Goal: Information Seeking & Learning: Compare options

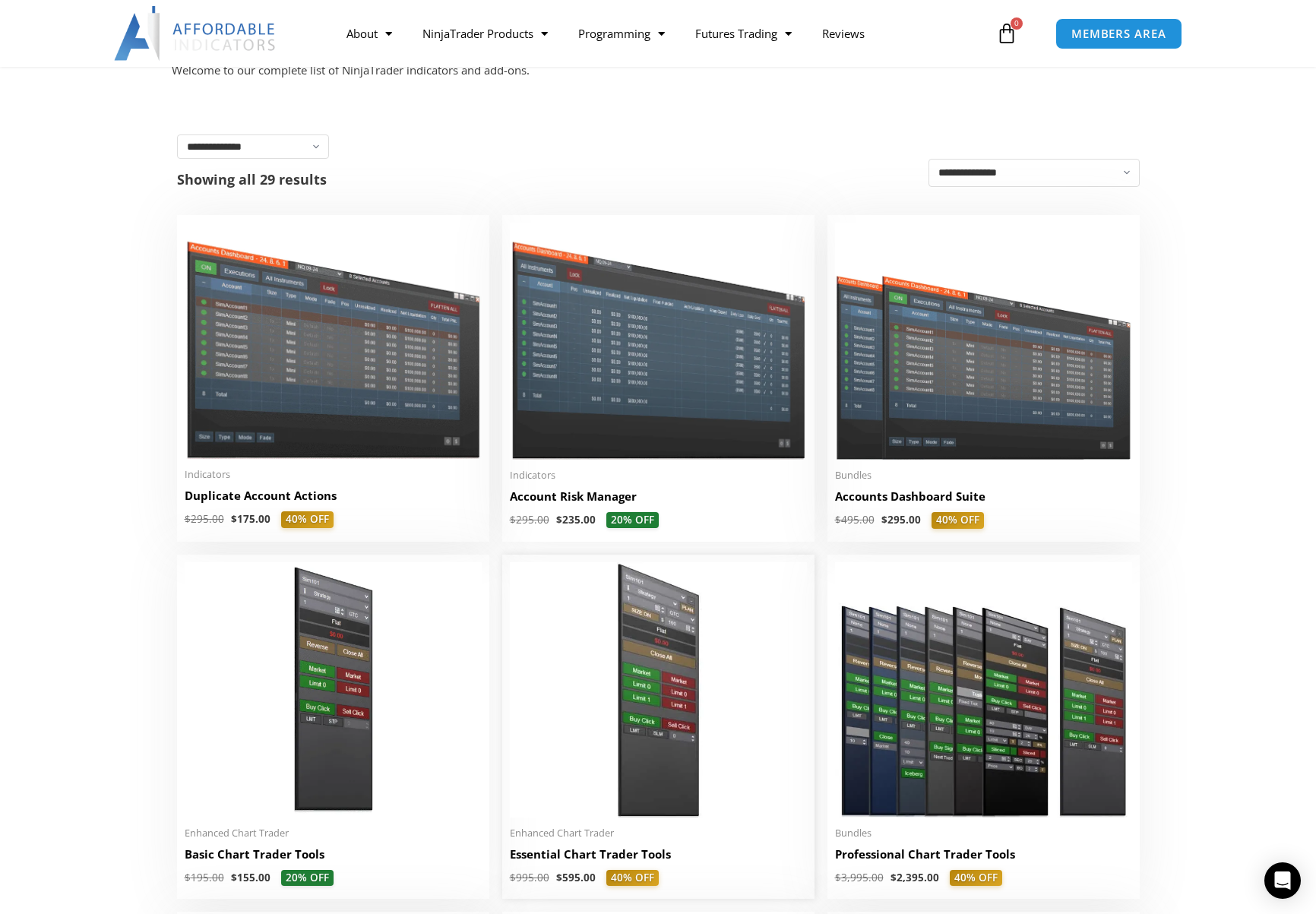
scroll to position [152, 0]
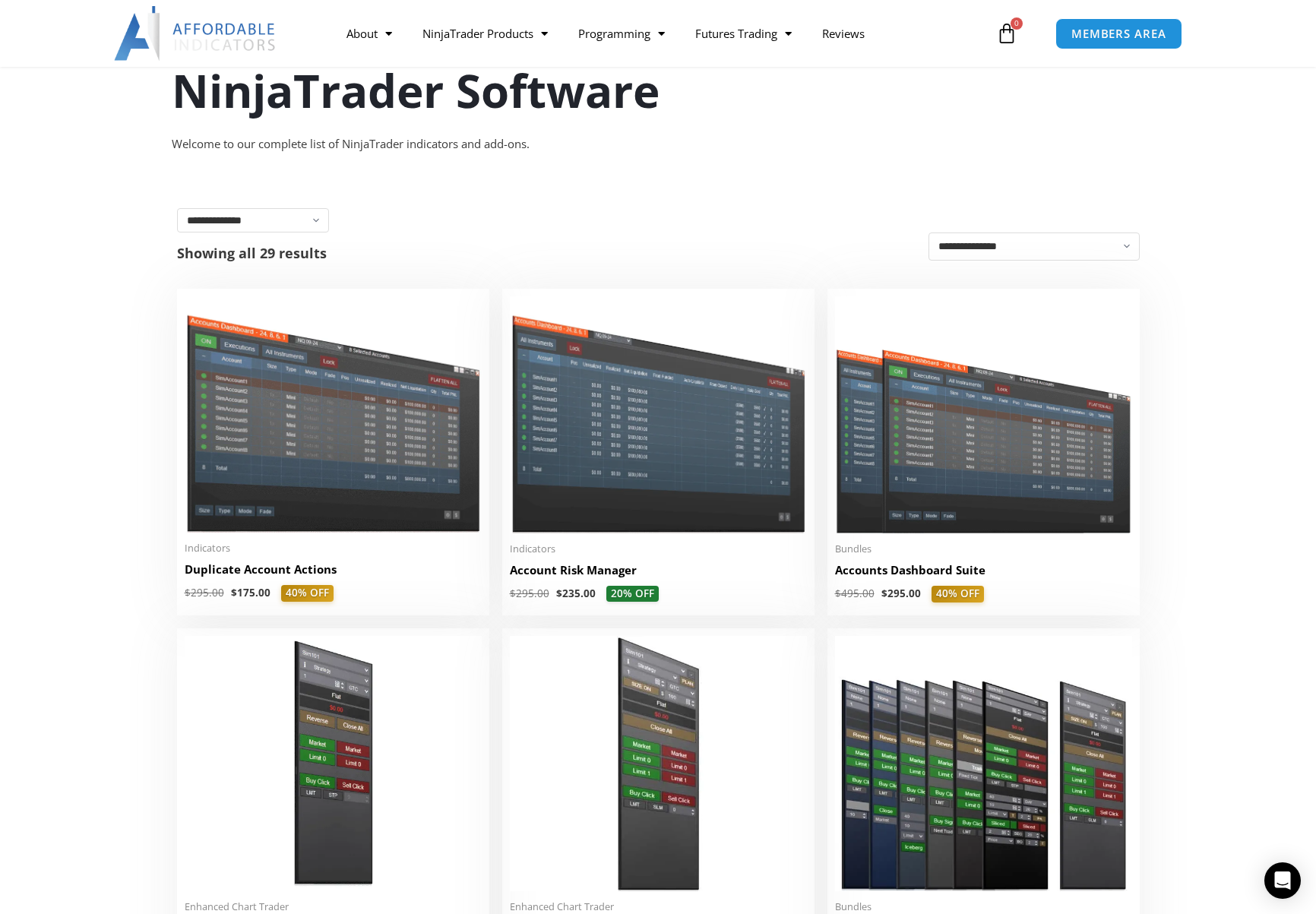
click at [255, 32] on img at bounding box center [196, 32] width 164 height 54
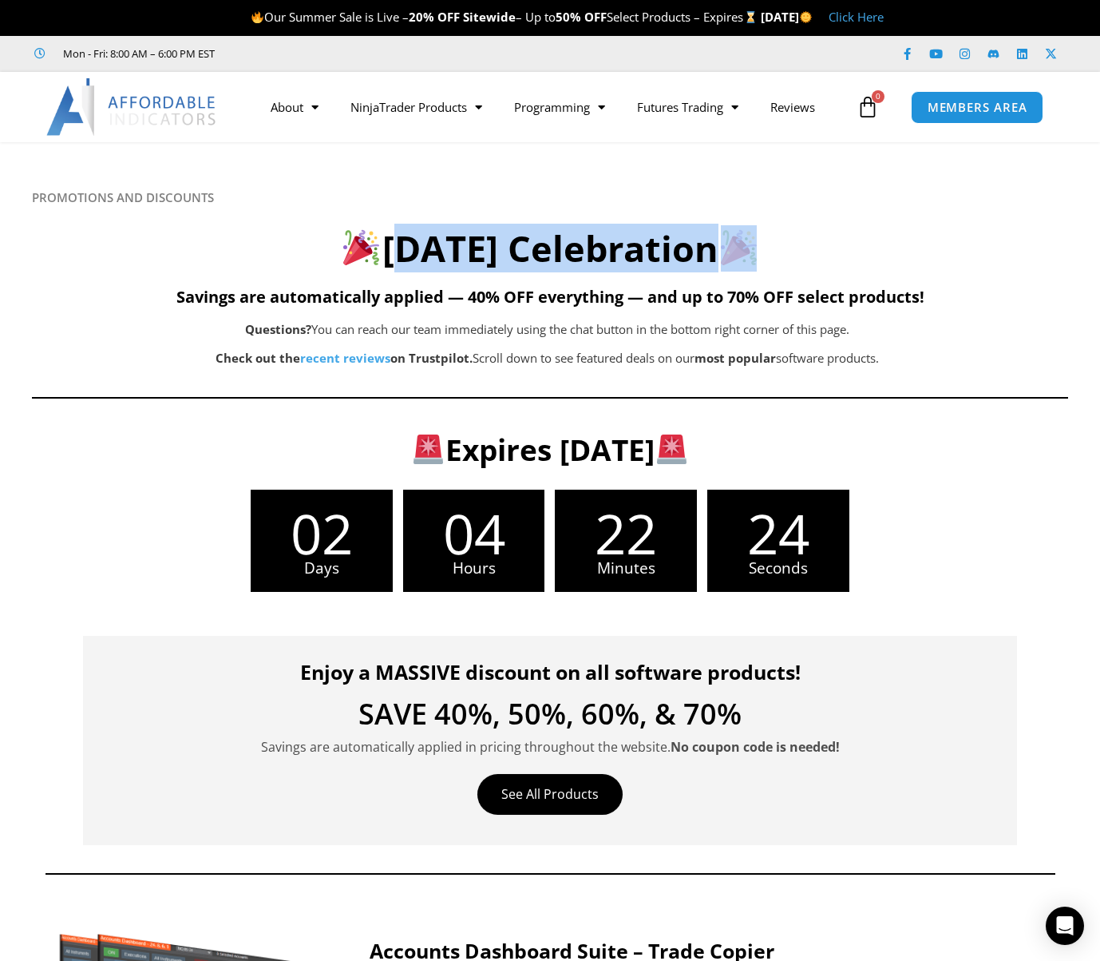
drag, startPoint x: 804, startPoint y: 260, endPoint x: 347, endPoint y: 235, distance: 457.5
click at [347, 235] on h2 "Labor Day Celebration" at bounding box center [550, 248] width 1036 height 47
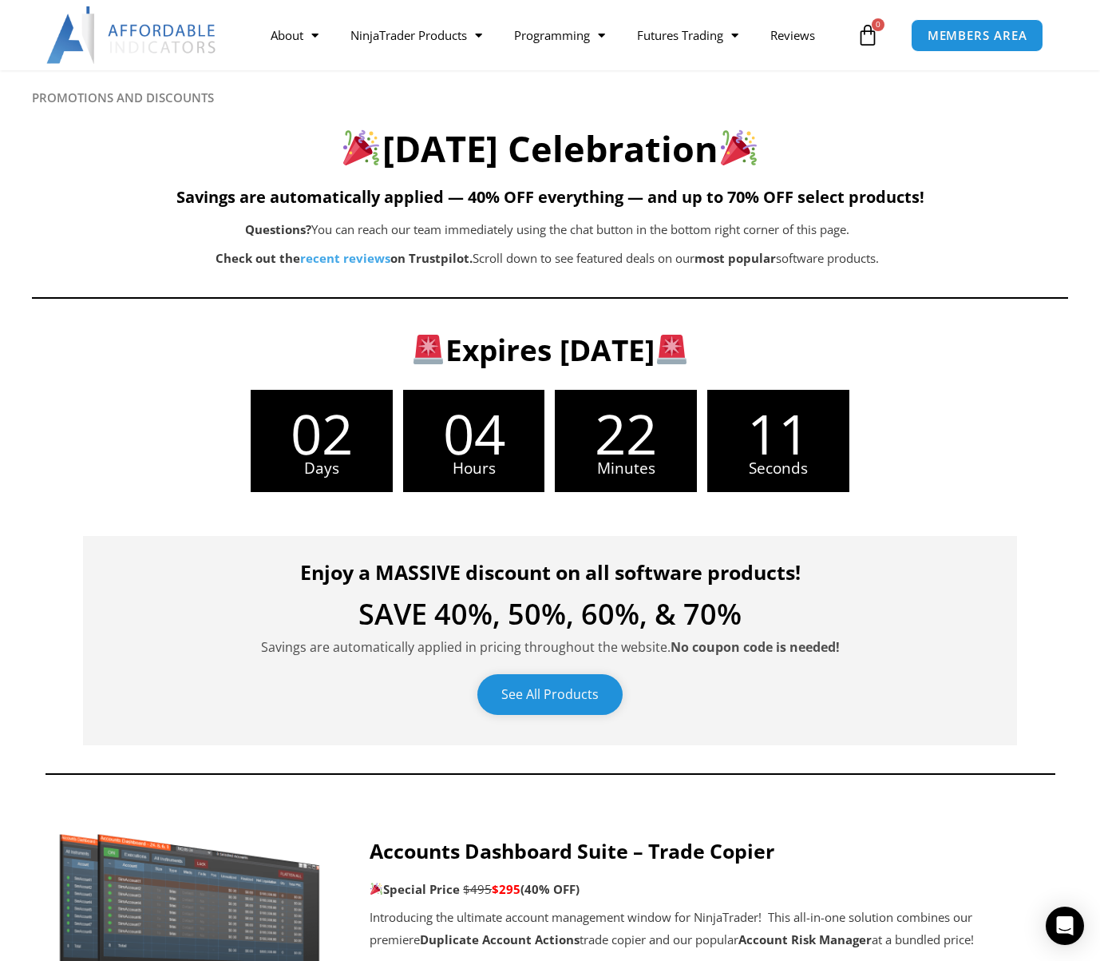
scroll to position [160, 0]
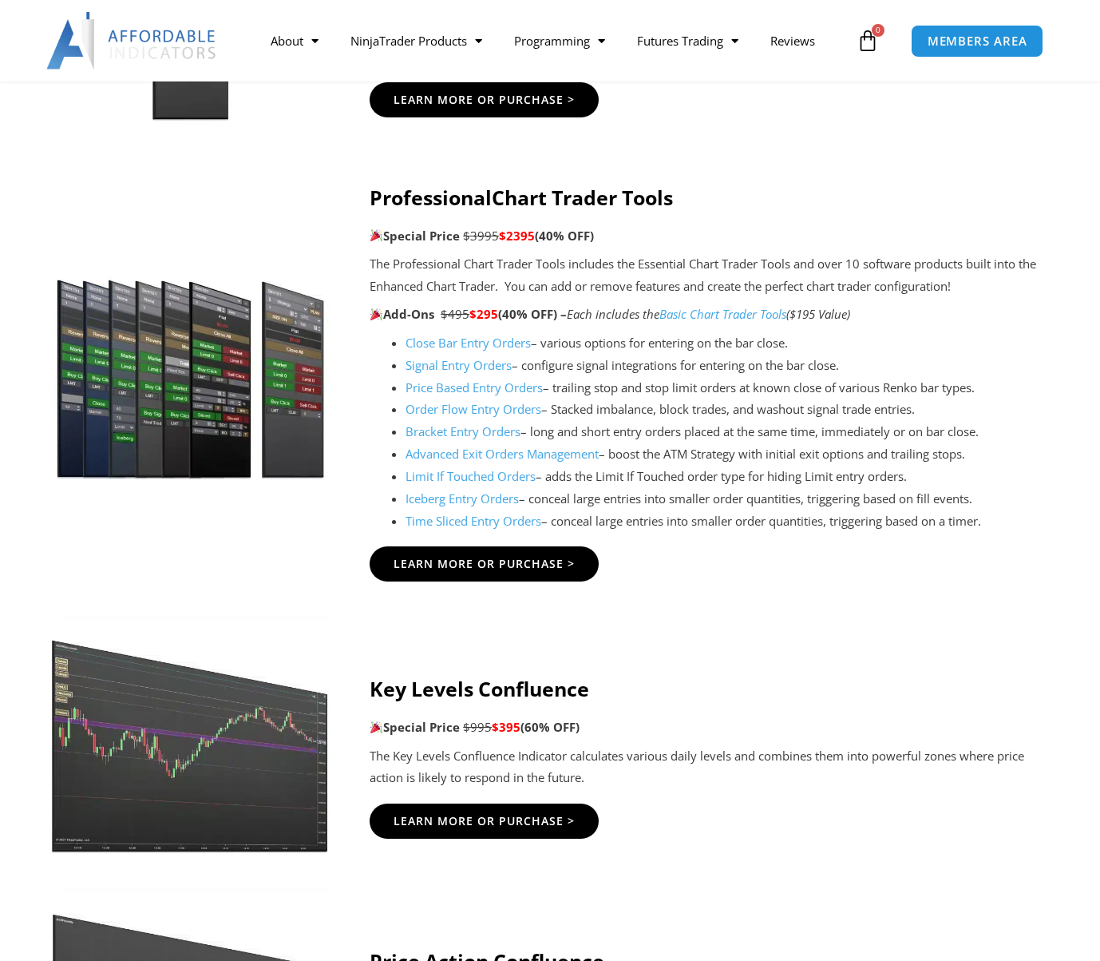
scroll to position [1278, 0]
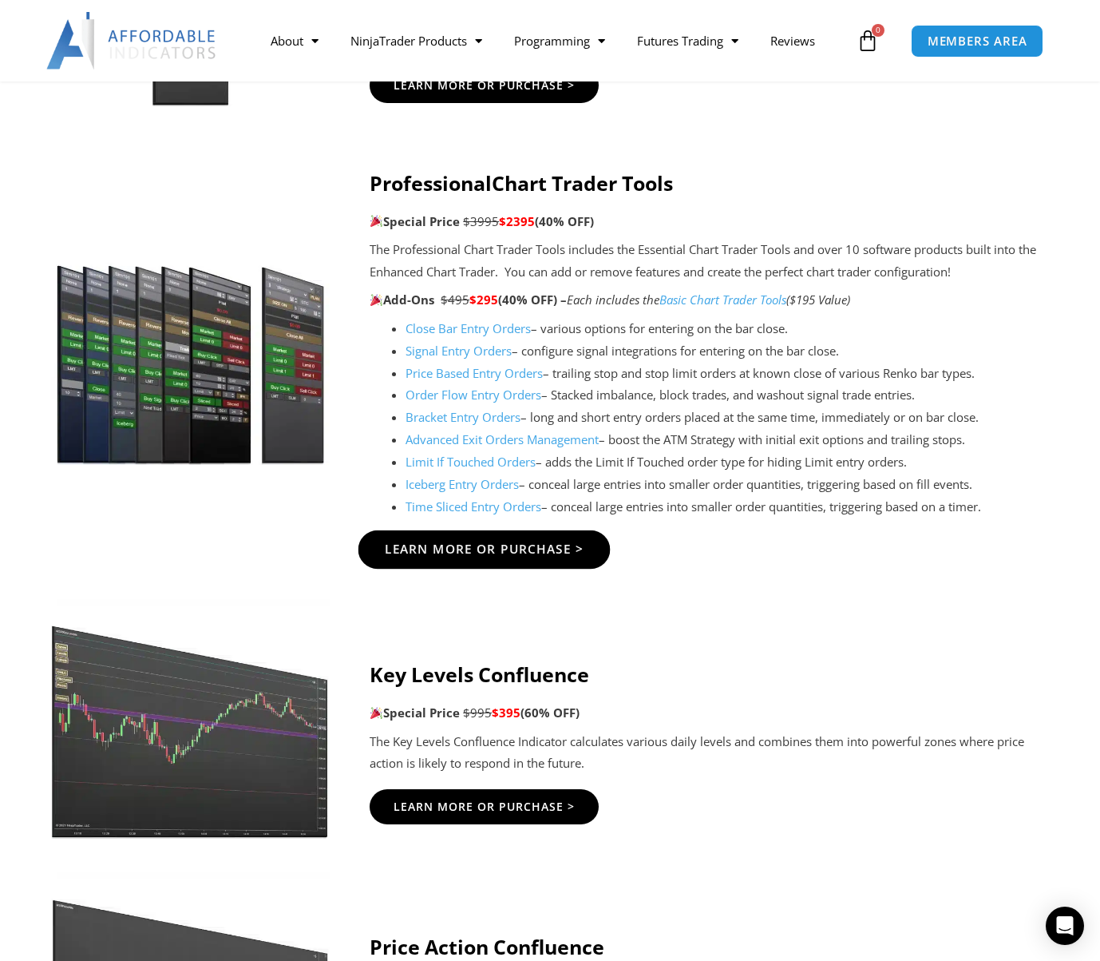
click at [500, 546] on span "Learn More Or Purchase >" at bounding box center [485, 549] width 200 height 12
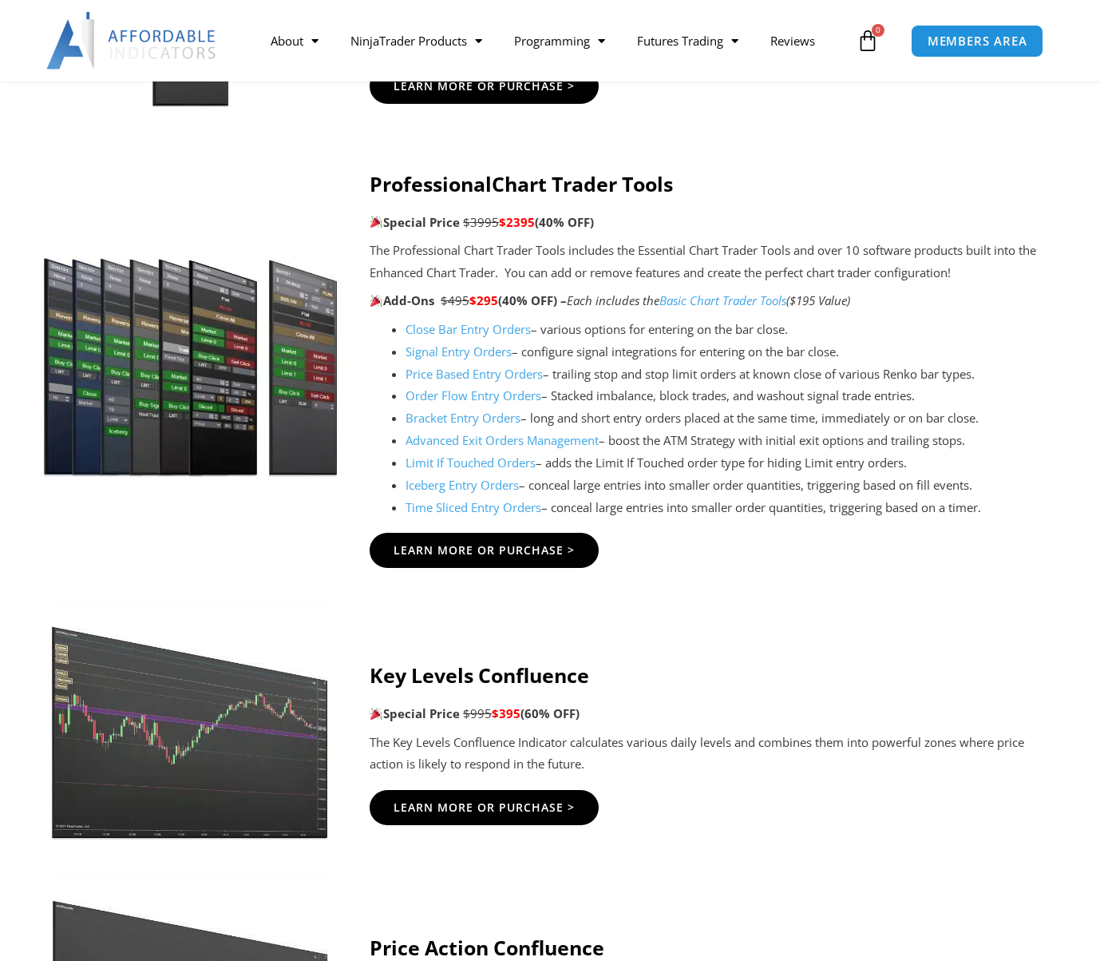
scroll to position [1278, 0]
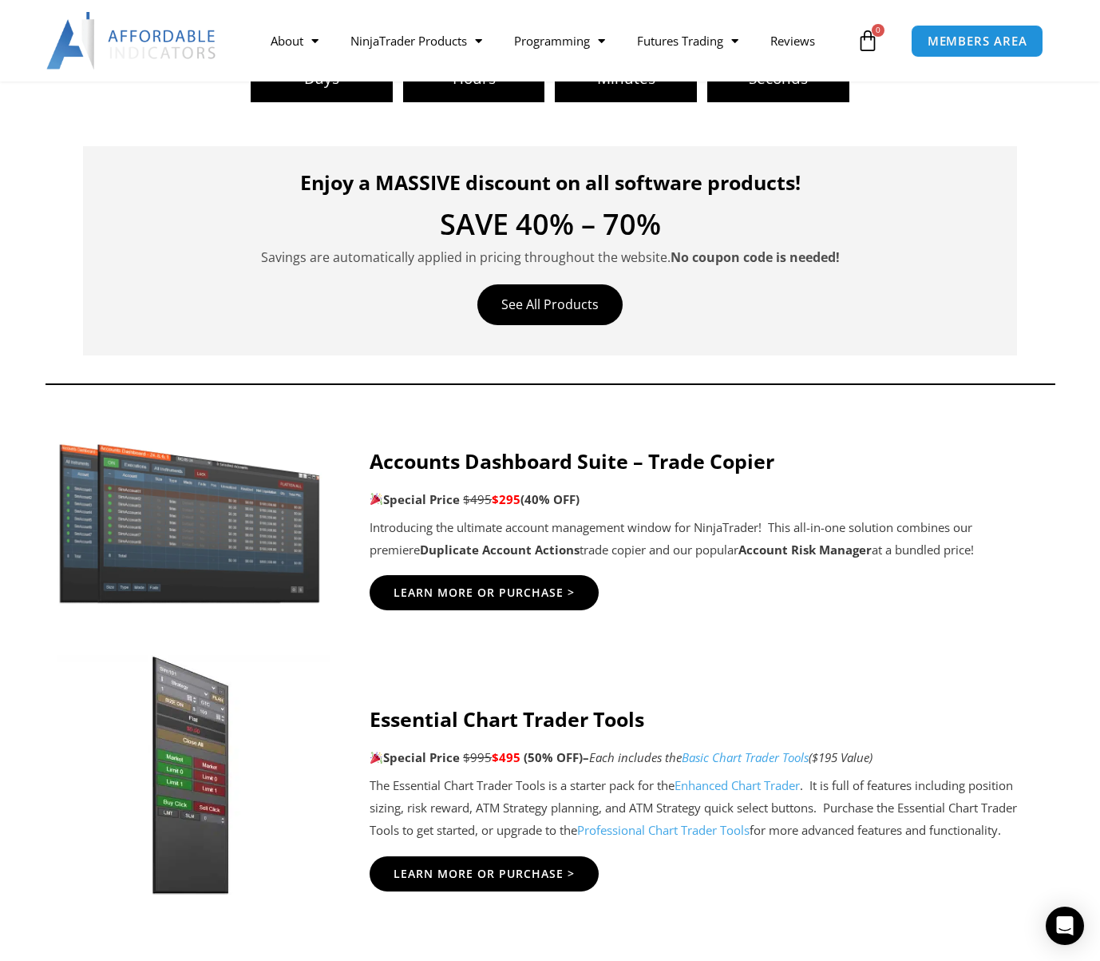
scroll to position [479, 0]
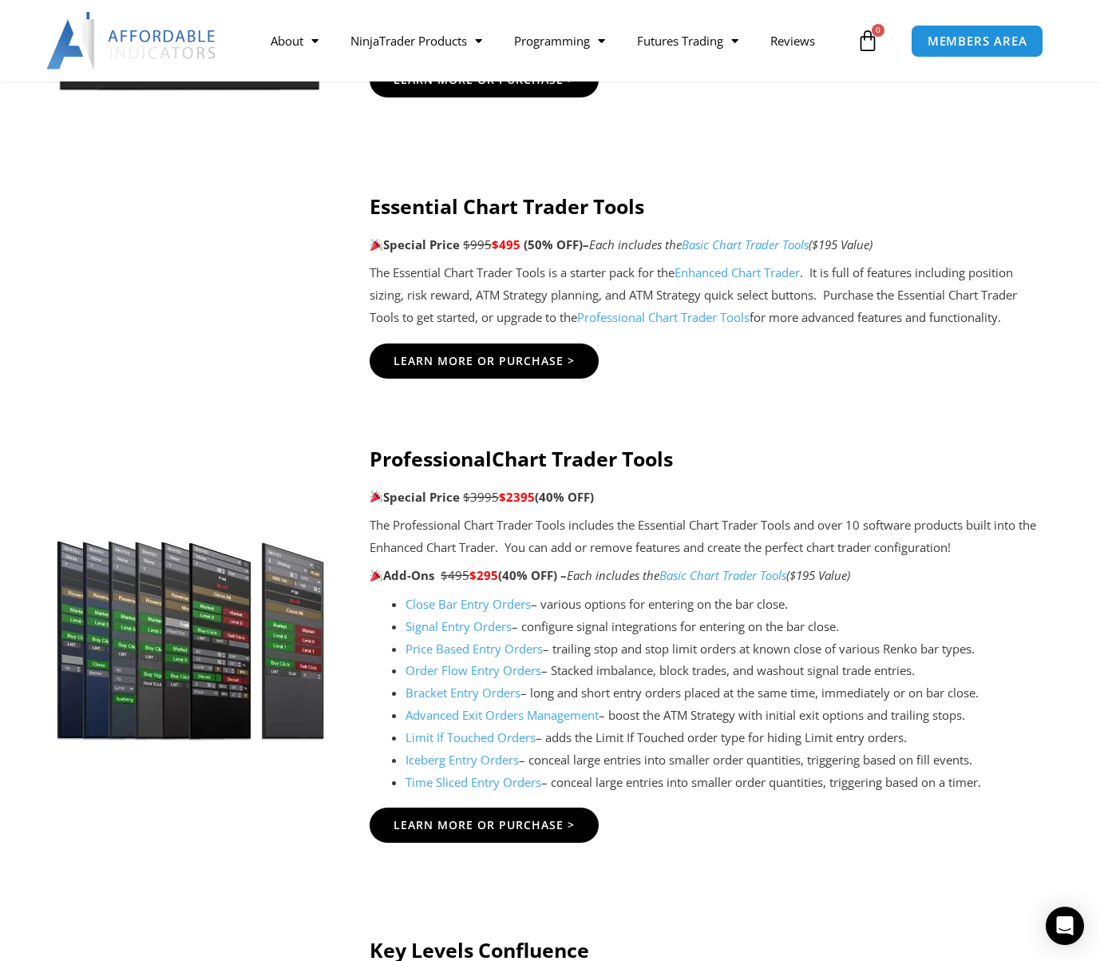
scroll to position [1003, 0]
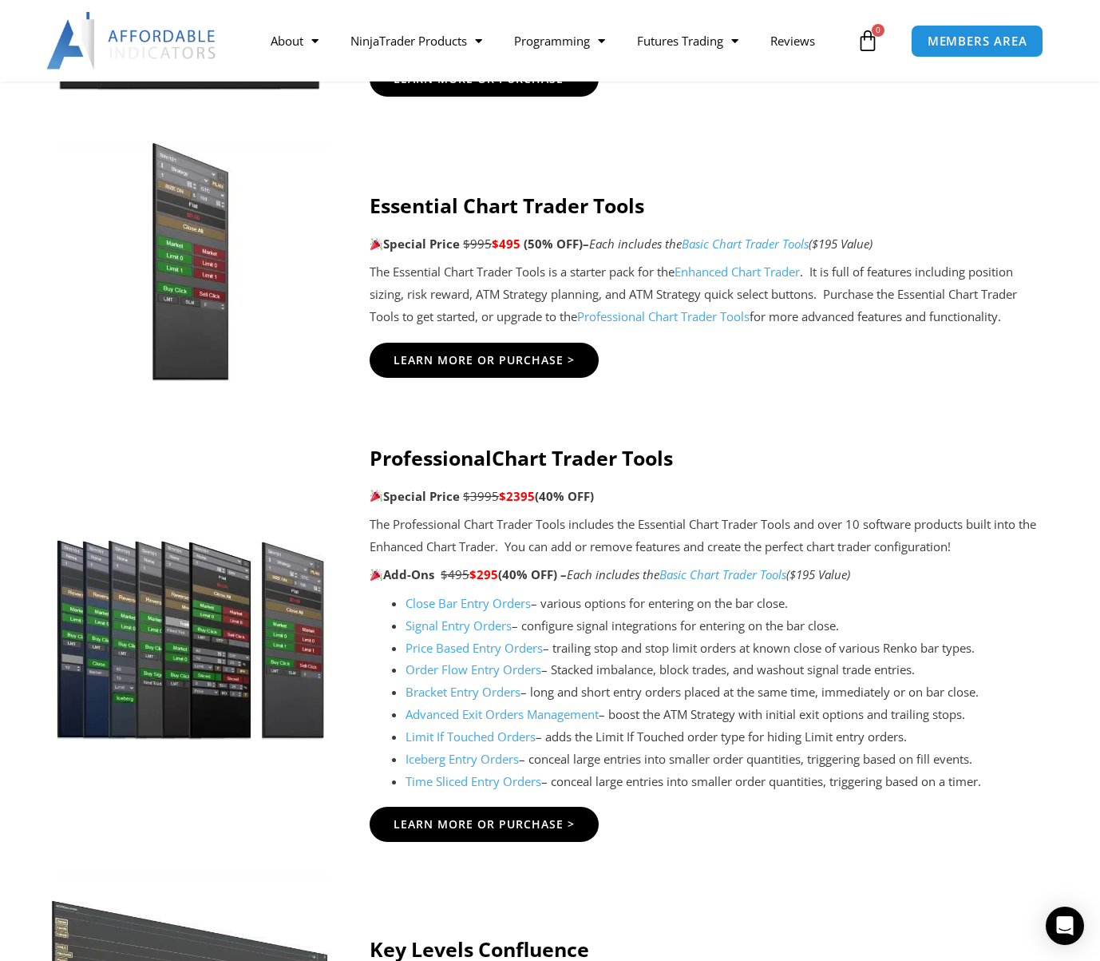
click at [722, 575] on link "Basic Chart Trader Tools" at bounding box center [723, 574] width 127 height 16
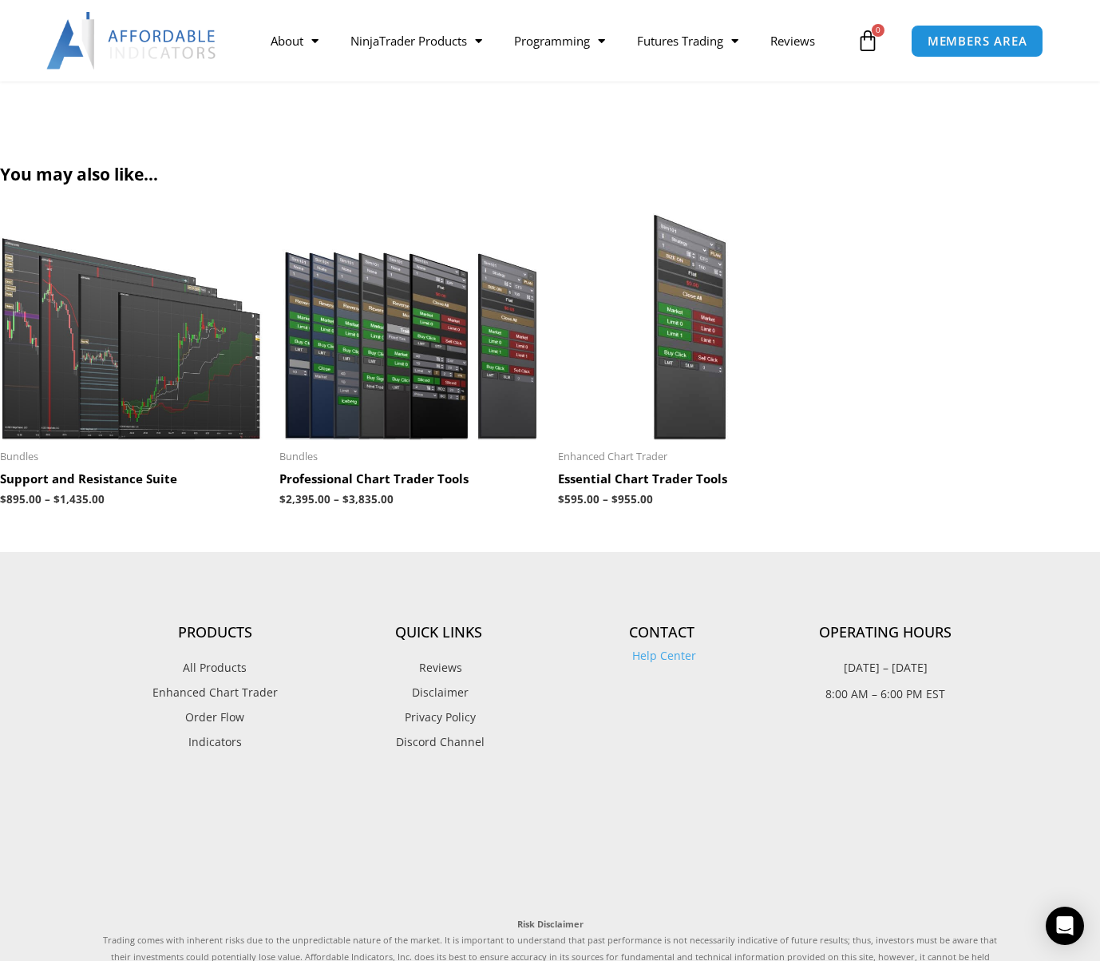
scroll to position [4675, 0]
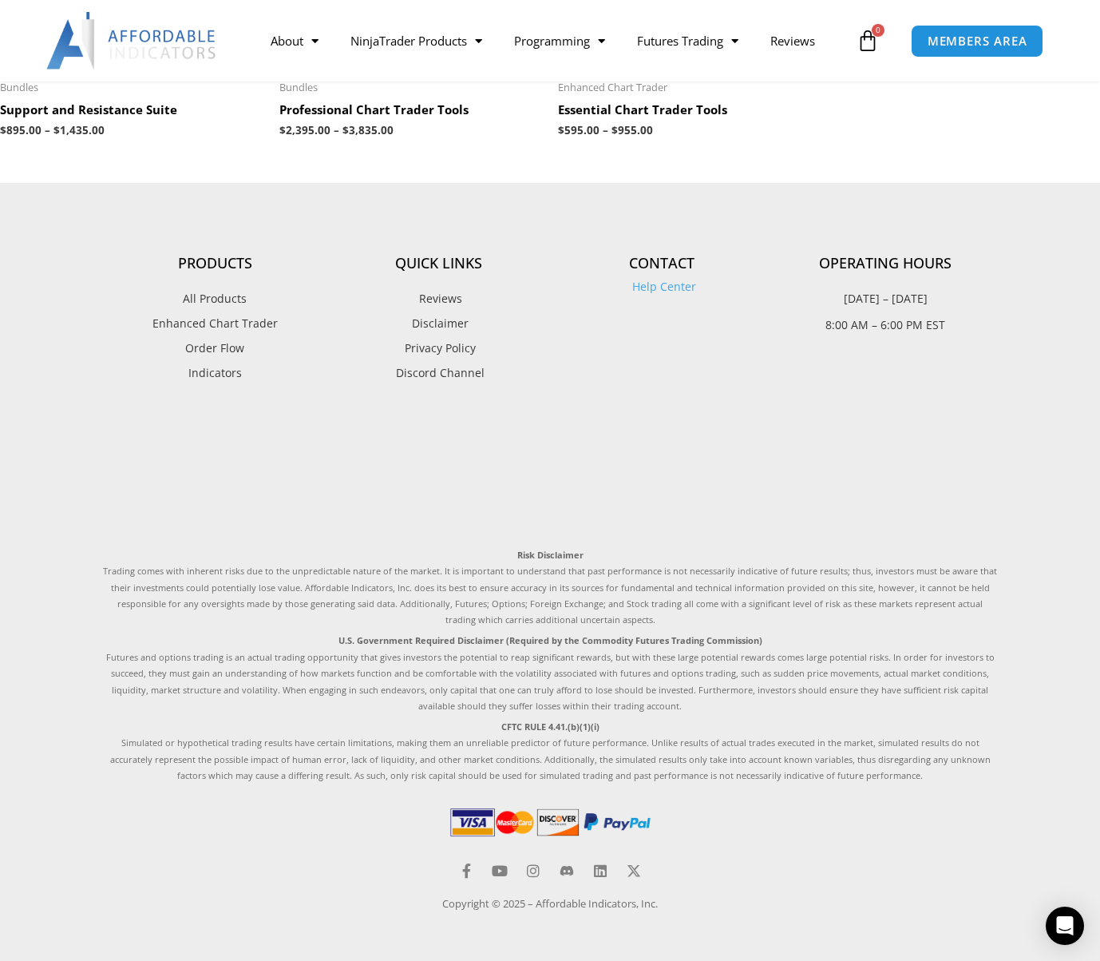
click at [218, 352] on span "Order Flow" at bounding box center [214, 348] width 59 height 21
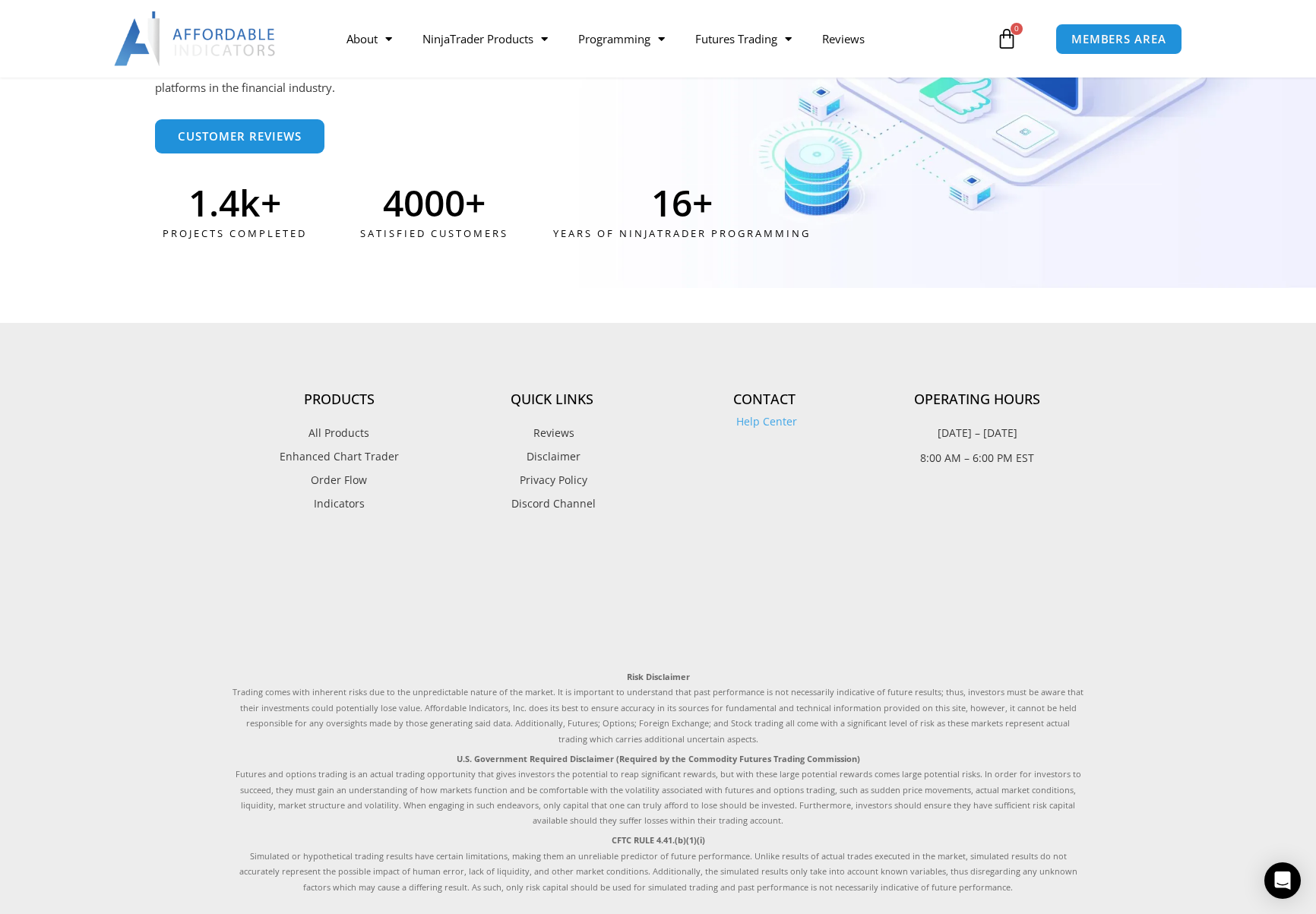
scroll to position [3797, 0]
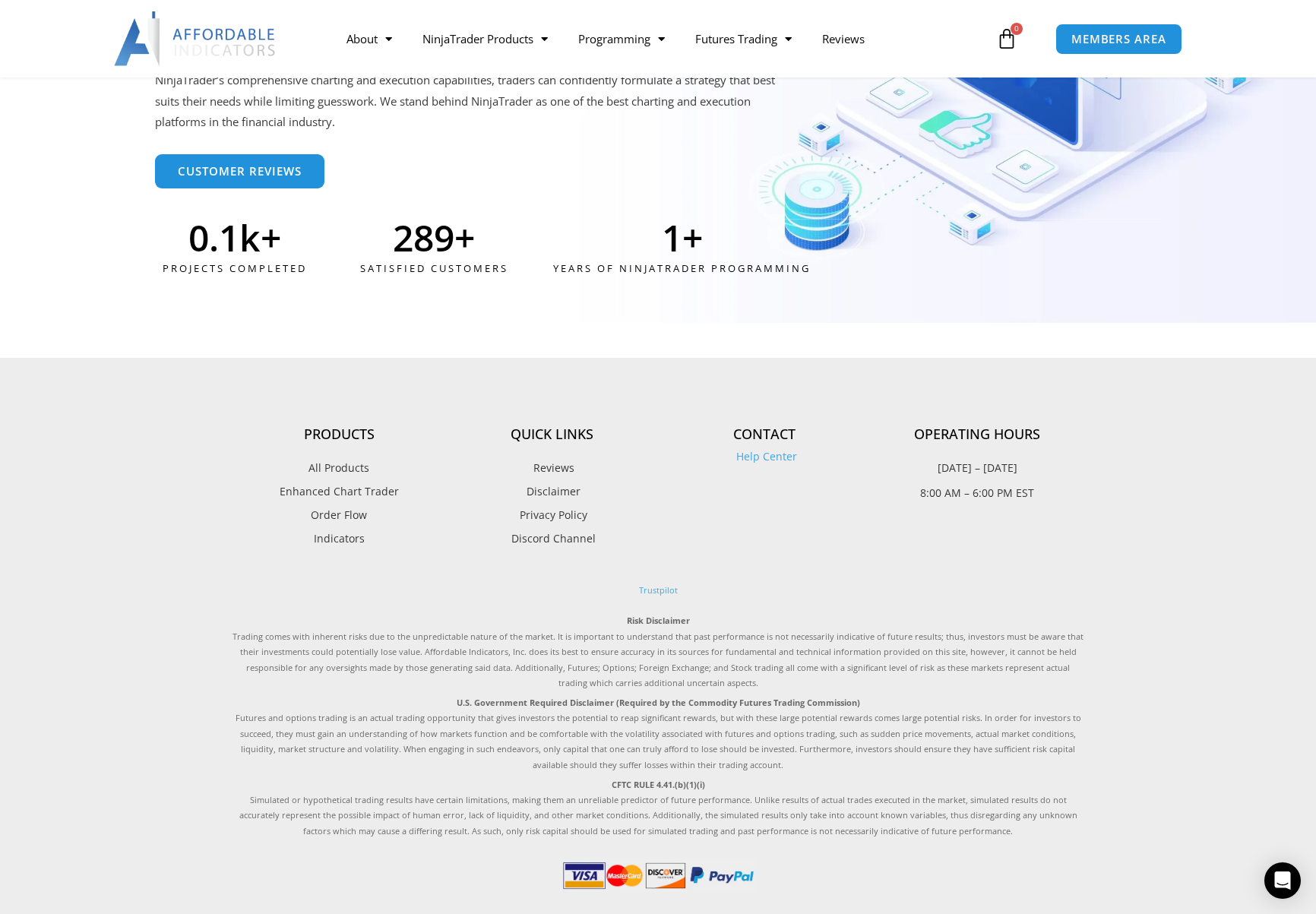
scroll to position [3797, 0]
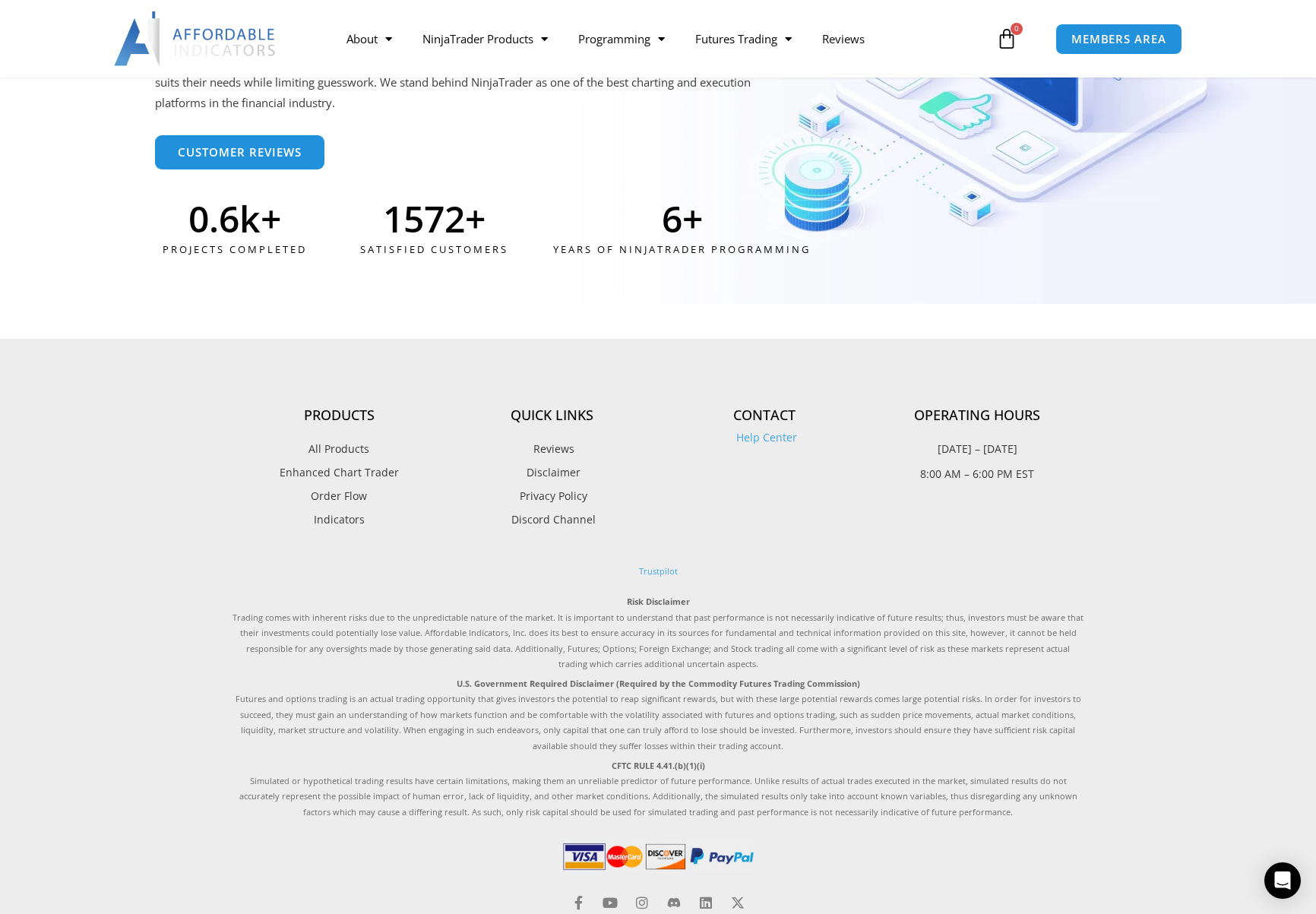
drag, startPoint x: 0, startPoint y: 0, endPoint x: 692, endPoint y: 478, distance: 841.0
click at [692, 478] on div "Contact Help Center" at bounding box center [765, 468] width 213 height 123
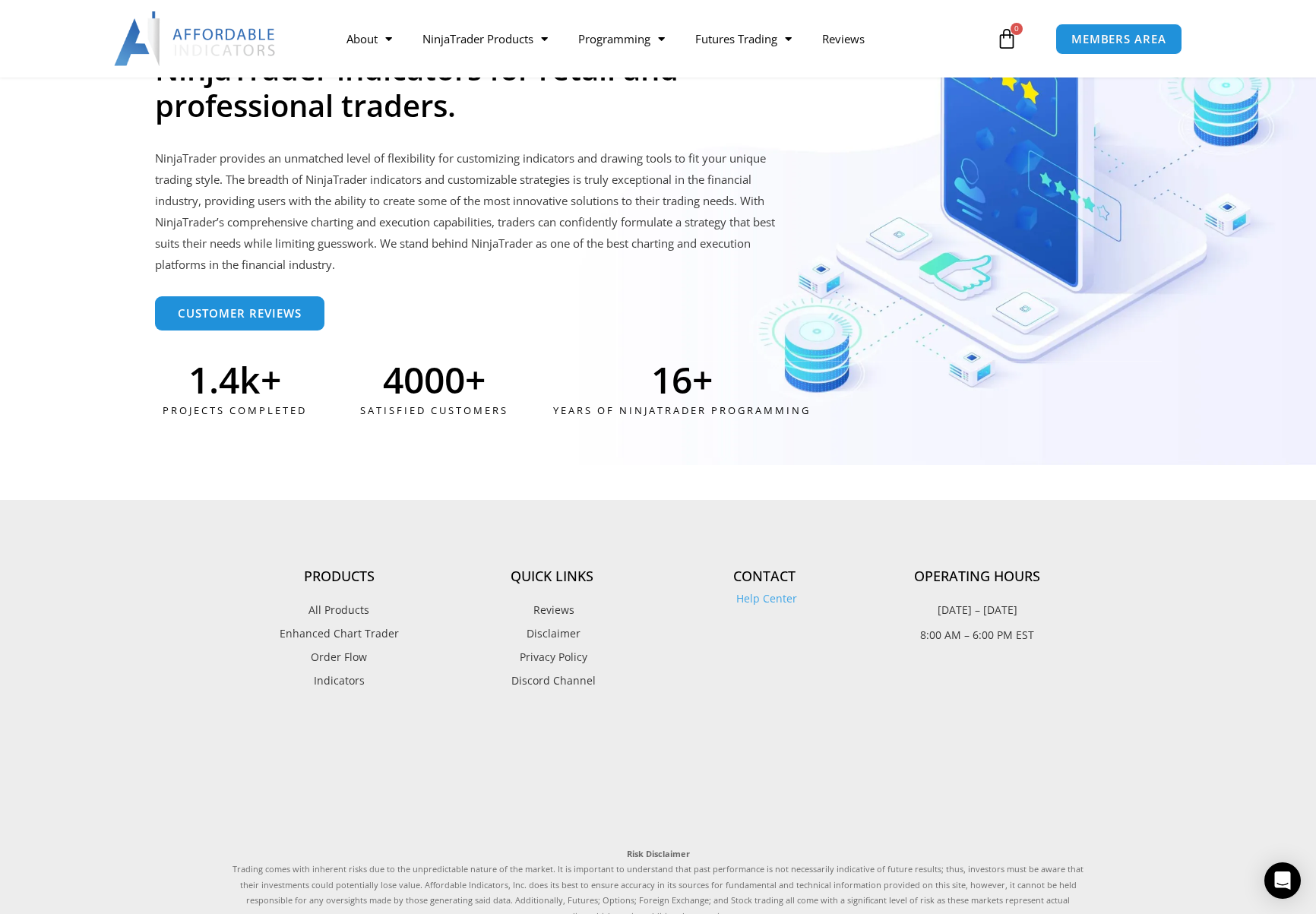
scroll to position [3957, 0]
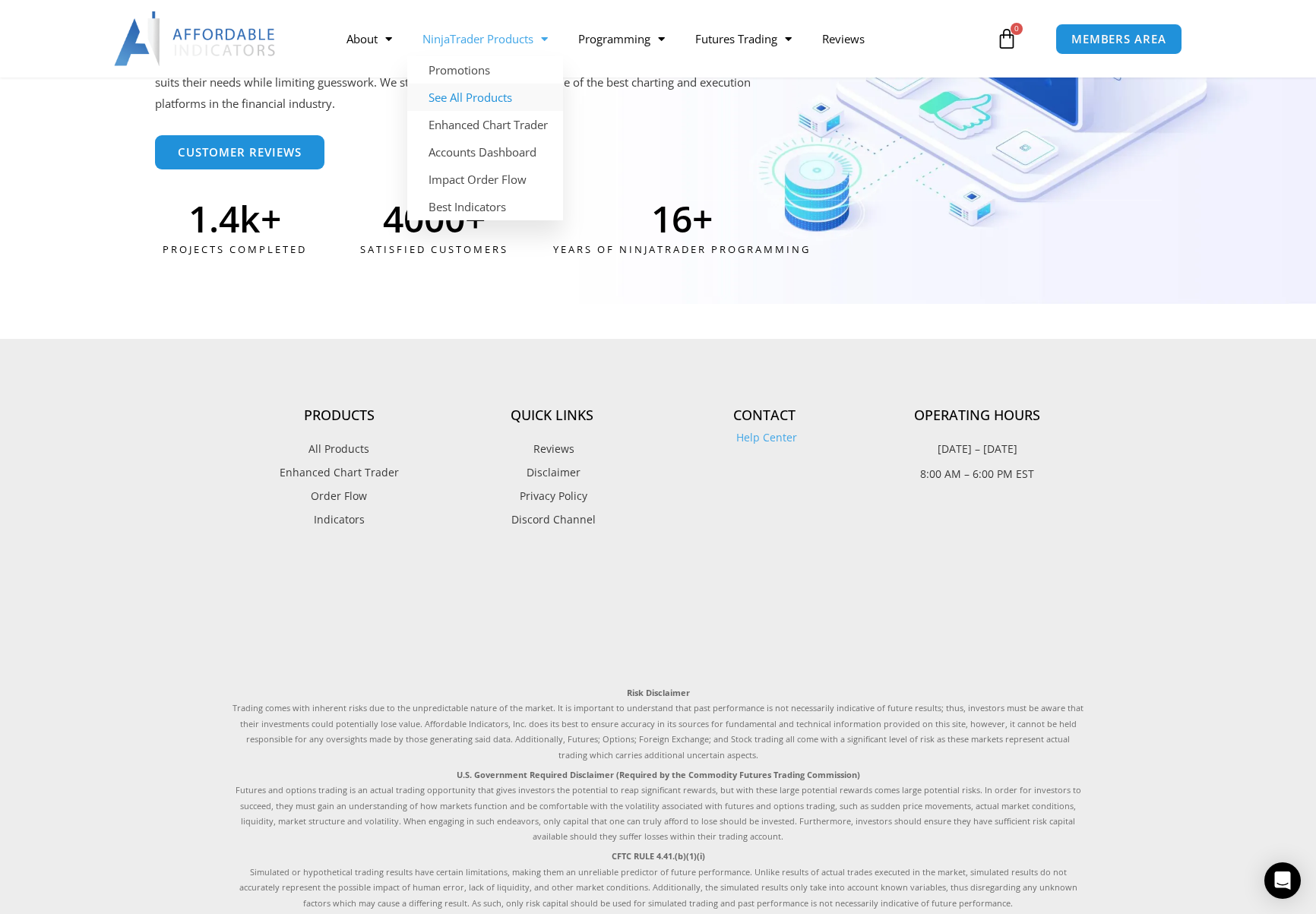
click at [487, 90] on link "See All Products" at bounding box center [485, 97] width 156 height 28
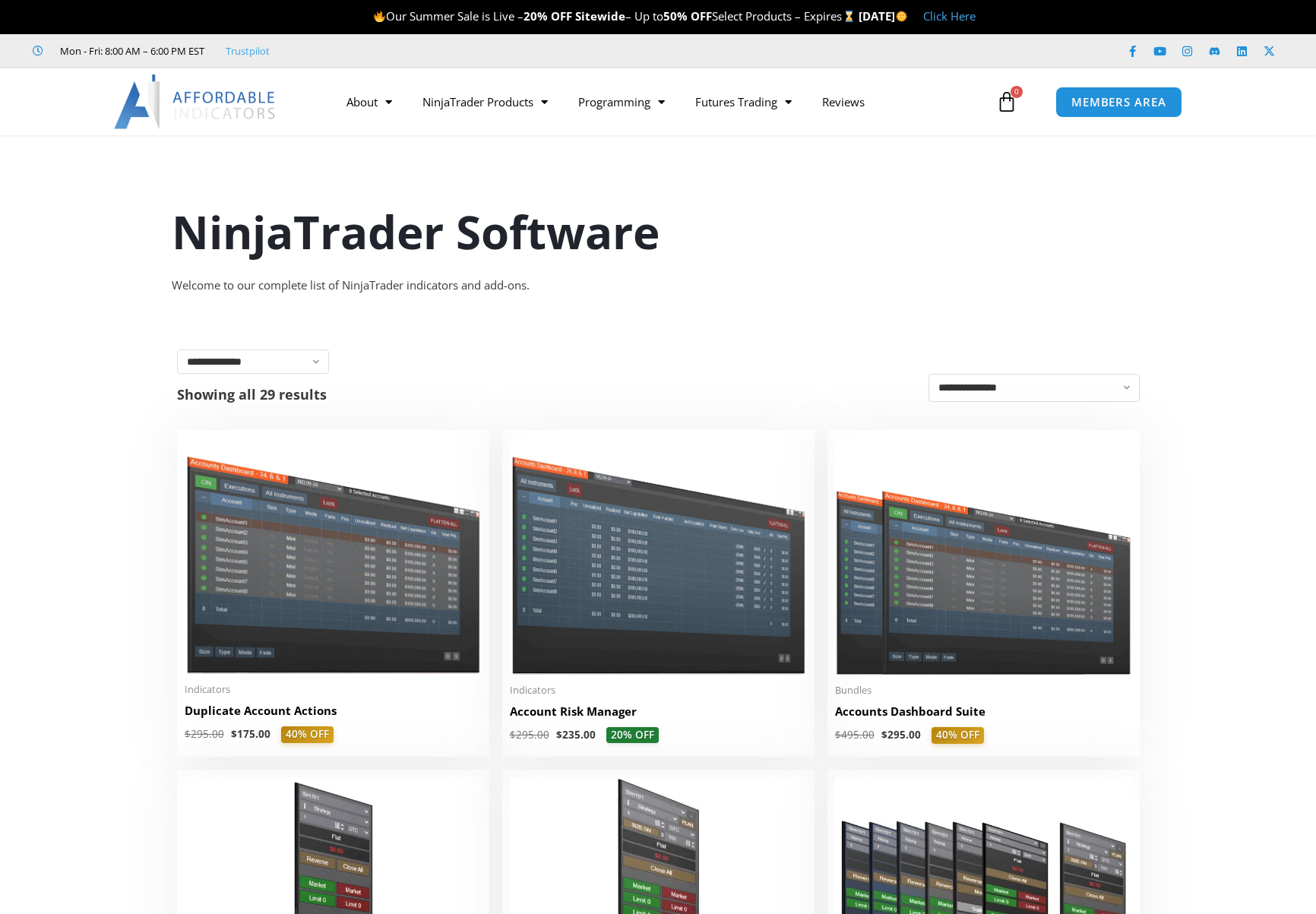
click at [638, 578] on img at bounding box center [658, 555] width 297 height 236
click at [1072, 596] on img at bounding box center [984, 555] width 297 height 237
click at [1016, 590] on img at bounding box center [984, 555] width 297 height 237
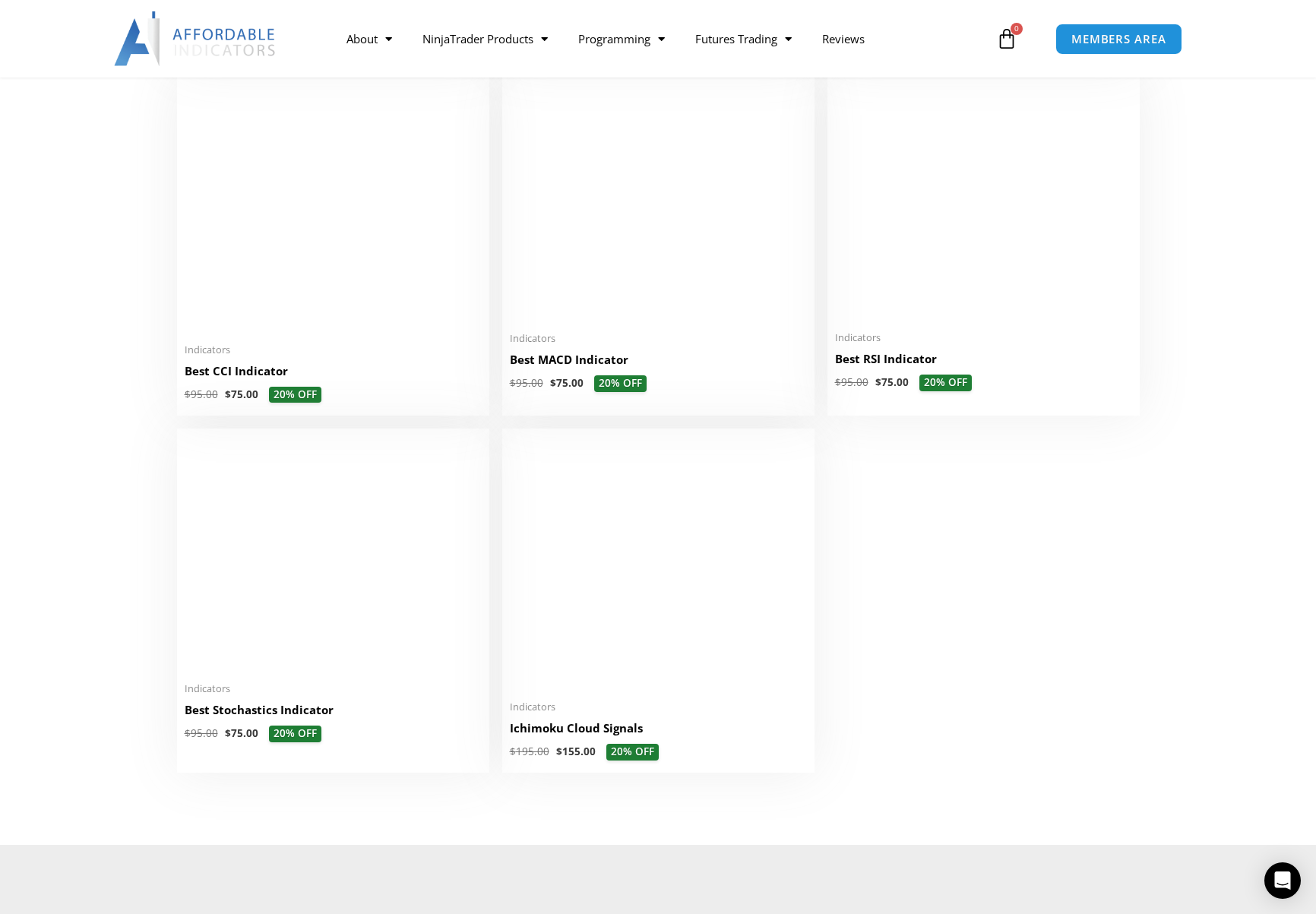
scroll to position [2497, 0]
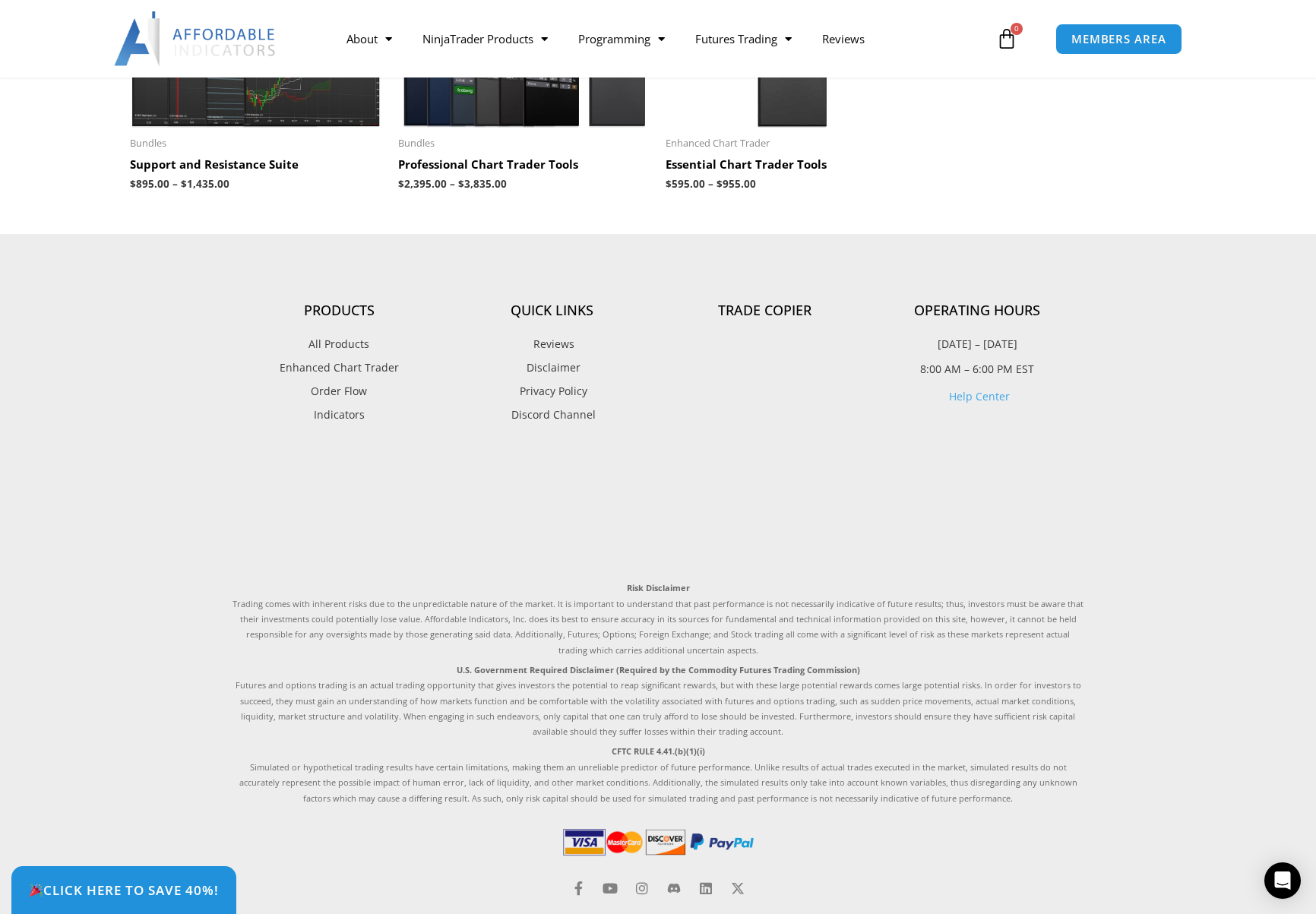
scroll to position [3619, 0]
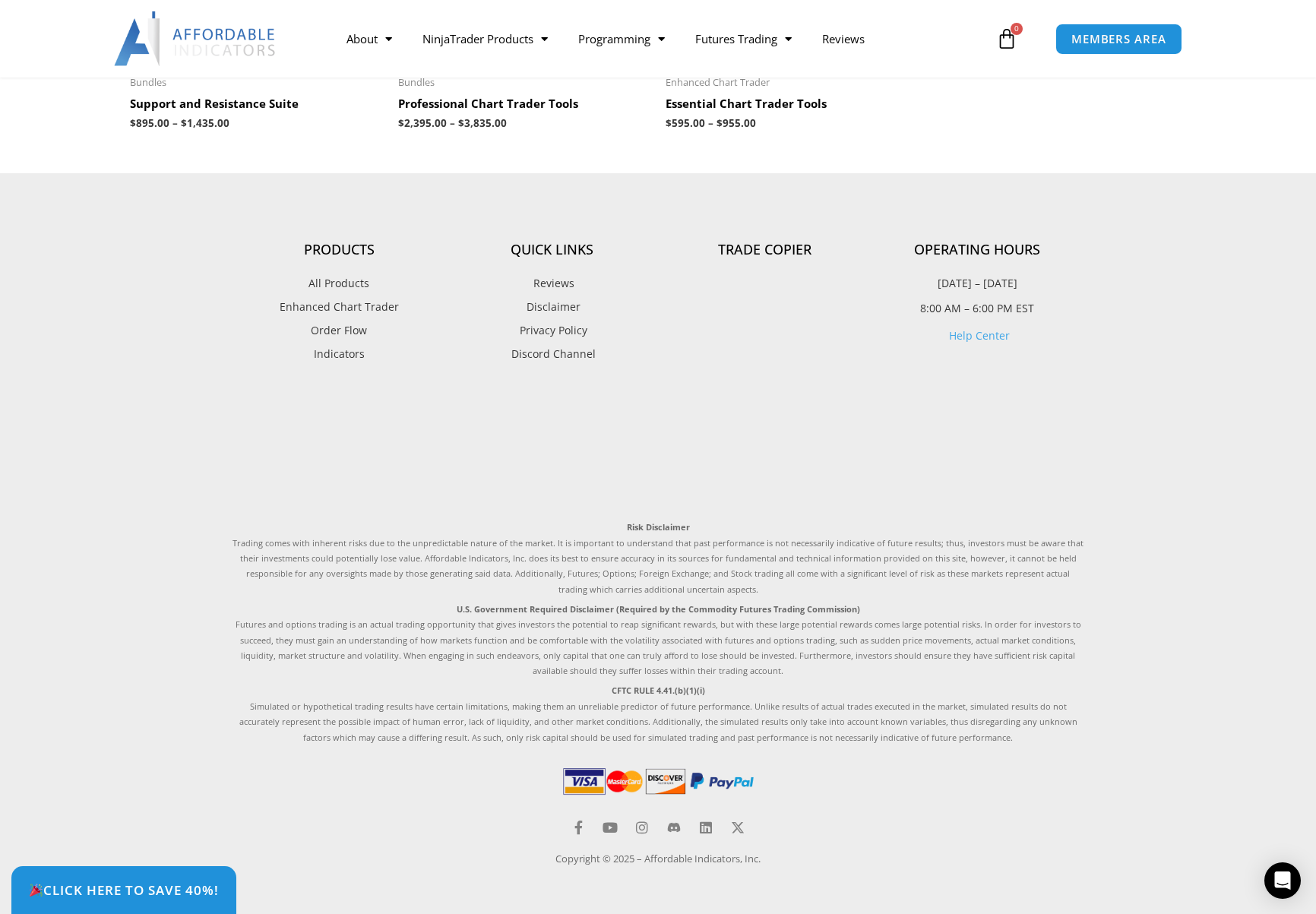
click at [988, 308] on p "8:00 AM – 6:00 PM EST" at bounding box center [977, 308] width 213 height 20
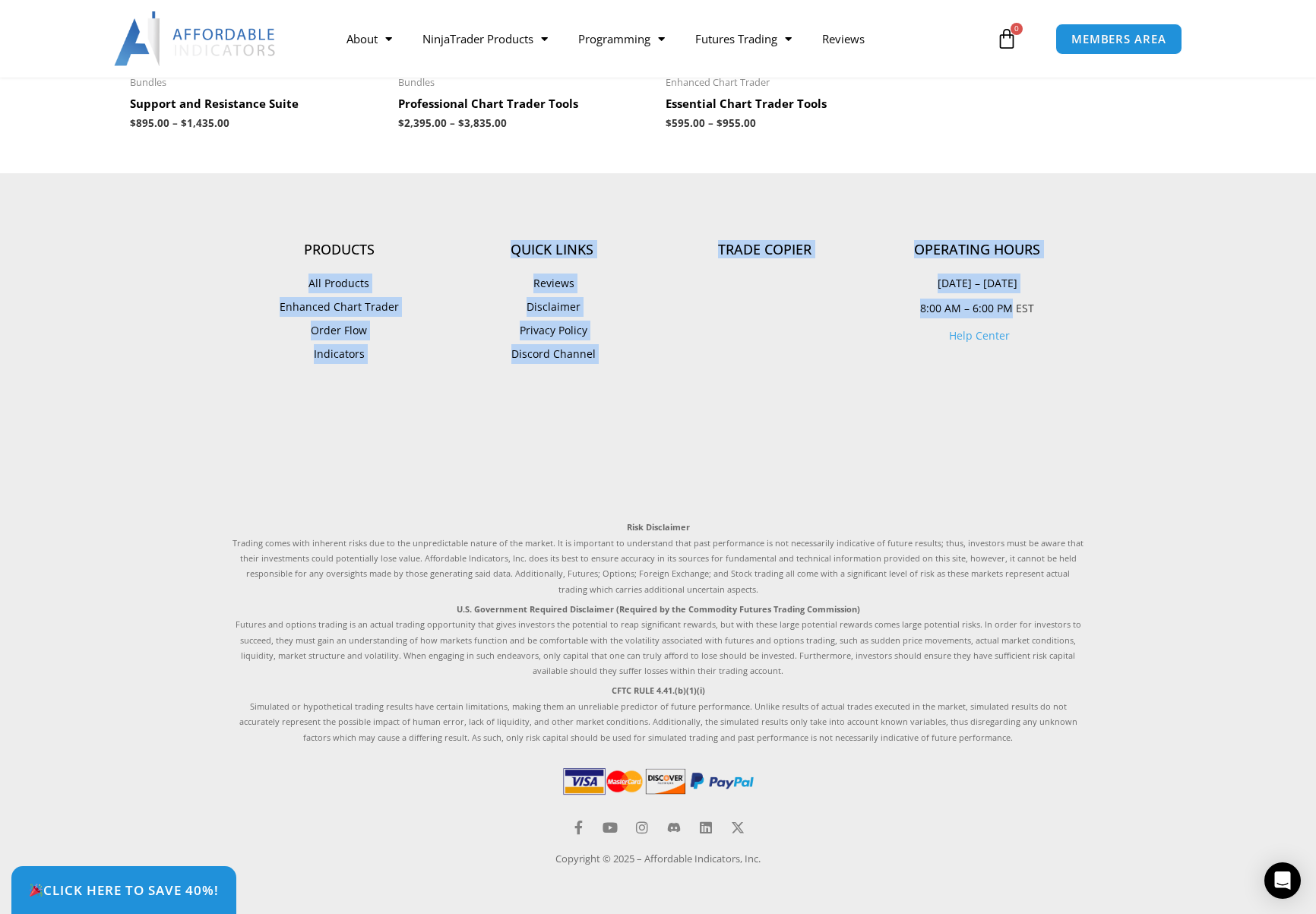
drag, startPoint x: 1009, startPoint y: 300, endPoint x: 242, endPoint y: 288, distance: 767.1
click at [242, 288] on div "Products All Products Enhanced Chart Trader Order Flow Indicators Quick Links R…" at bounding box center [658, 302] width 851 height 123
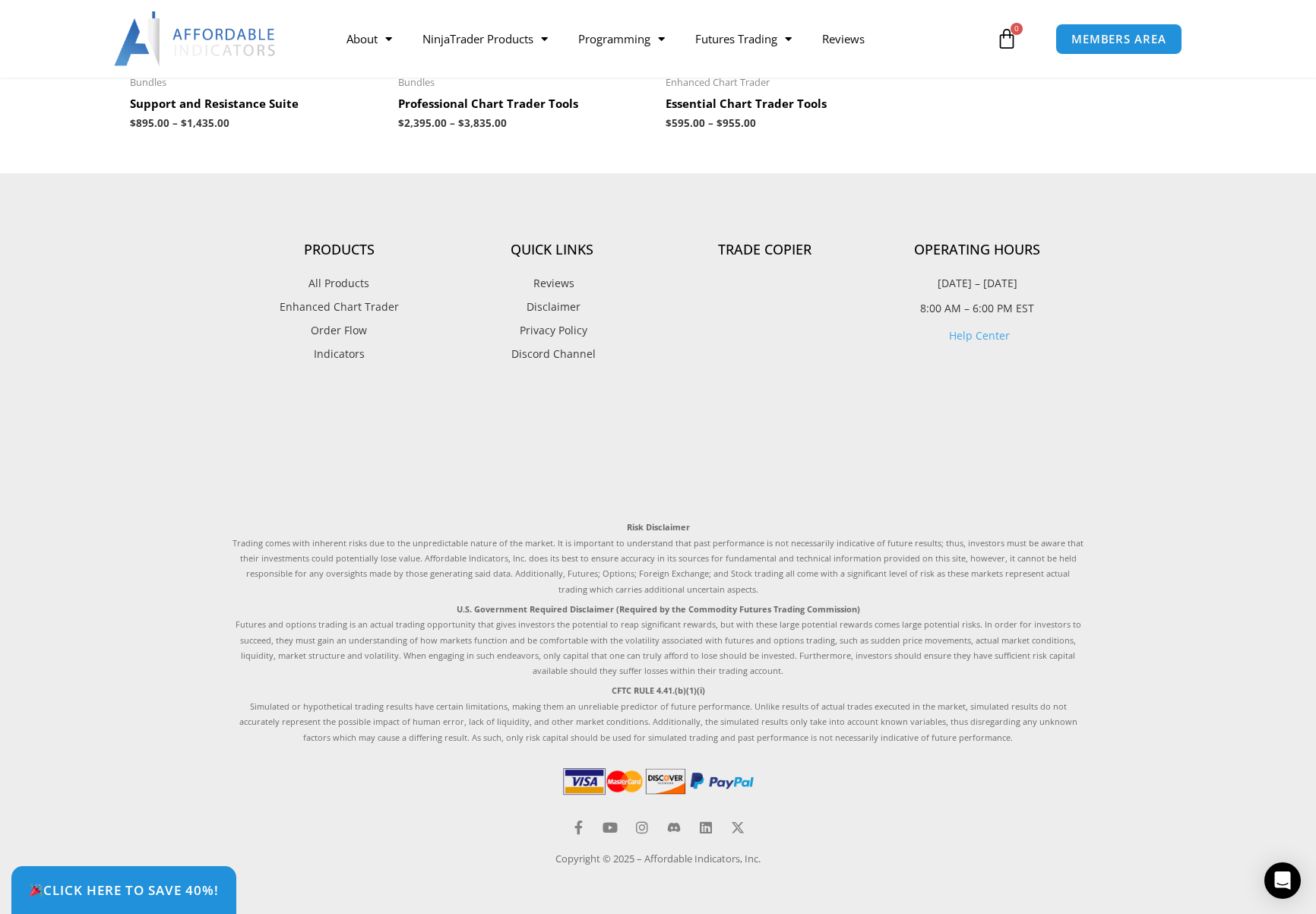
click at [1110, 322] on footer "Products All Products Enhanced Chart Trader Order Flow Indicators Quick Links R…" at bounding box center [658, 543] width 1316 height 740
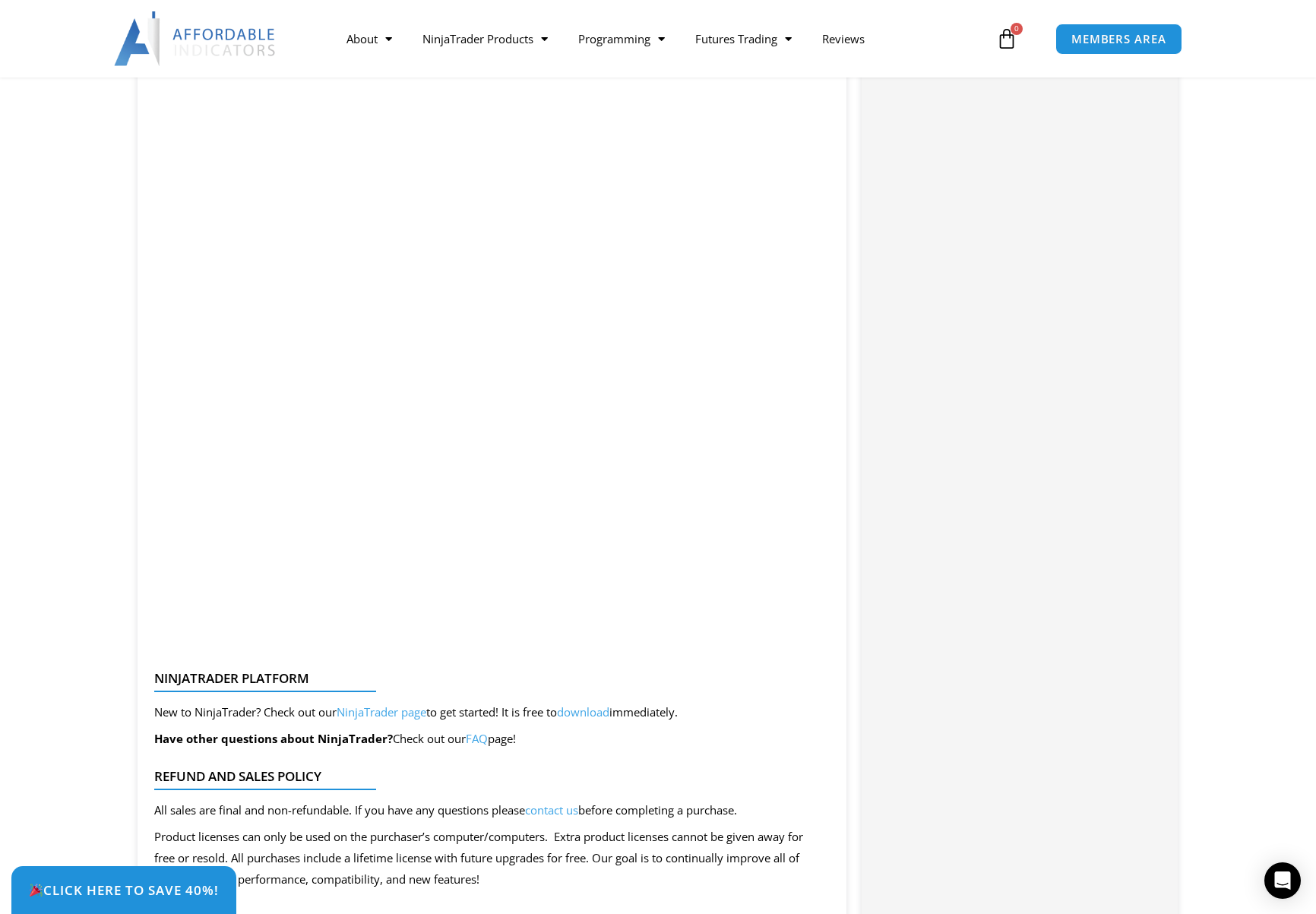
scroll to position [2920, 0]
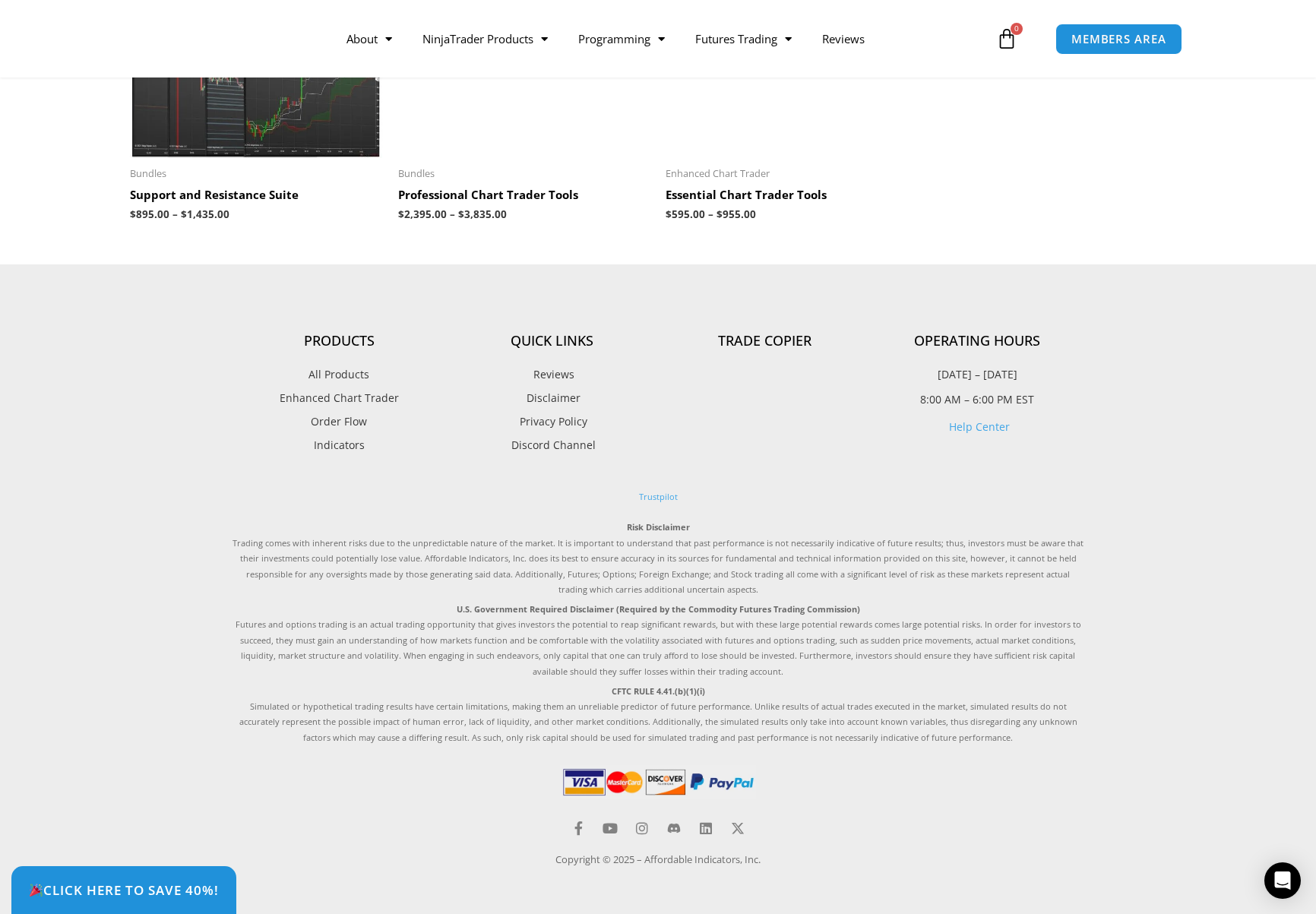
scroll to position [3538, 0]
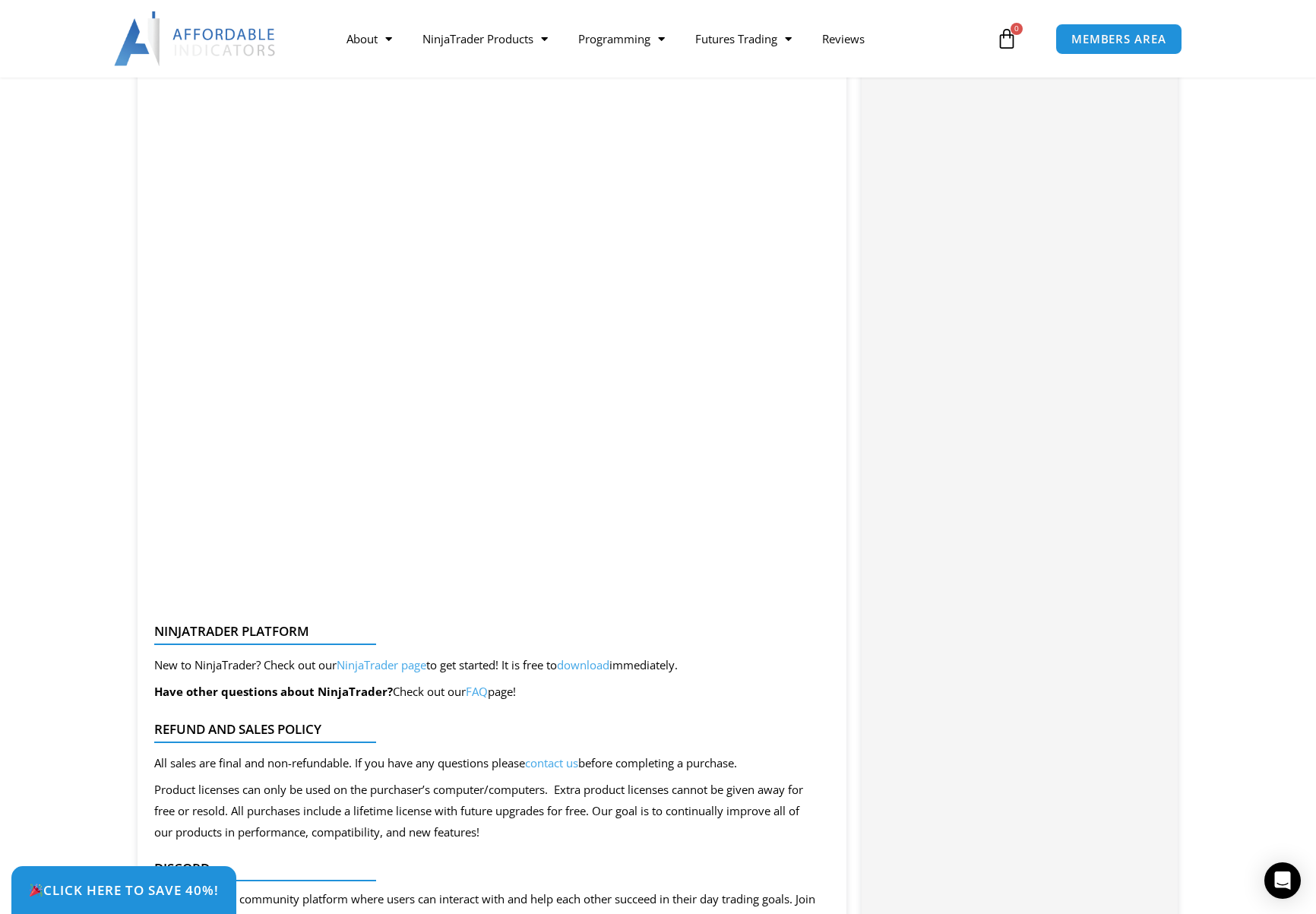
scroll to position [3038, 0]
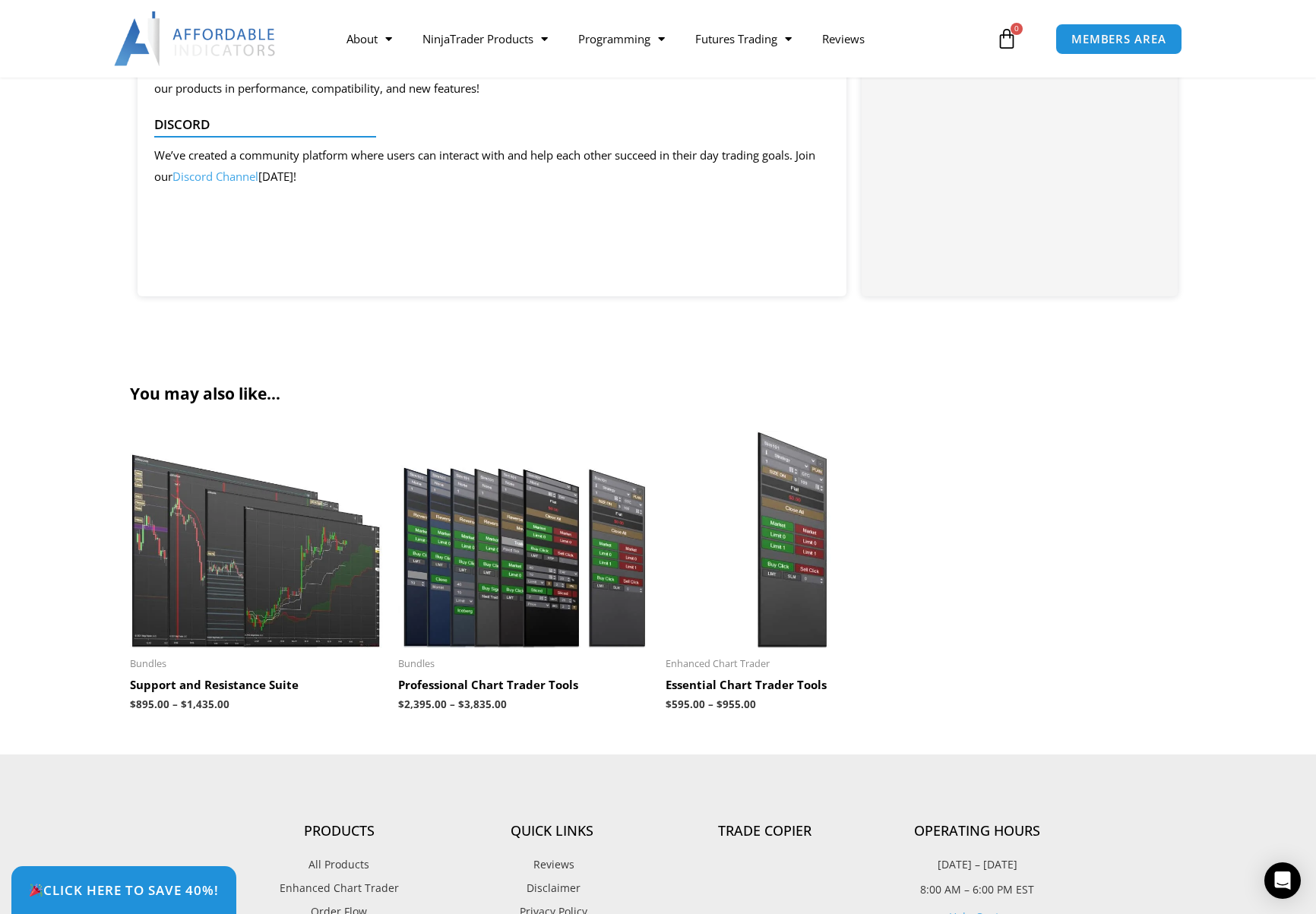
click at [942, 491] on ul "Sale! Bundles Support and Resistance Suite $ 895.00 – $ 1,435.00 Price range: $…" at bounding box center [658, 574] width 1056 height 285
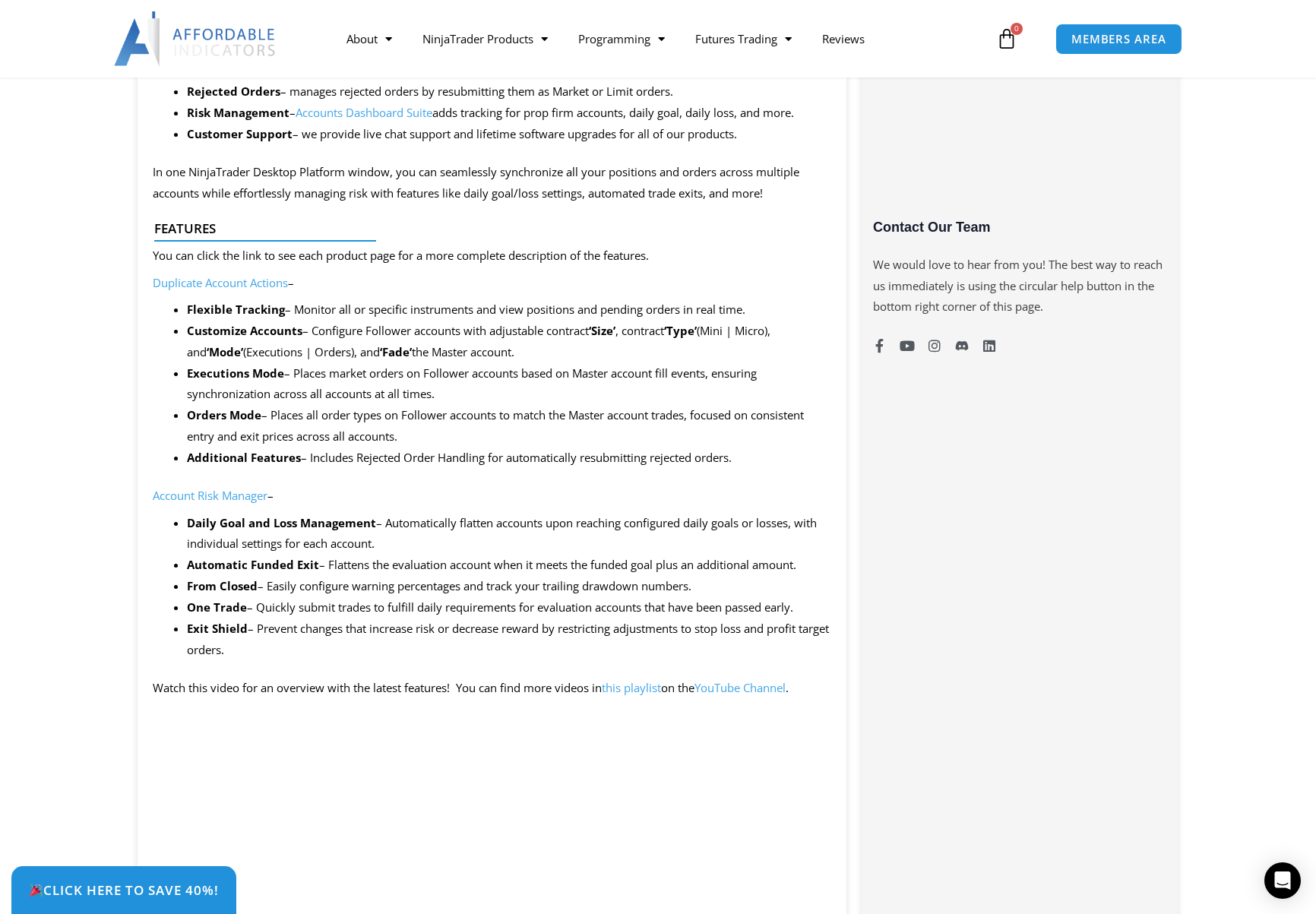
scroll to position [0, 0]
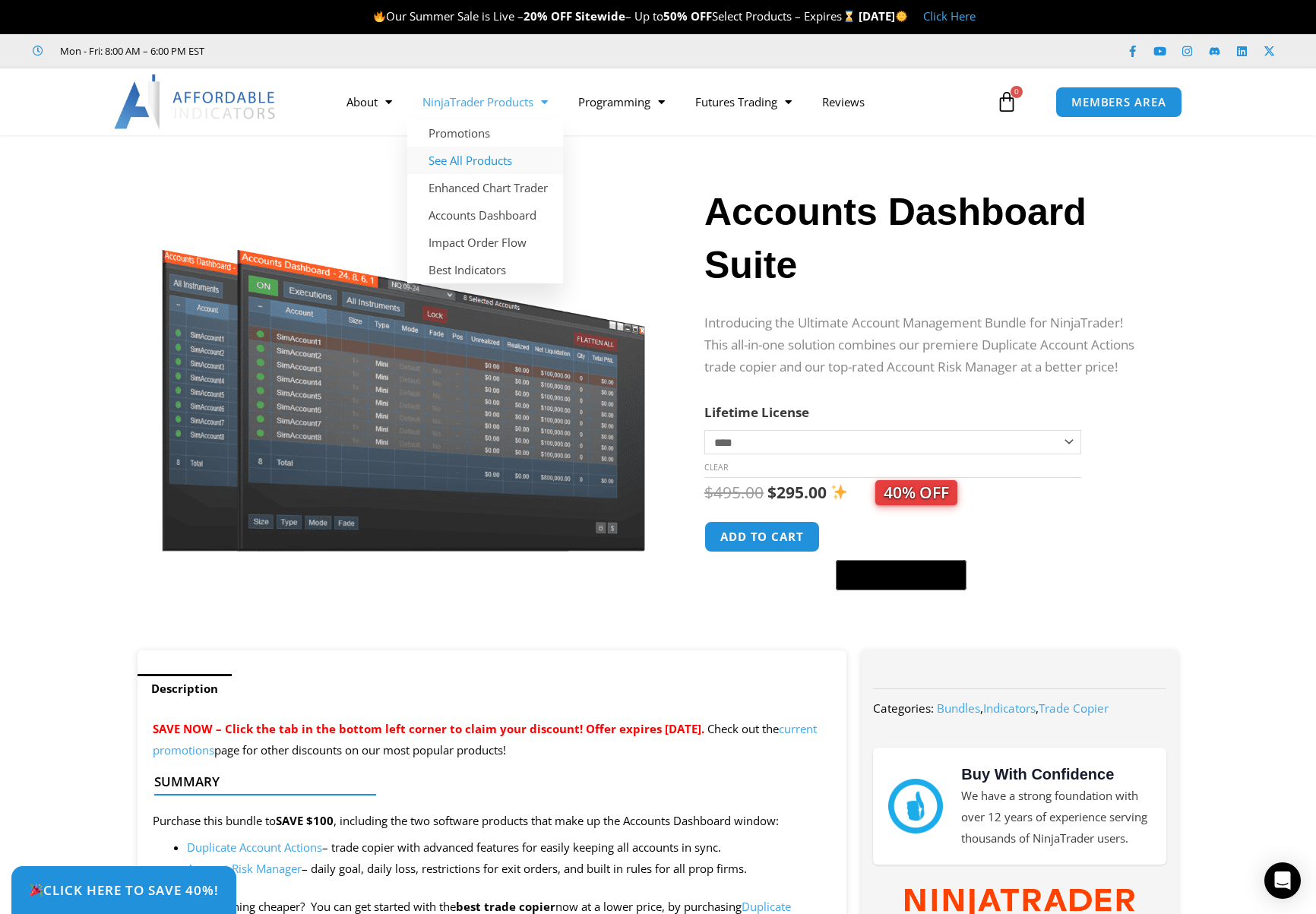
click at [521, 159] on link "See All Products" at bounding box center [485, 160] width 156 height 28
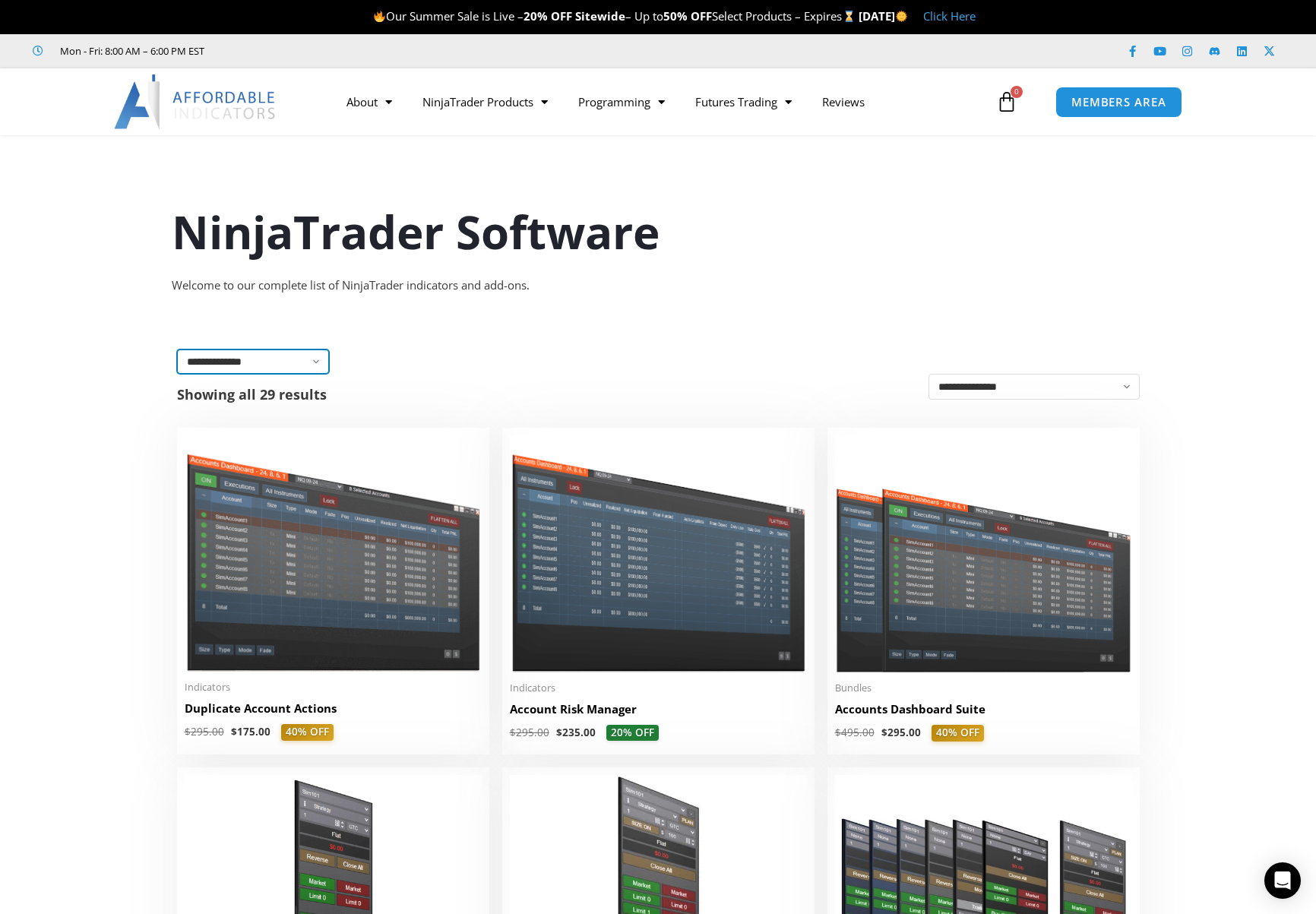
click at [317, 371] on select "**********" at bounding box center [253, 361] width 152 height 25
select select "**********"
click at [177, 349] on select "**********" at bounding box center [253, 361] width 152 height 25
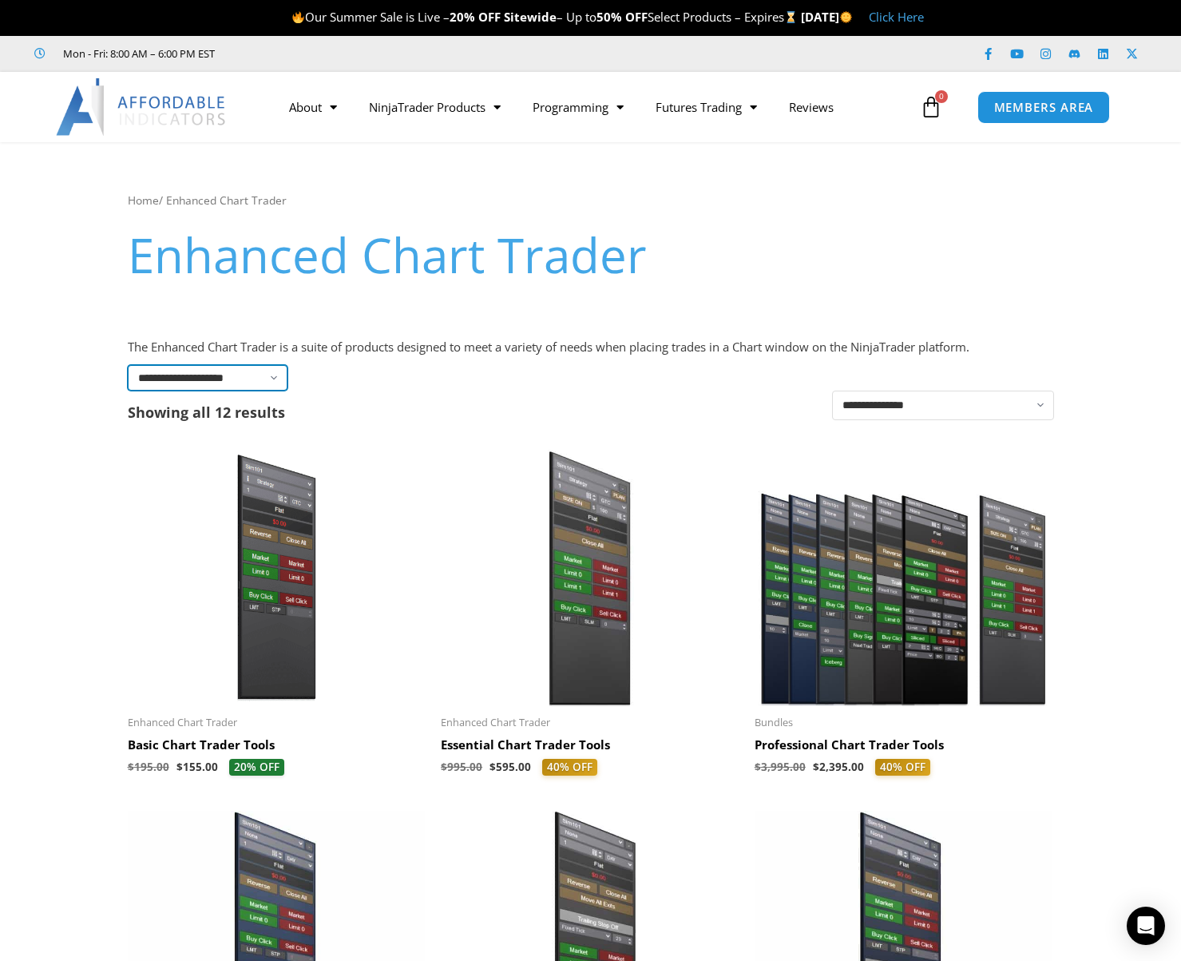
click at [256, 386] on select "**********" at bounding box center [208, 378] width 160 height 26
select select "**********"
click at [128, 365] on select "**********" at bounding box center [208, 378] width 160 height 26
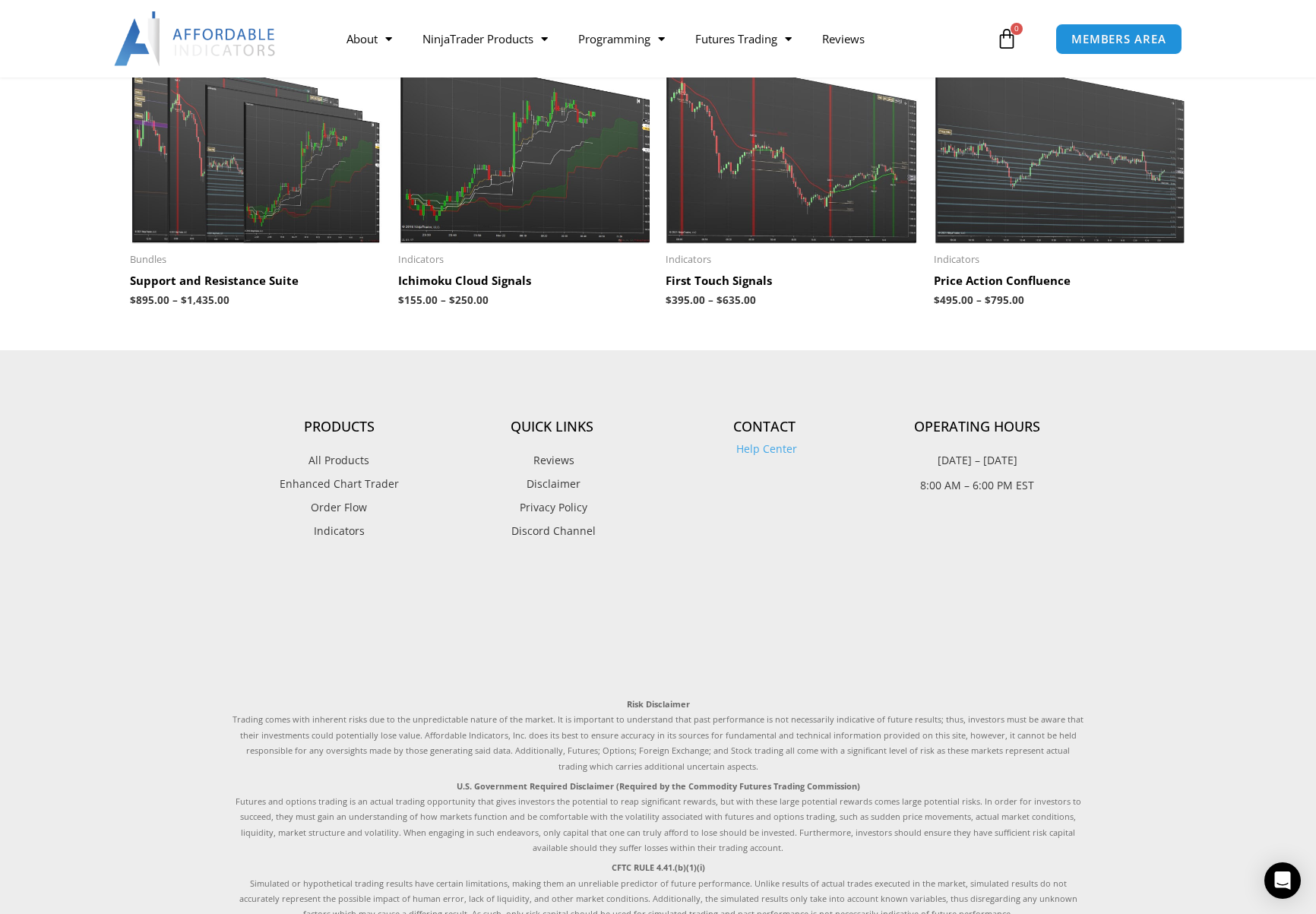
scroll to position [3341, 0]
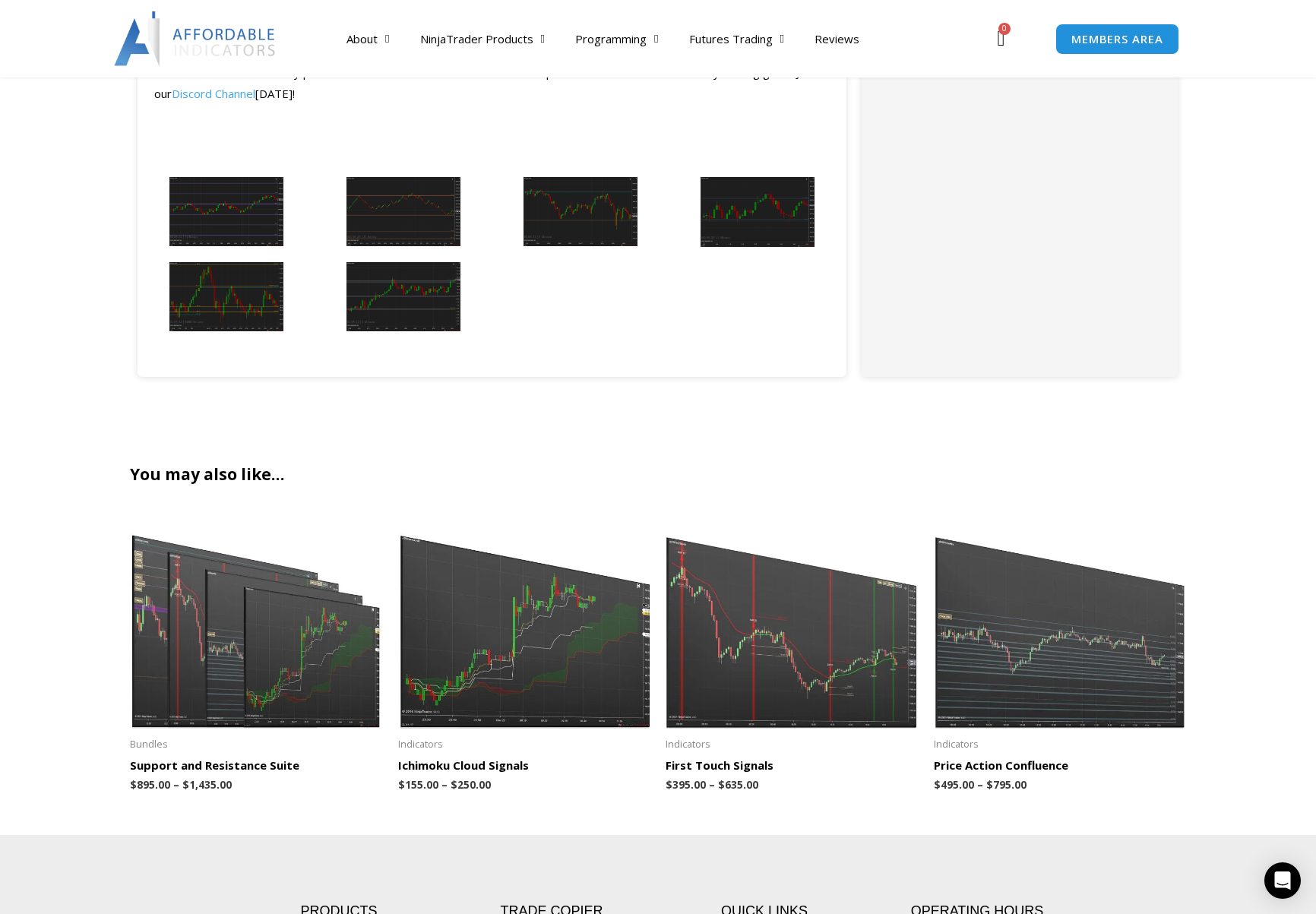
scroll to position [2510, 0]
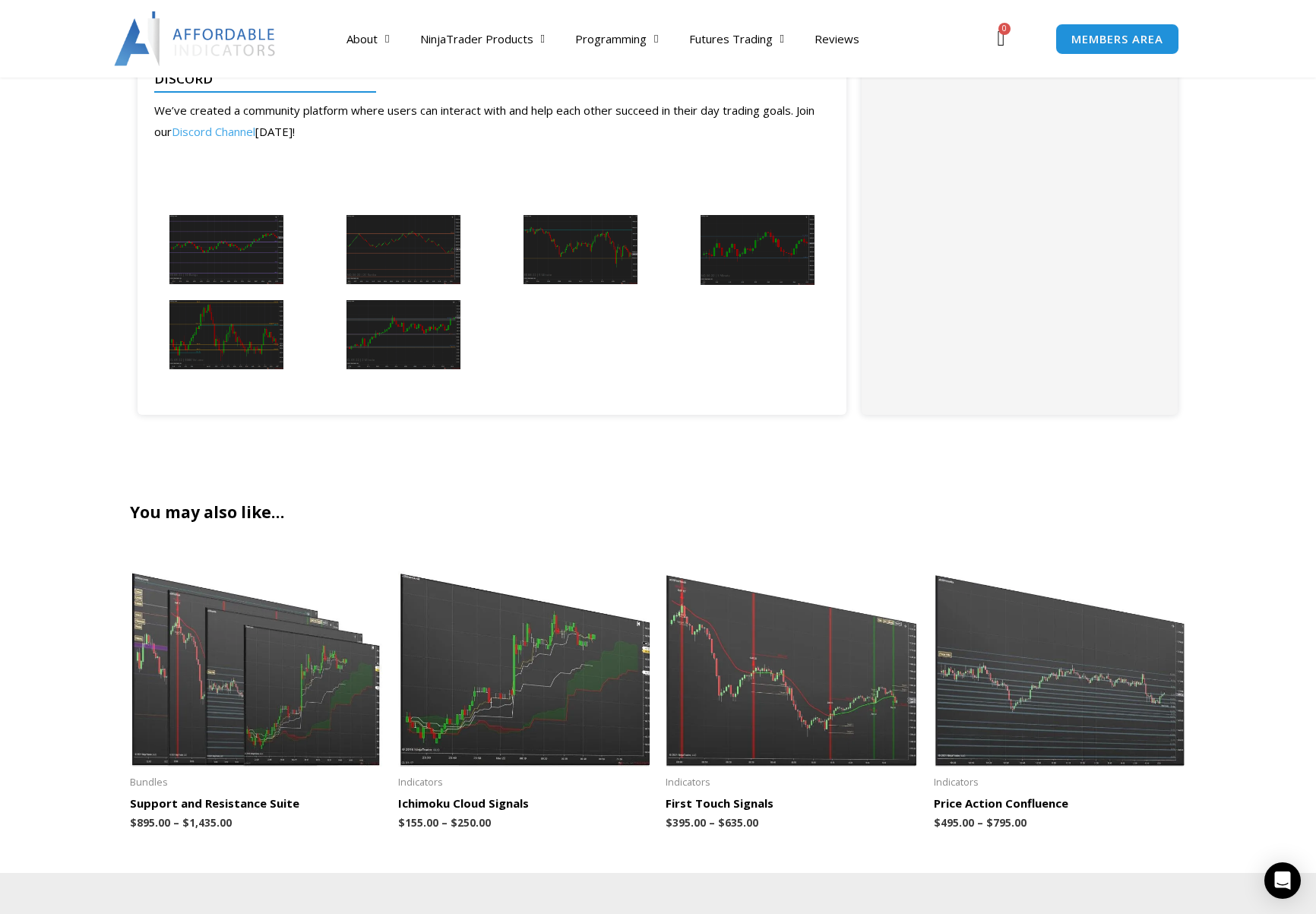
scroll to position [2510, 0]
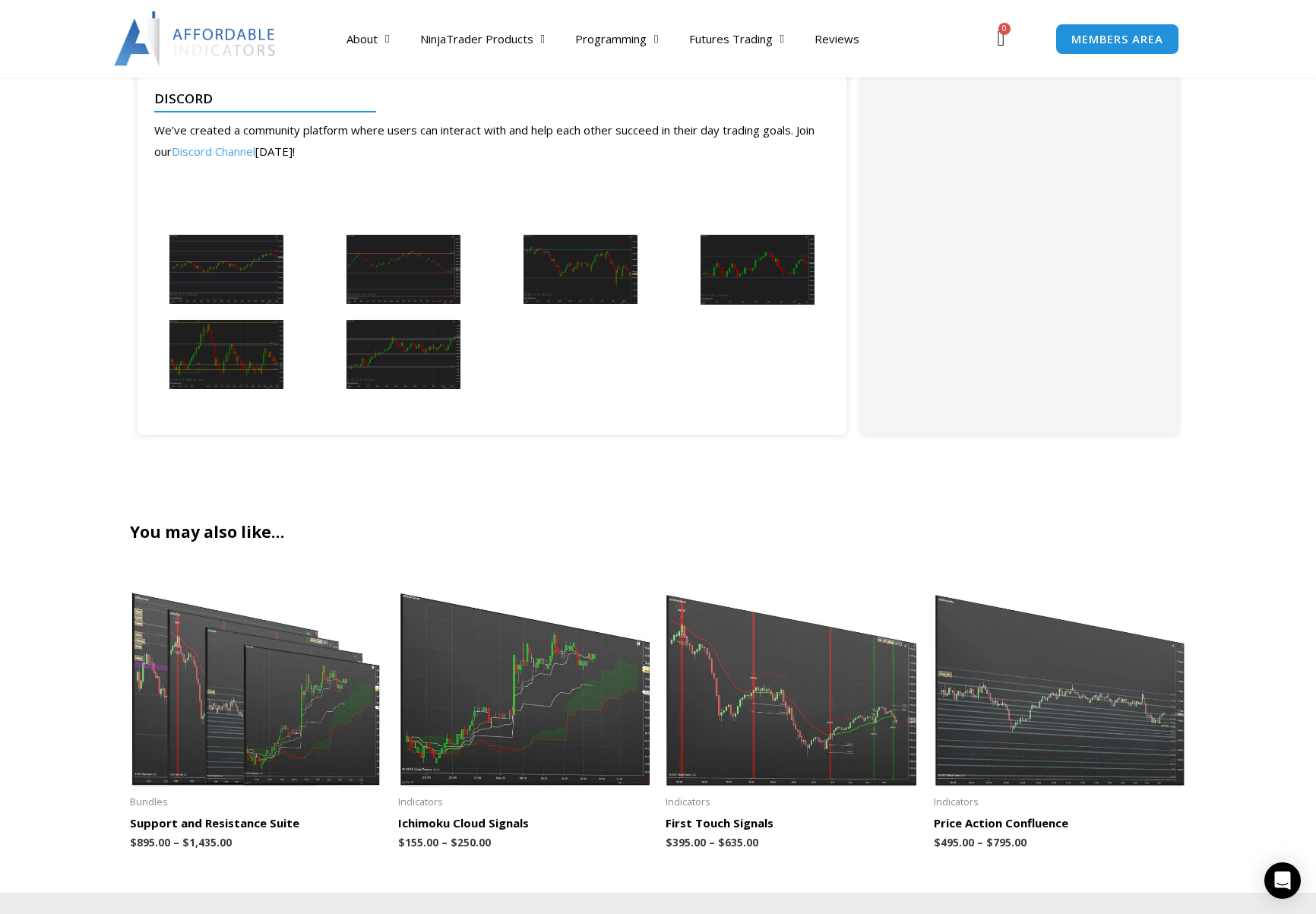
scroll to position [2510, 0]
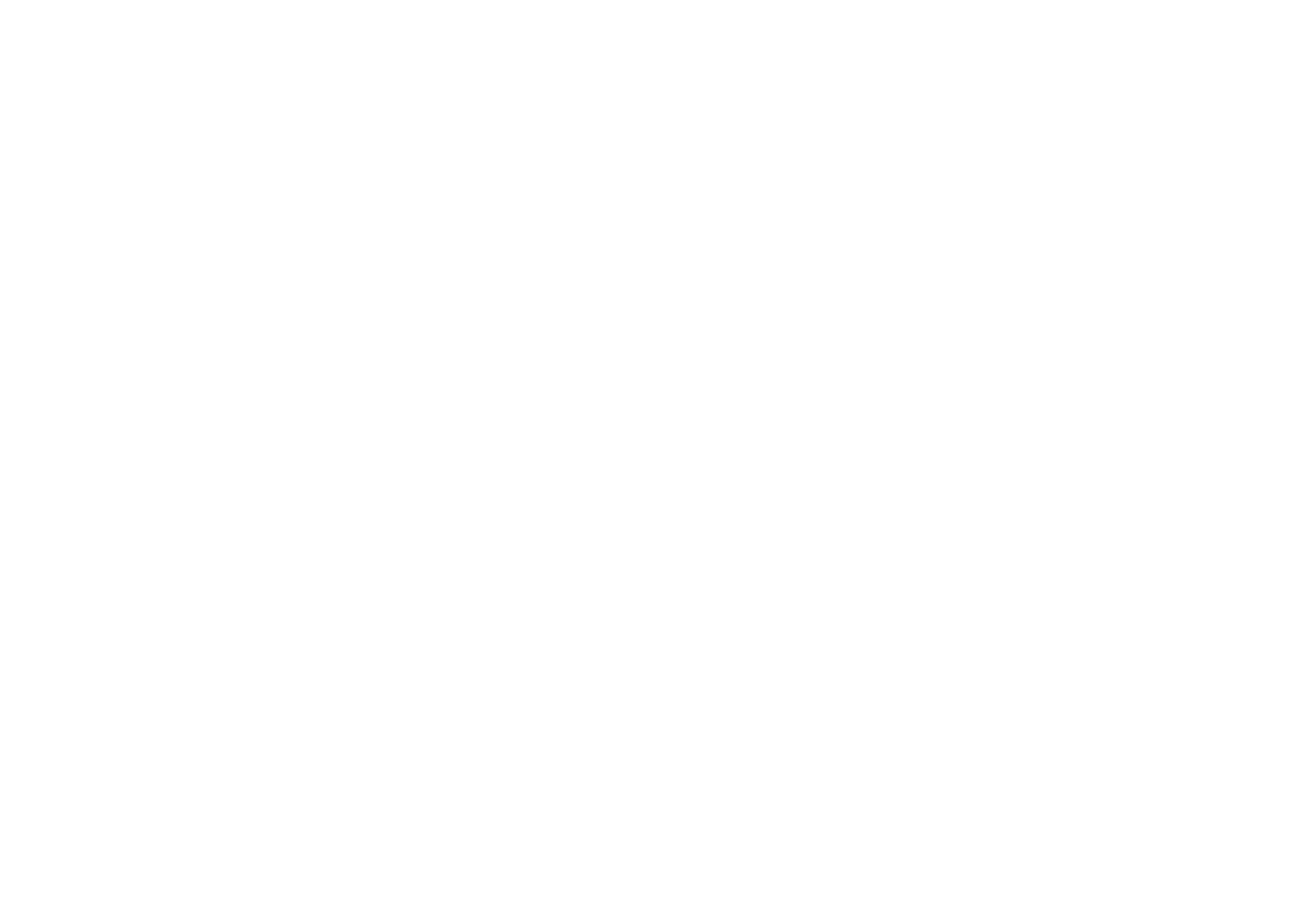
scroll to position [2510, 0]
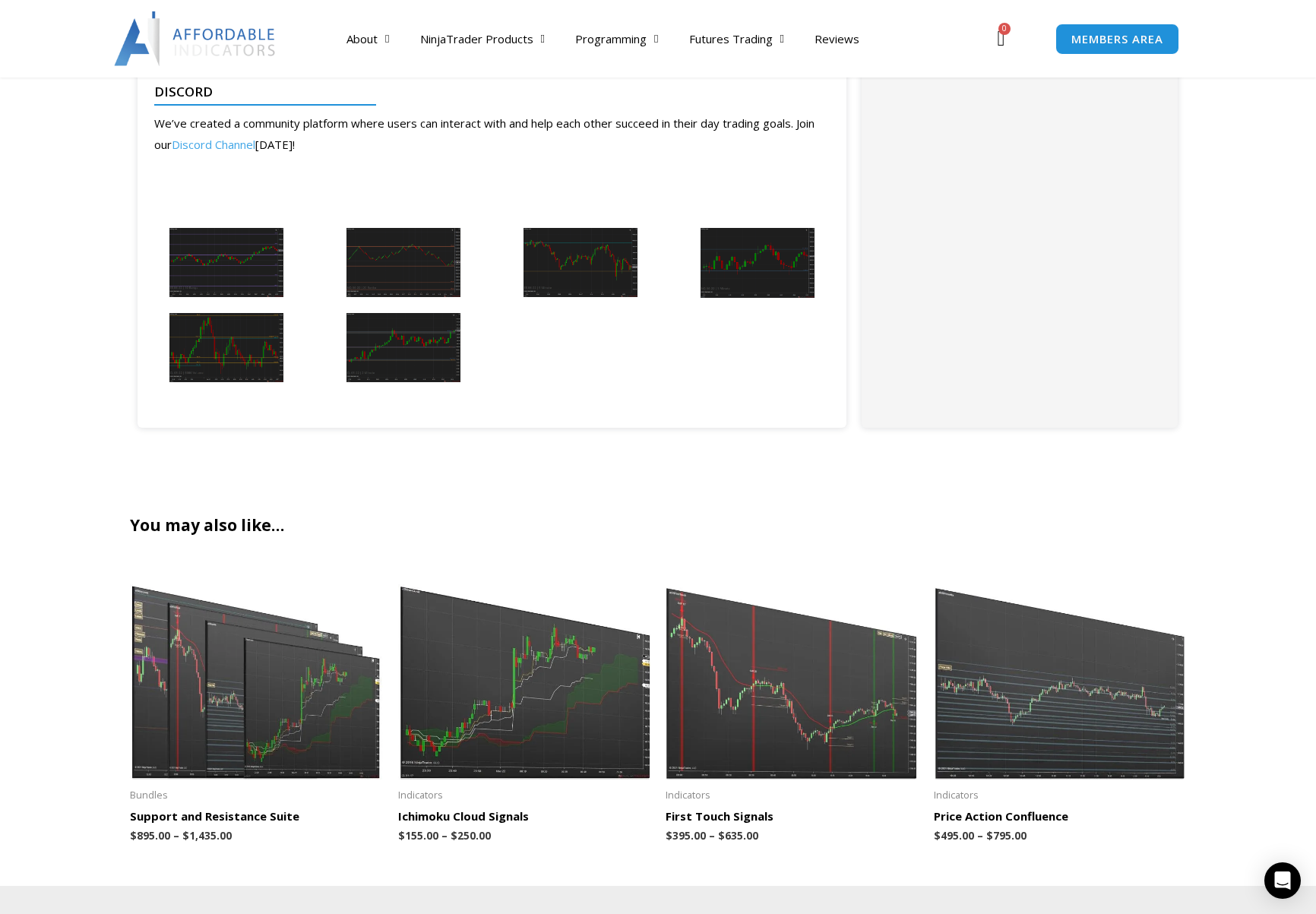
scroll to position [2510, 0]
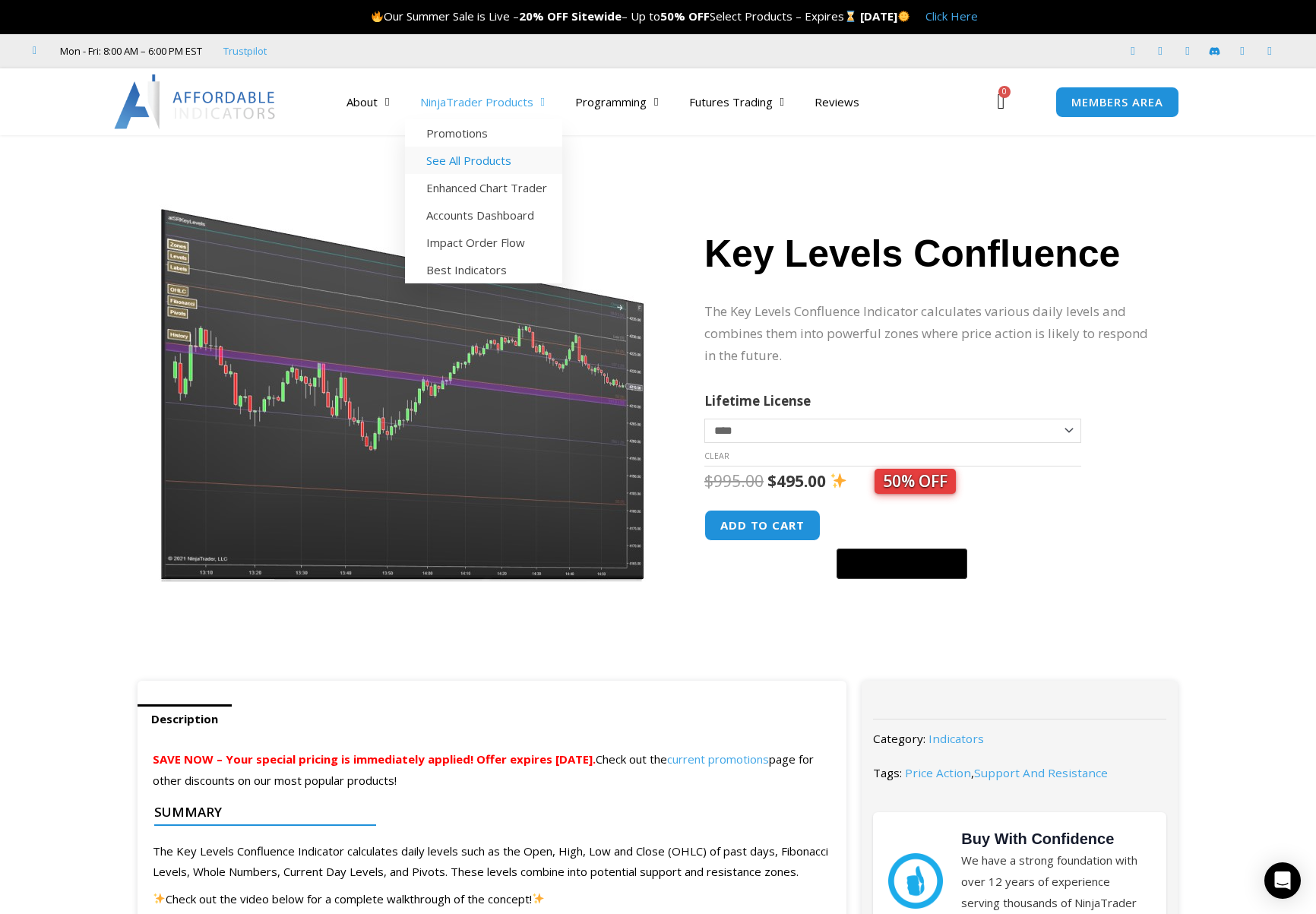
click at [470, 157] on link "See All Products" at bounding box center [483, 160] width 157 height 28
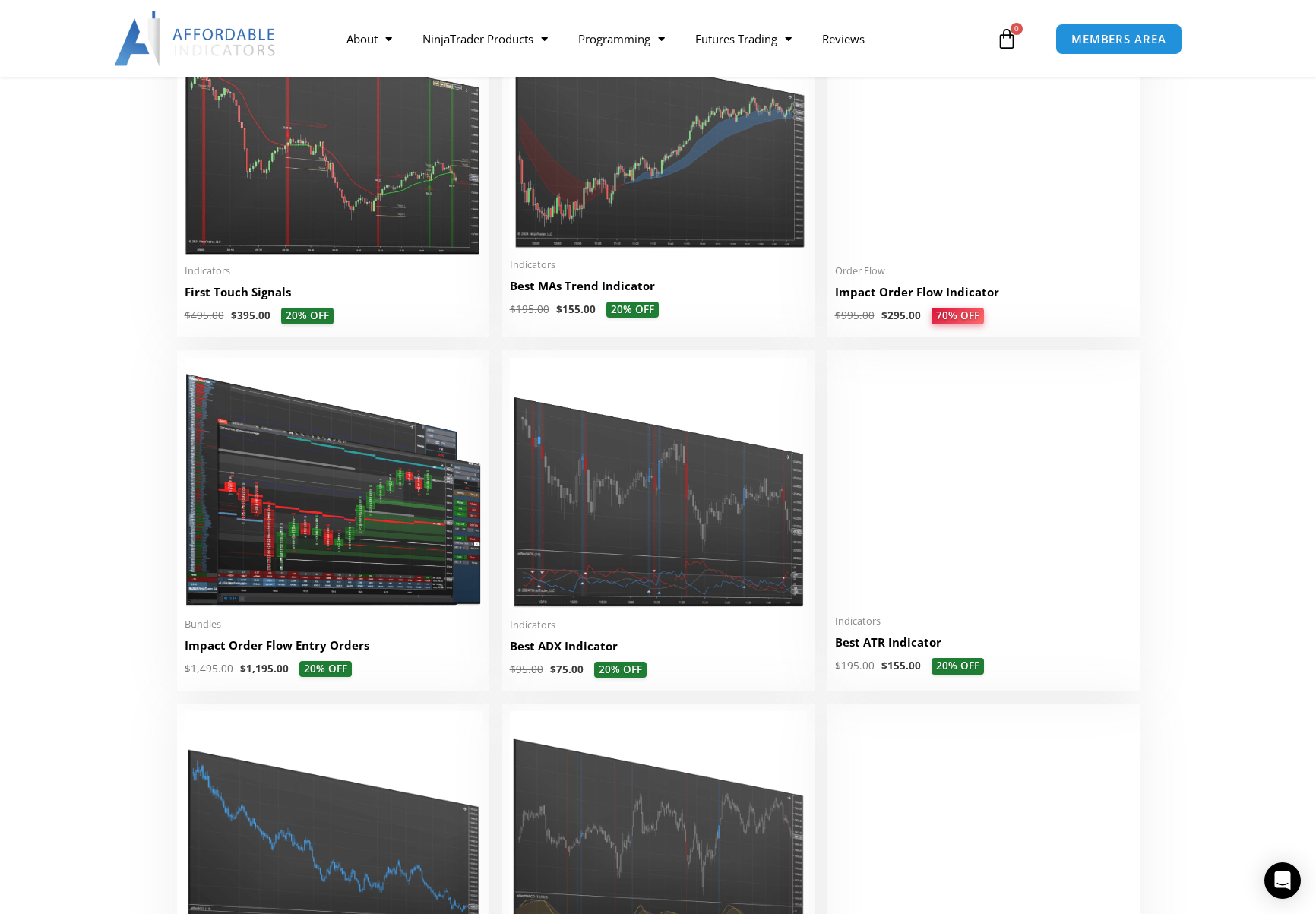
scroll to position [2582, 0]
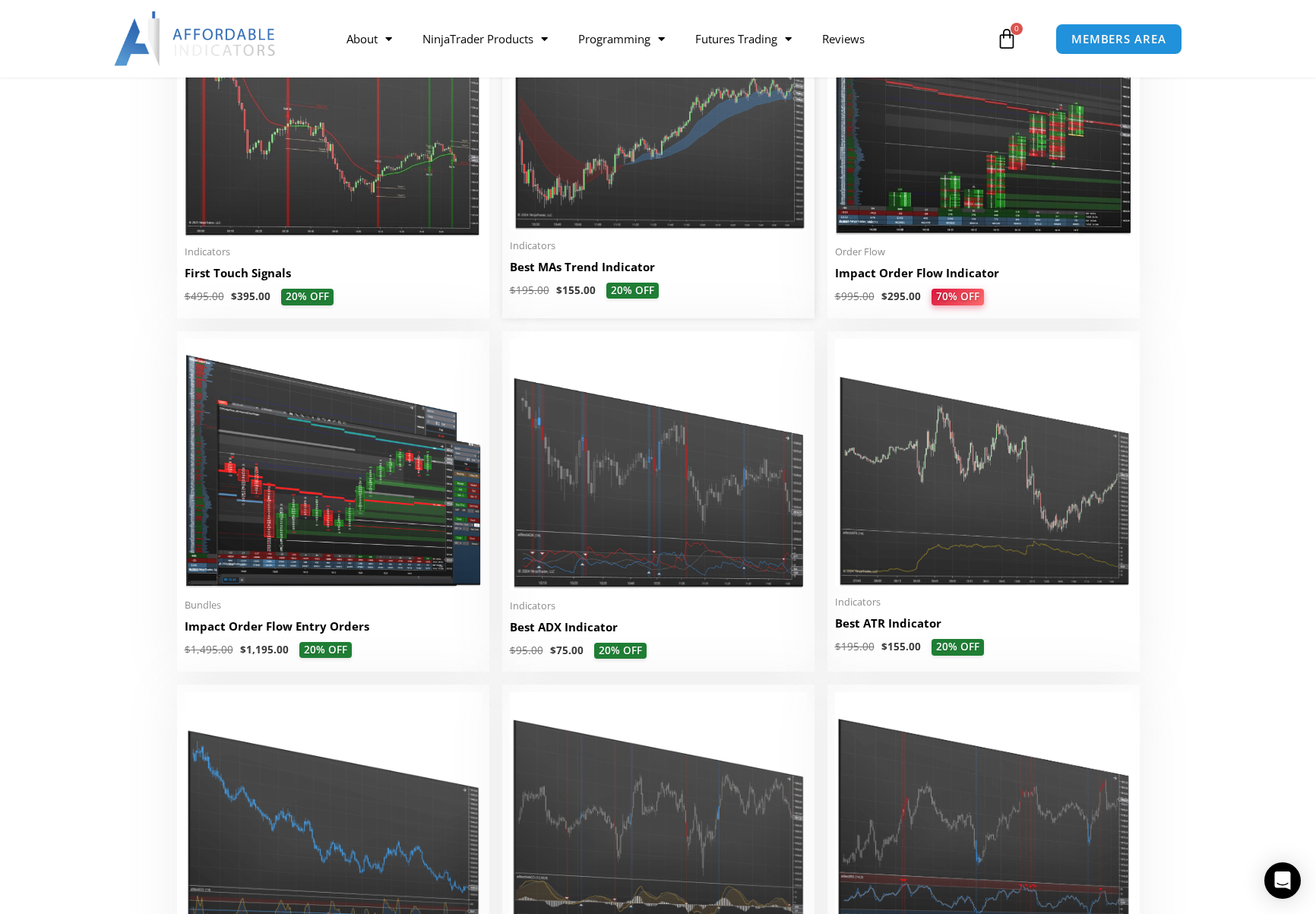
click at [602, 273] on h2 "Best MAs Trend Indicator" at bounding box center [658, 266] width 297 height 16
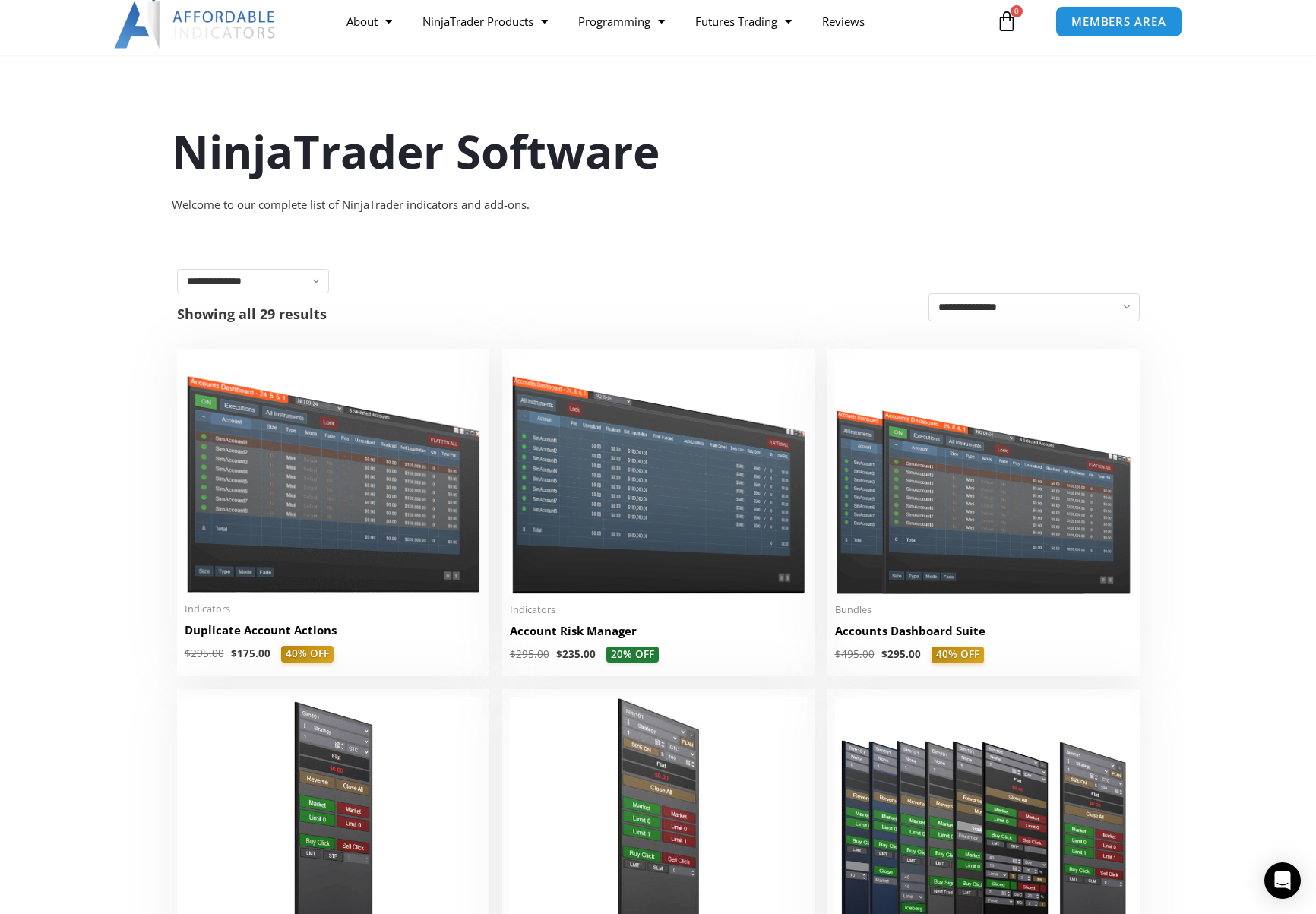
scroll to position [0, 0]
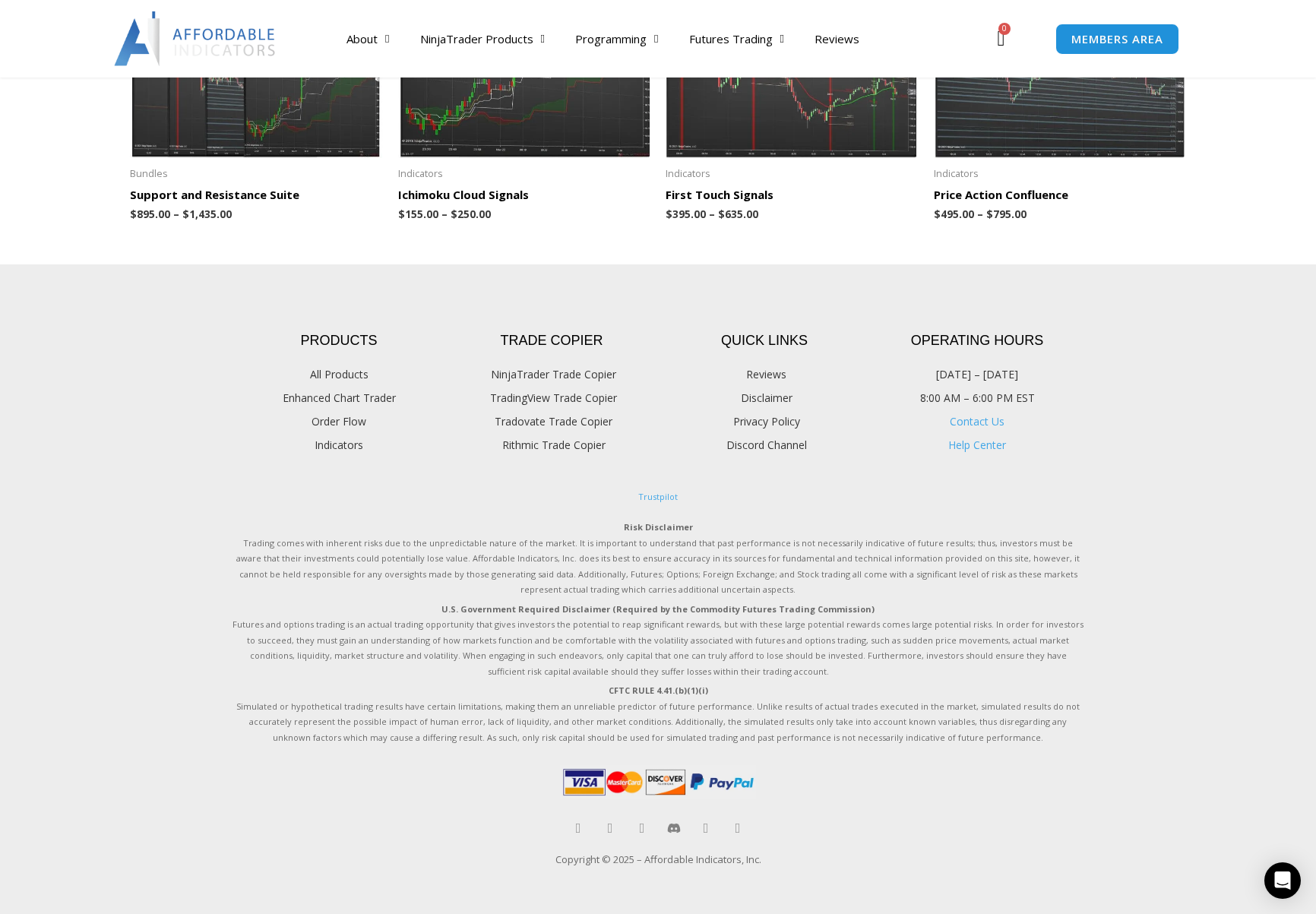
scroll to position [1582, 0]
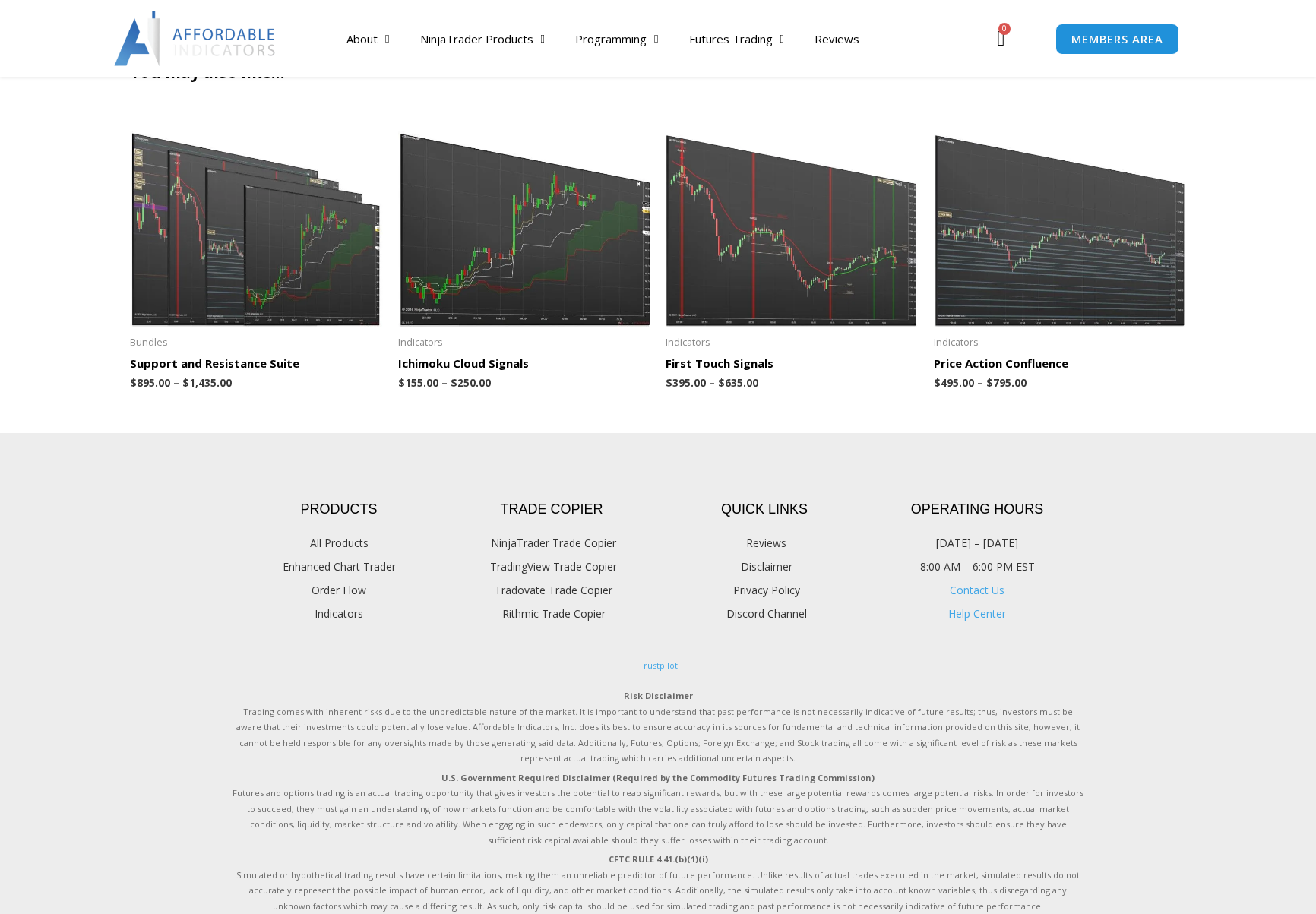
scroll to position [1582, 0]
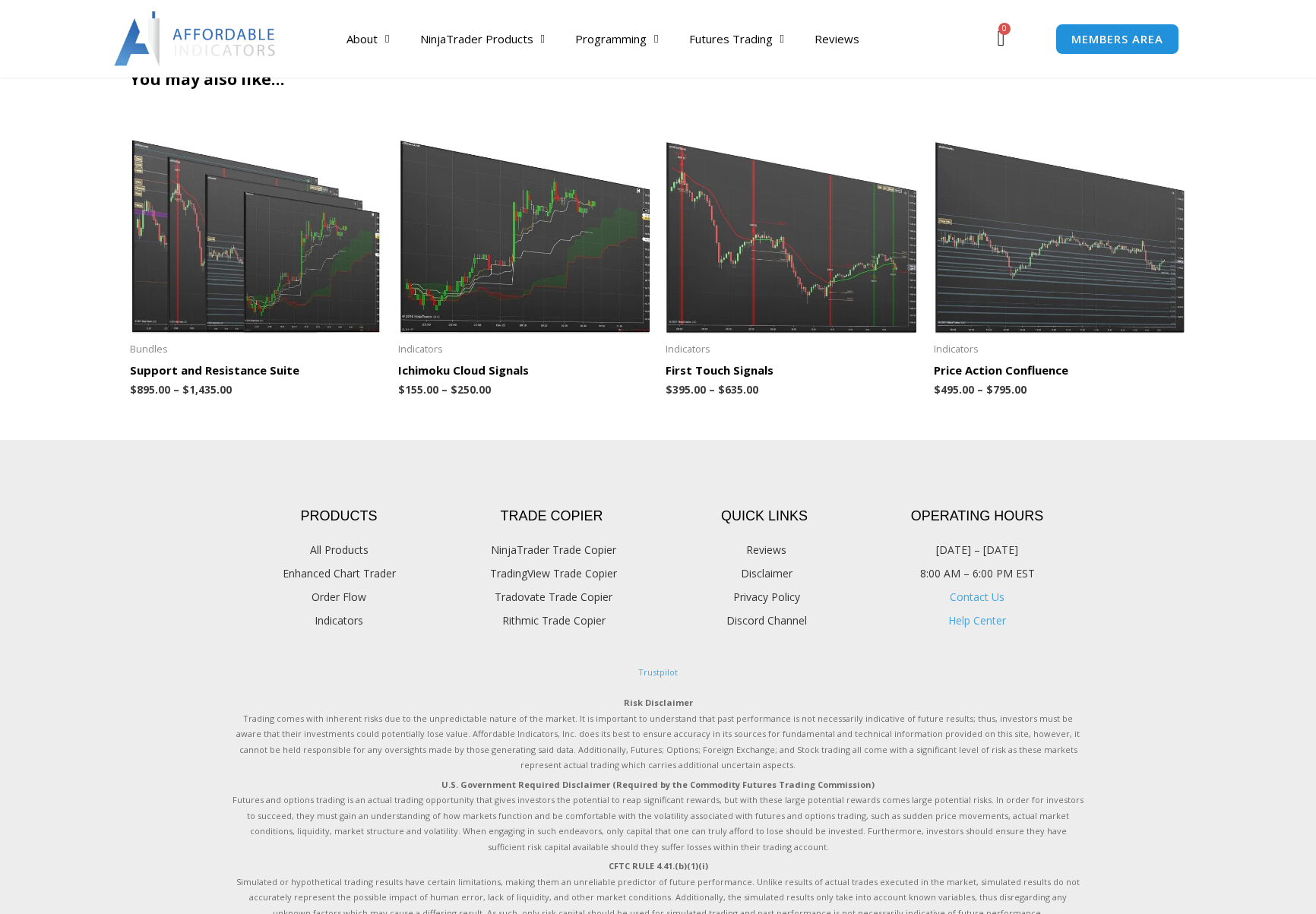
scroll to position [1582, 0]
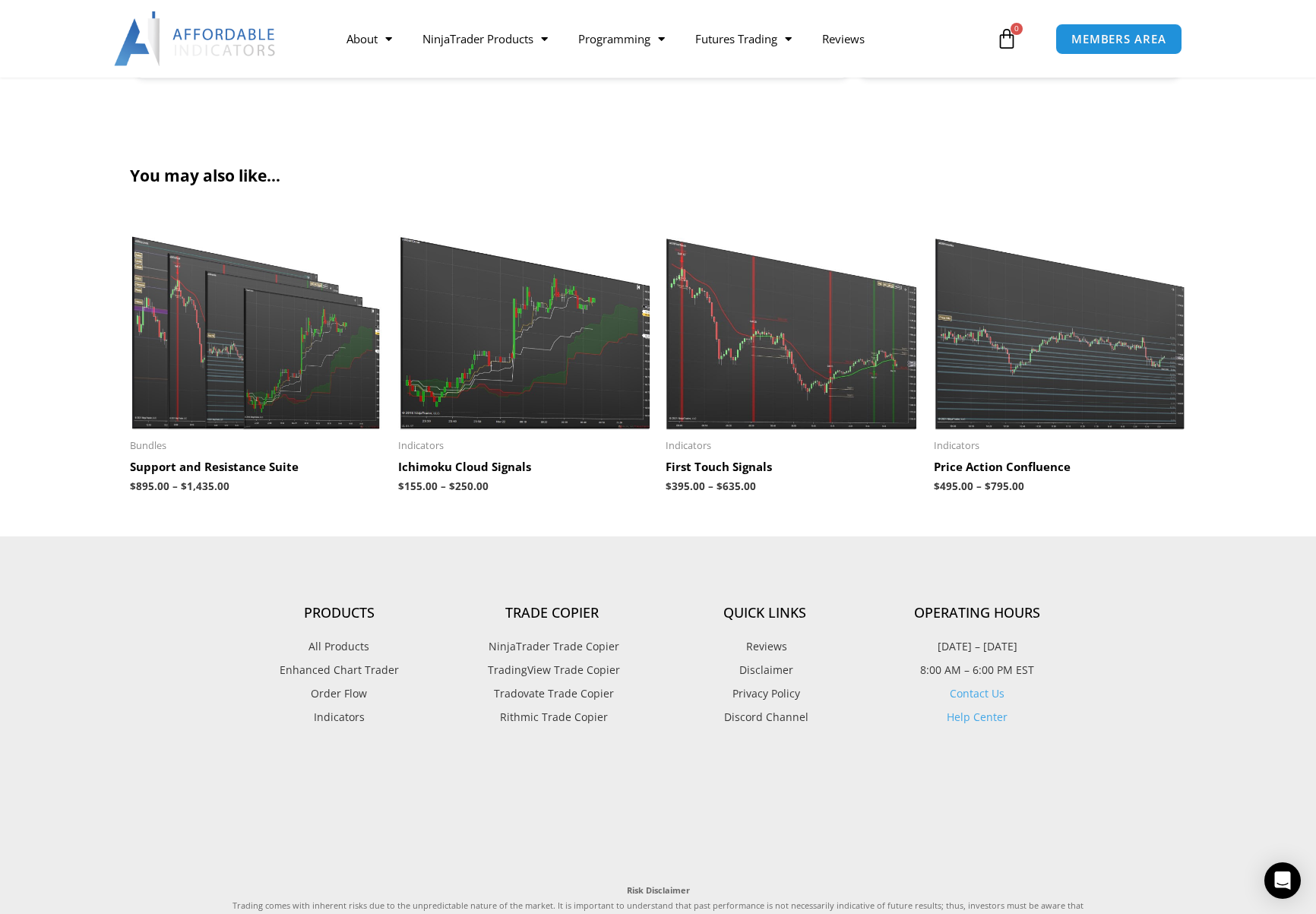
scroll to position [1369, 0]
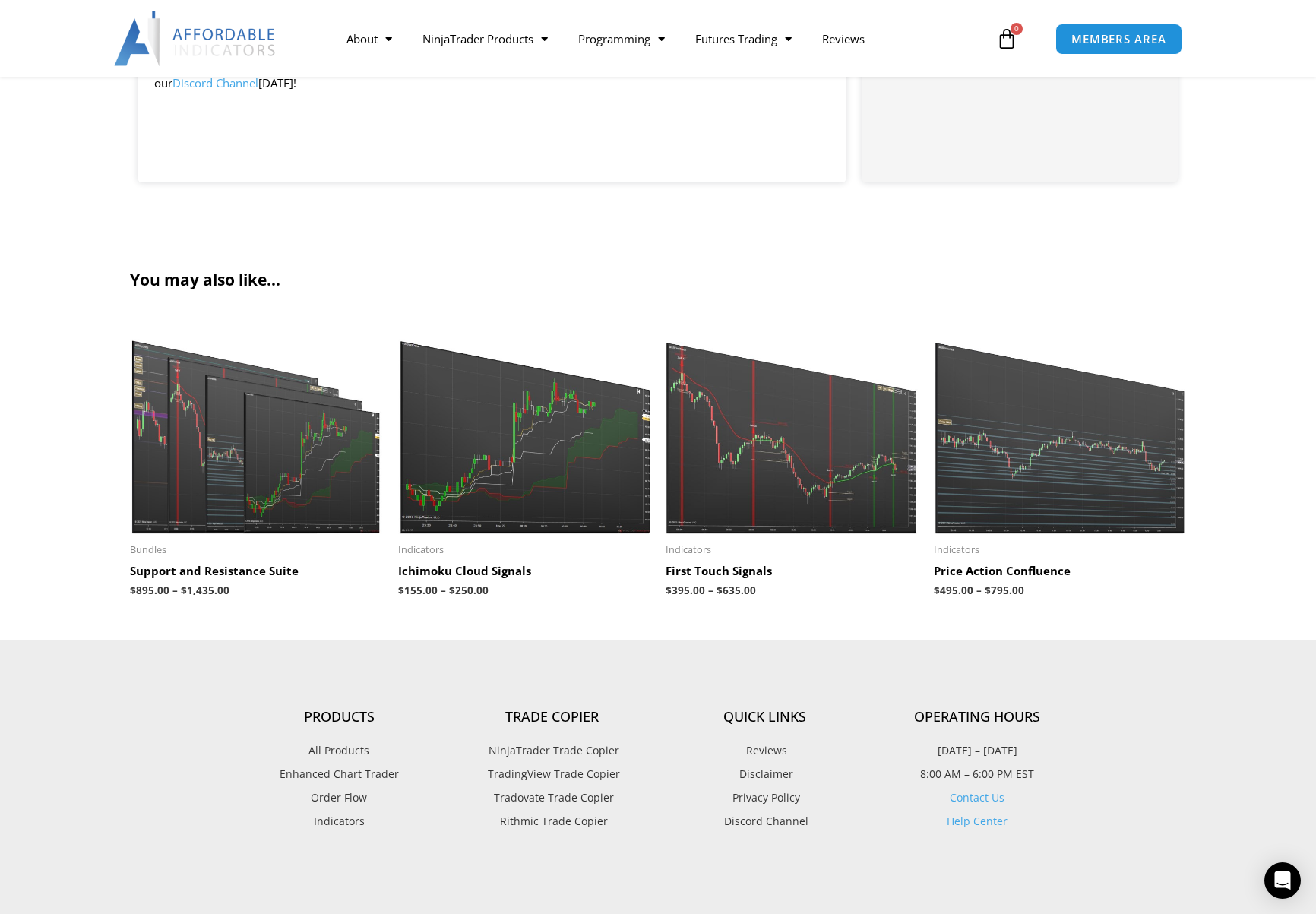
click at [839, 465] on img at bounding box center [792, 425] width 253 height 217
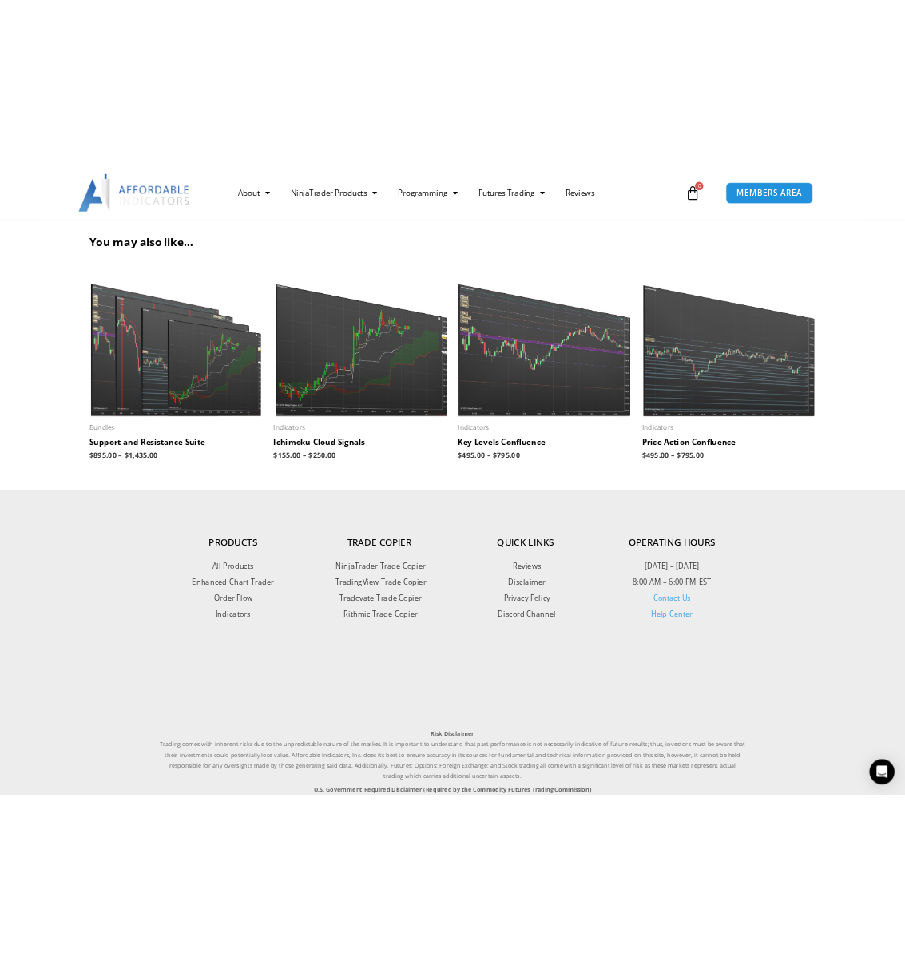
scroll to position [2196, 0]
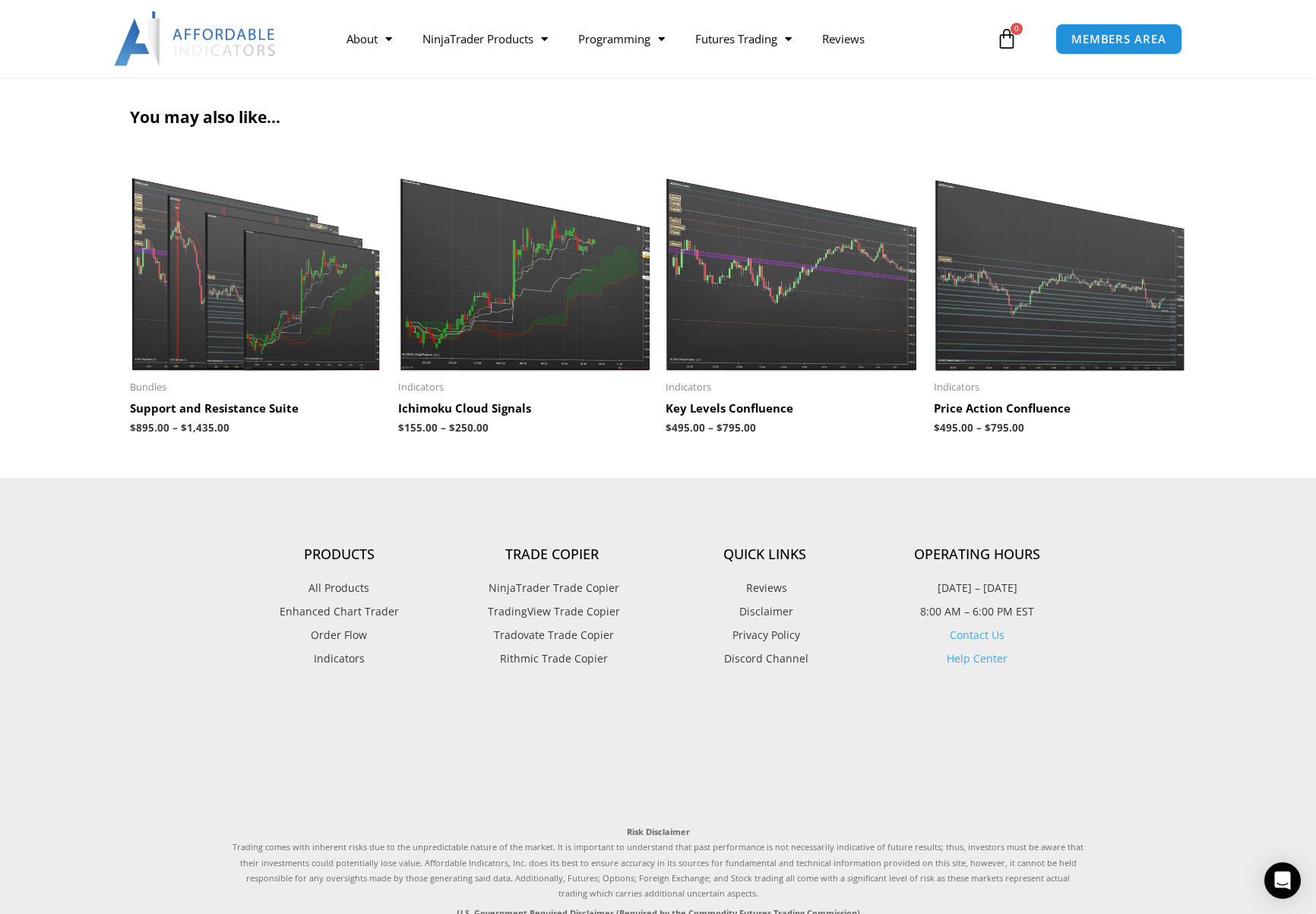
click at [829, 443] on section "You may also like… Sale! Bundles Support and Resistance Suite $ 895.00 – $ 1,43…" at bounding box center [658, 278] width 1316 height 401
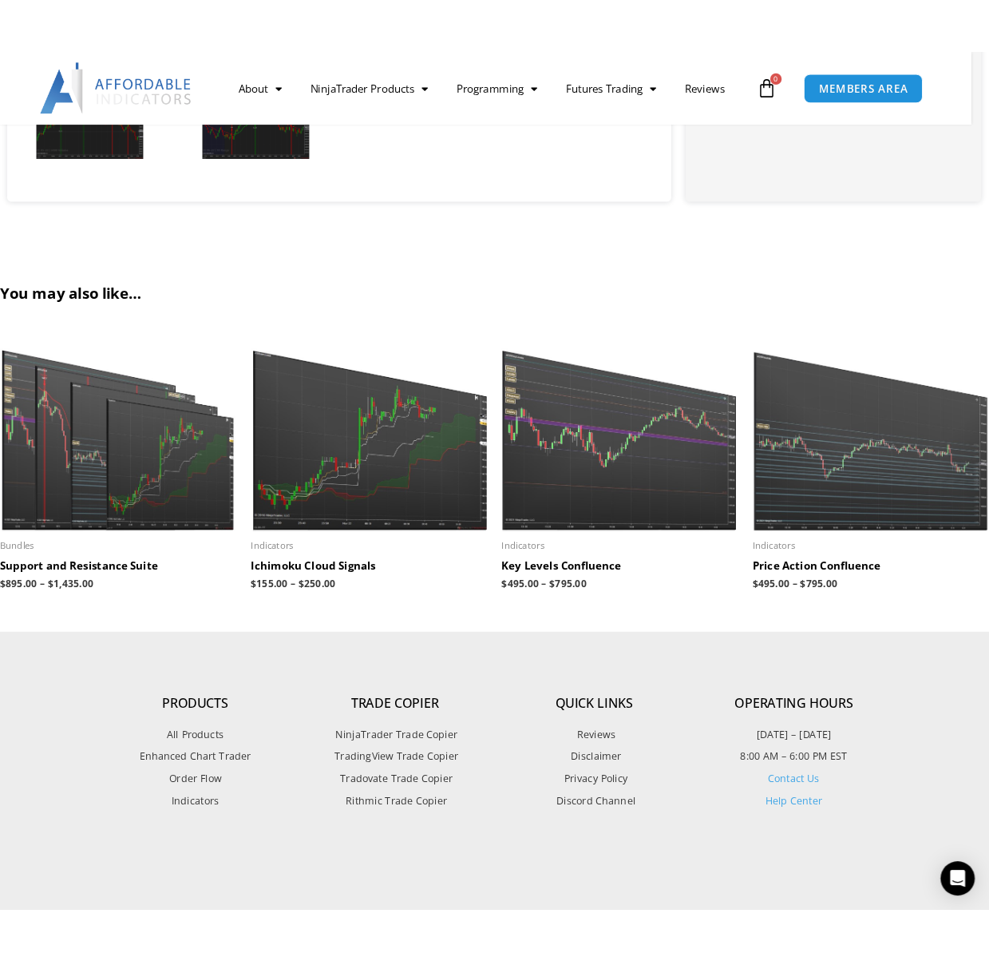
scroll to position [2150, 0]
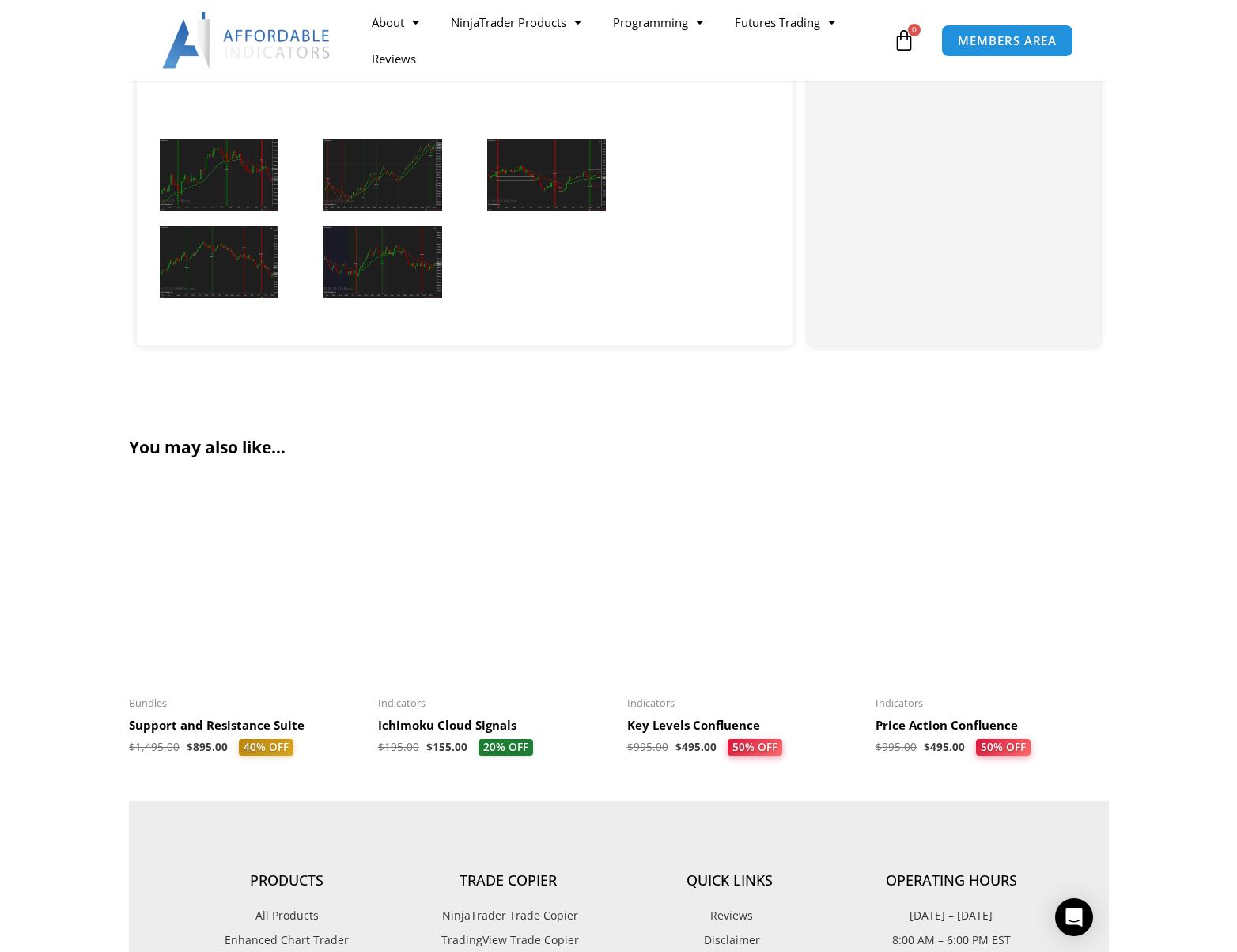
scroll to position [1851, 0]
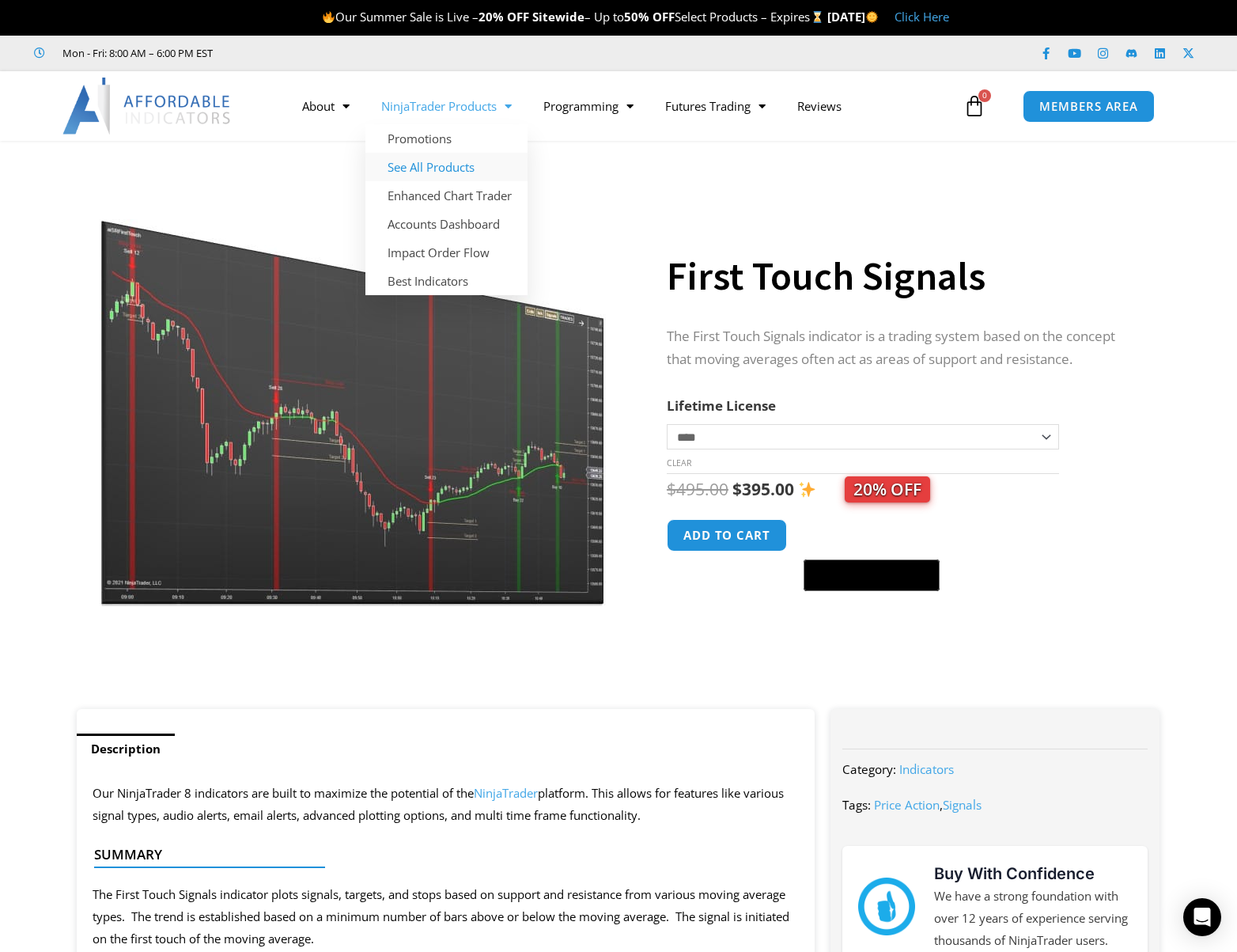
click at [442, 162] on link "See All Products" at bounding box center [447, 166] width 162 height 29
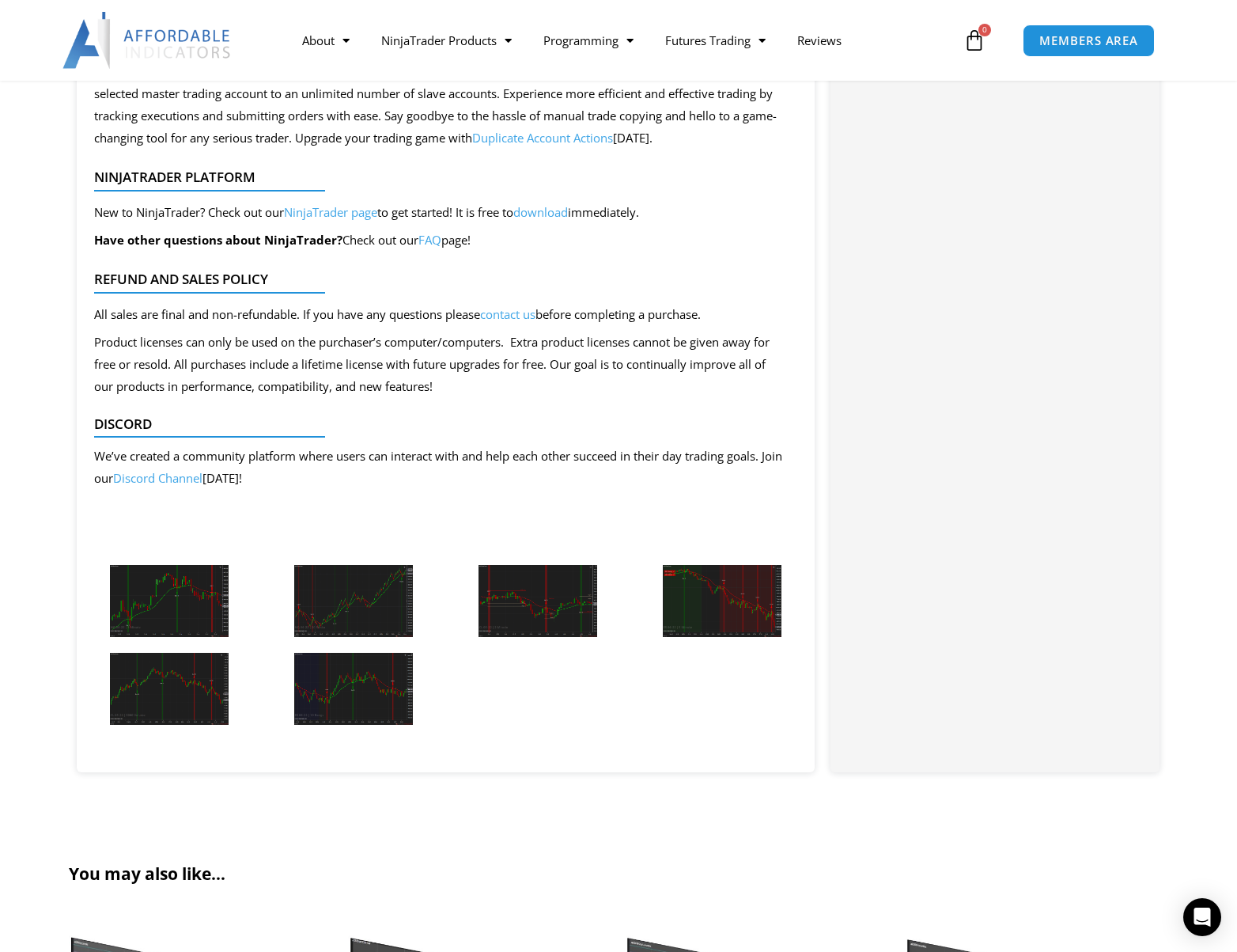
scroll to position [1898, 0]
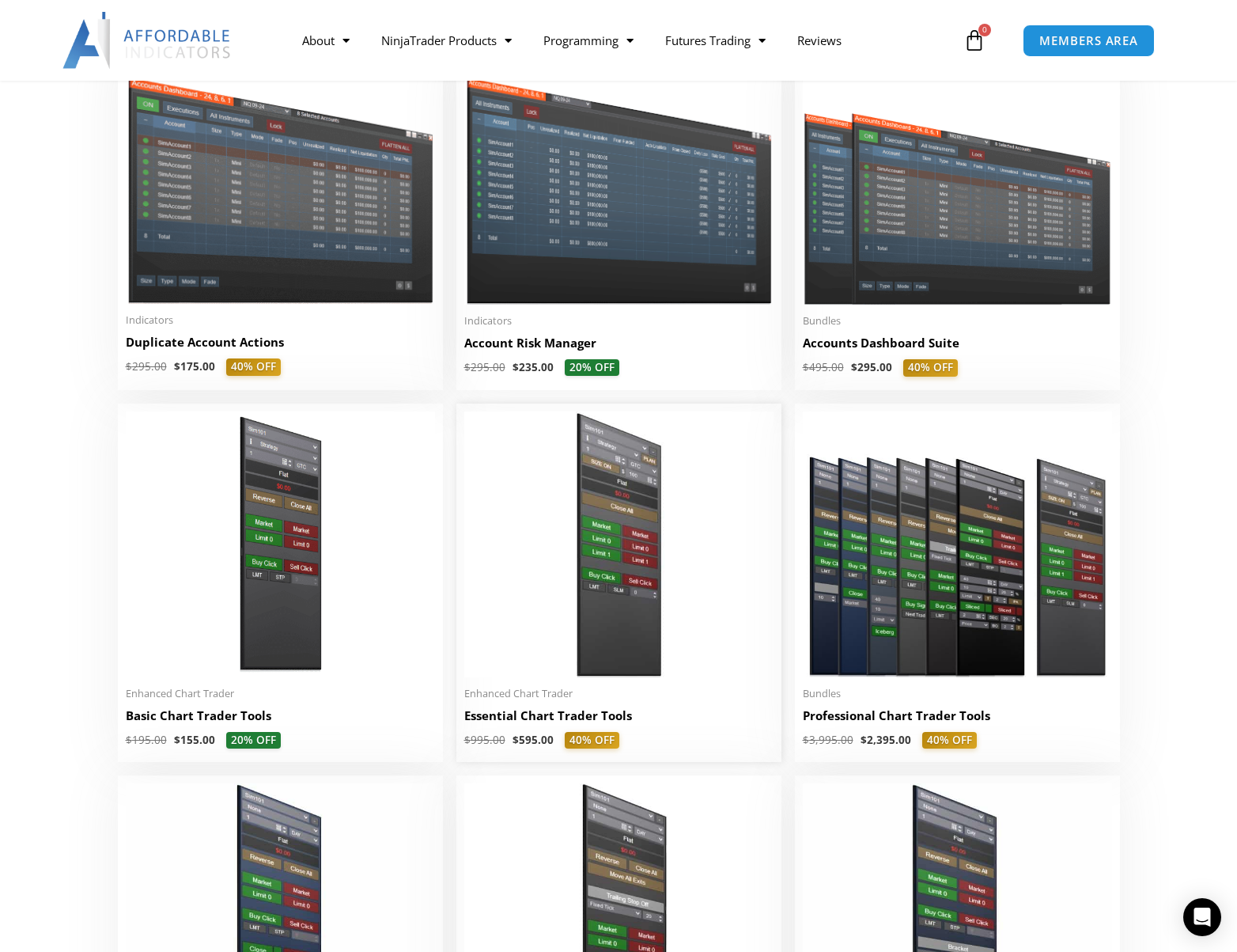
scroll to position [475, 0]
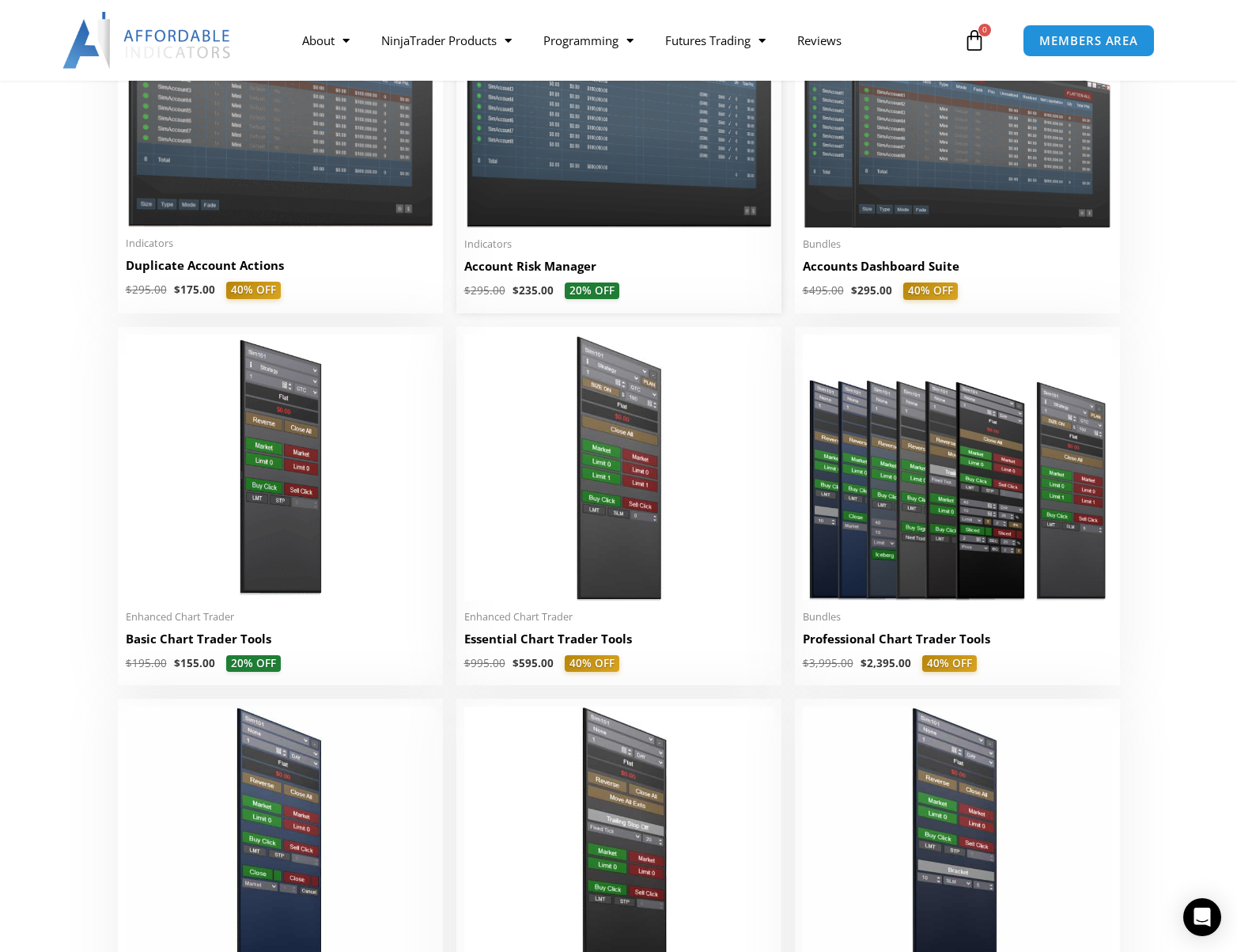
click at [568, 268] on h2 "Account Risk Manager" at bounding box center [619, 265] width 309 height 17
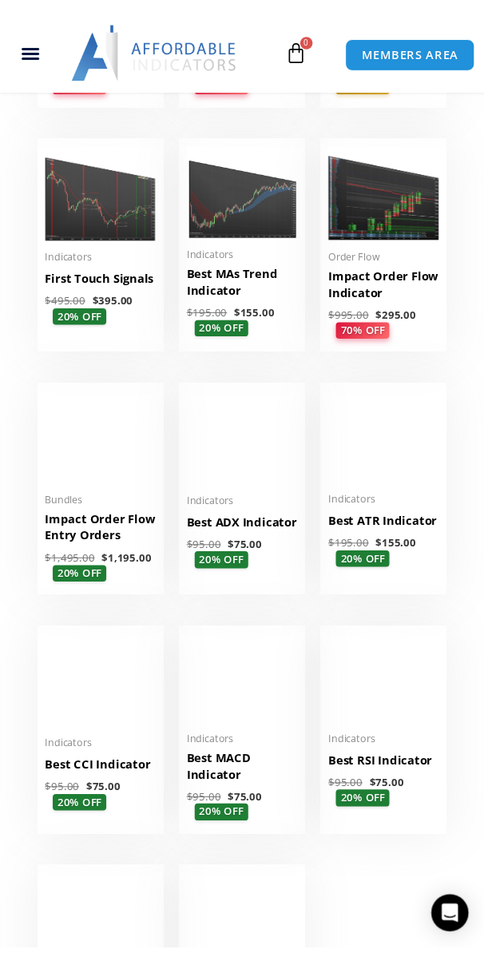
scroll to position [2000, 0]
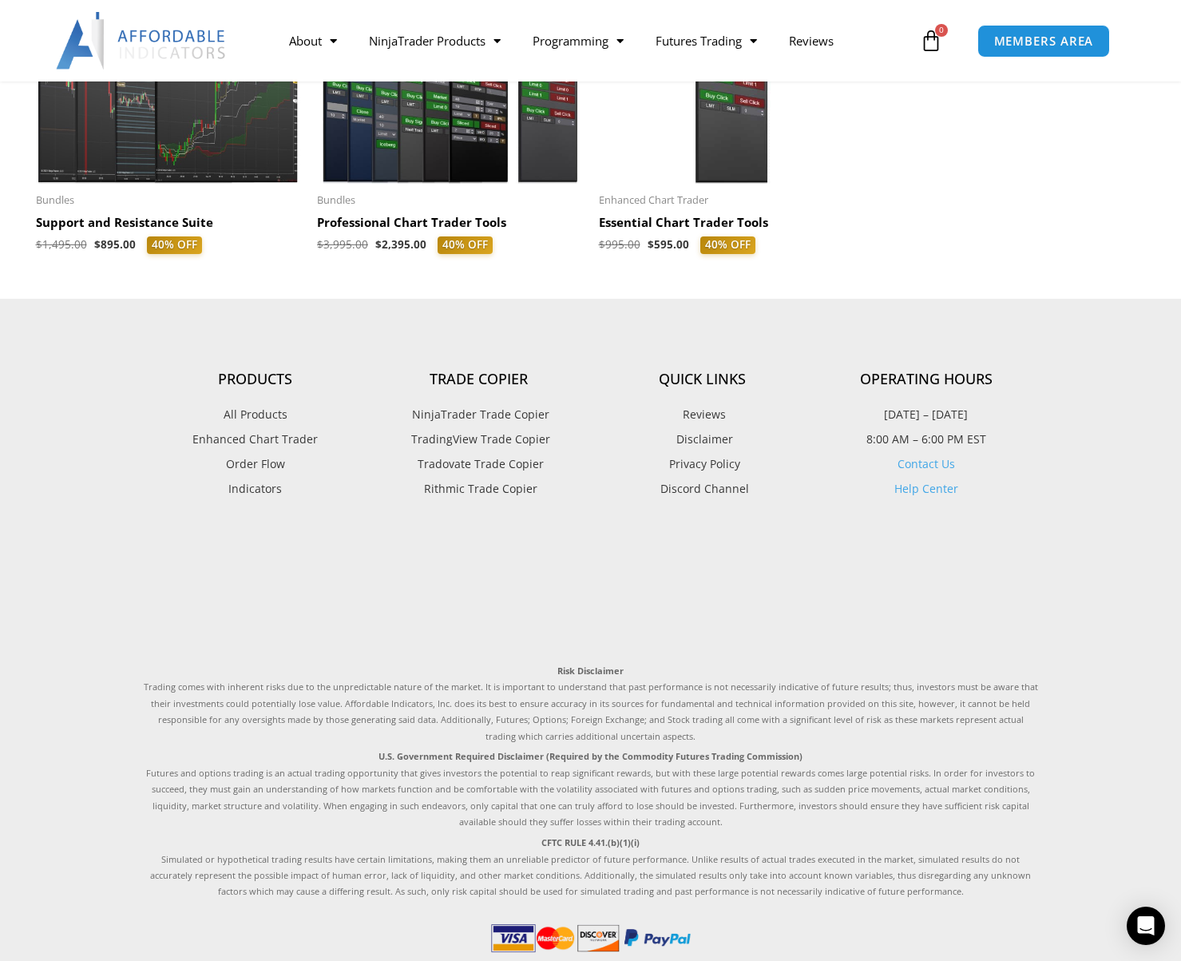
scroll to position [4237, 0]
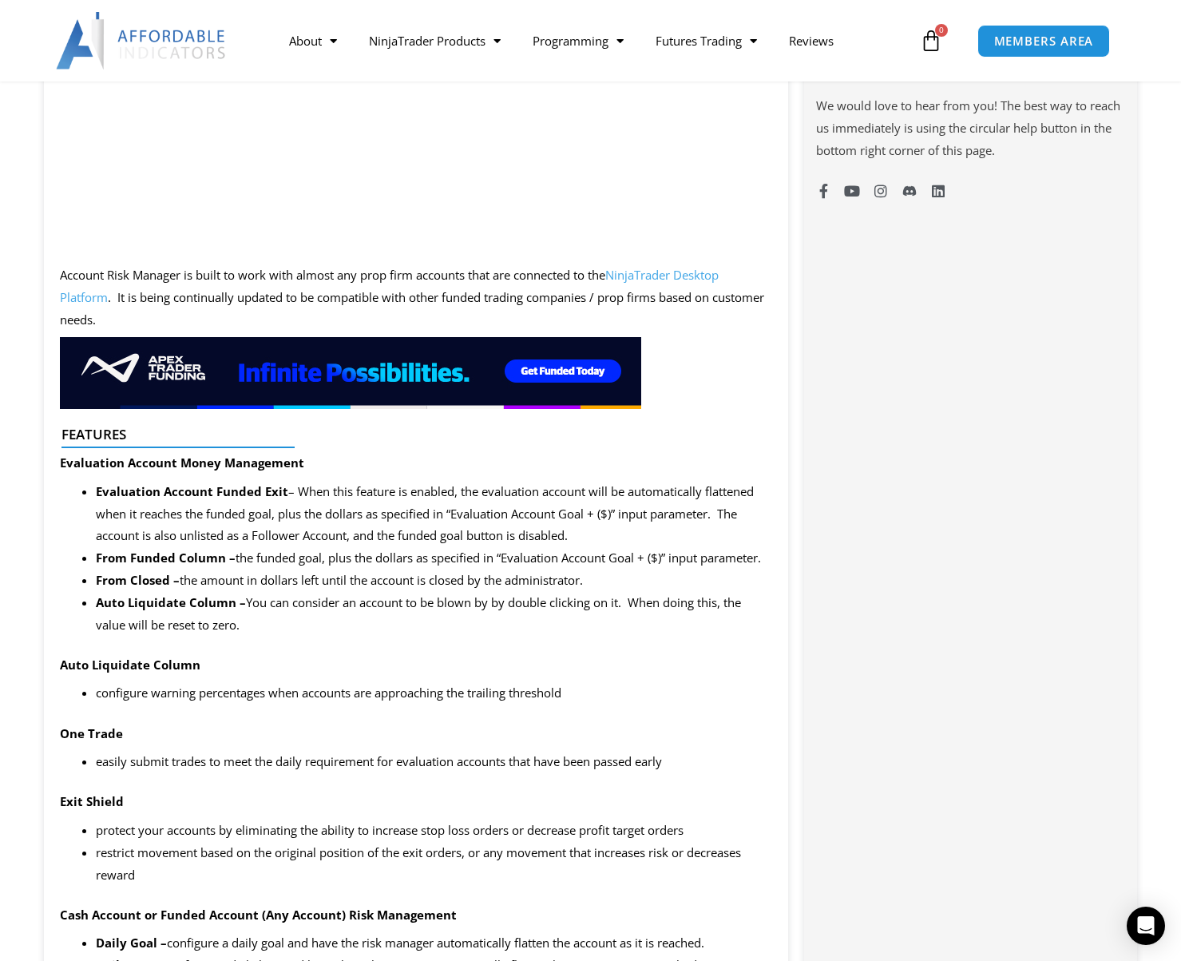
scroll to position [1118, 0]
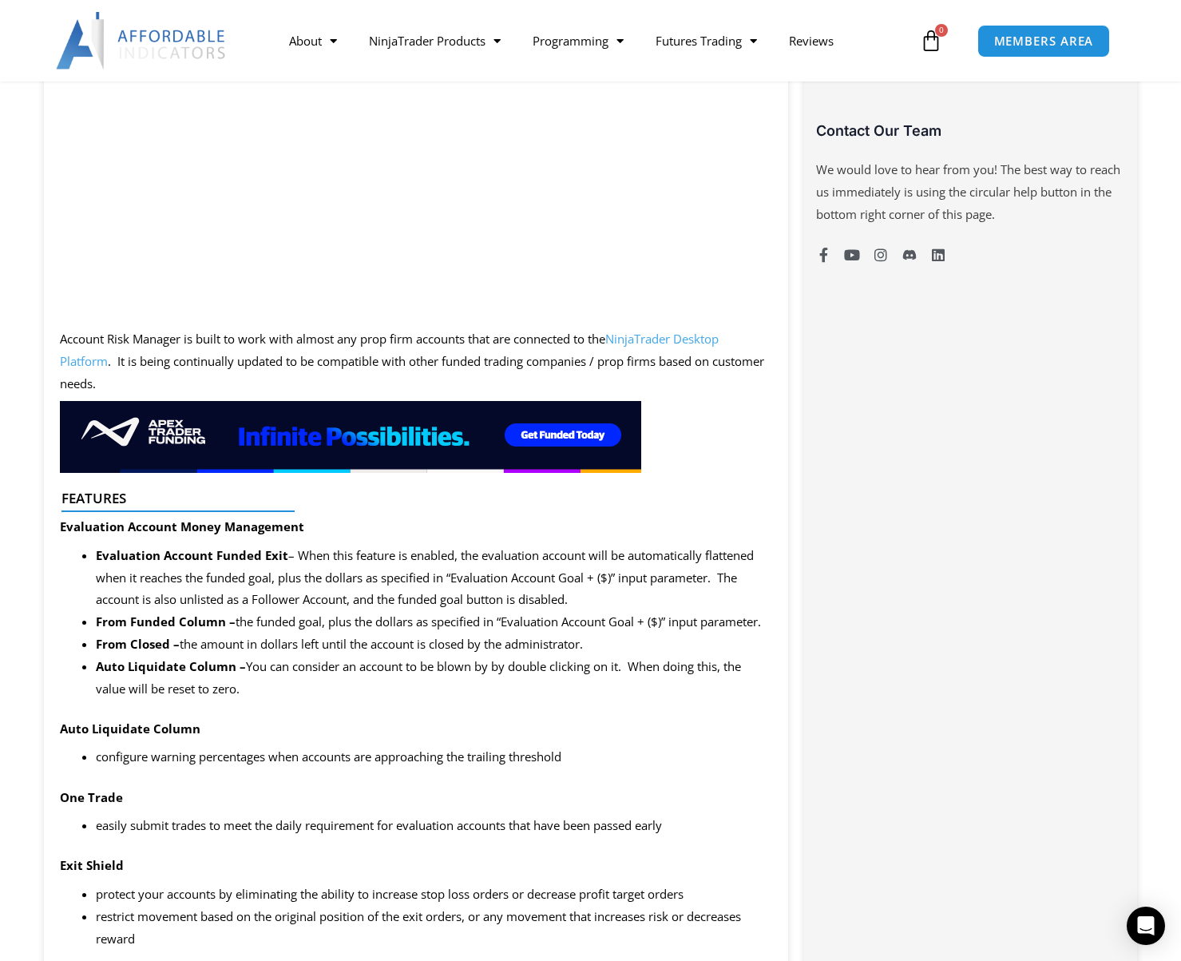
click at [362, 431] on img at bounding box center [350, 437] width 581 height 72
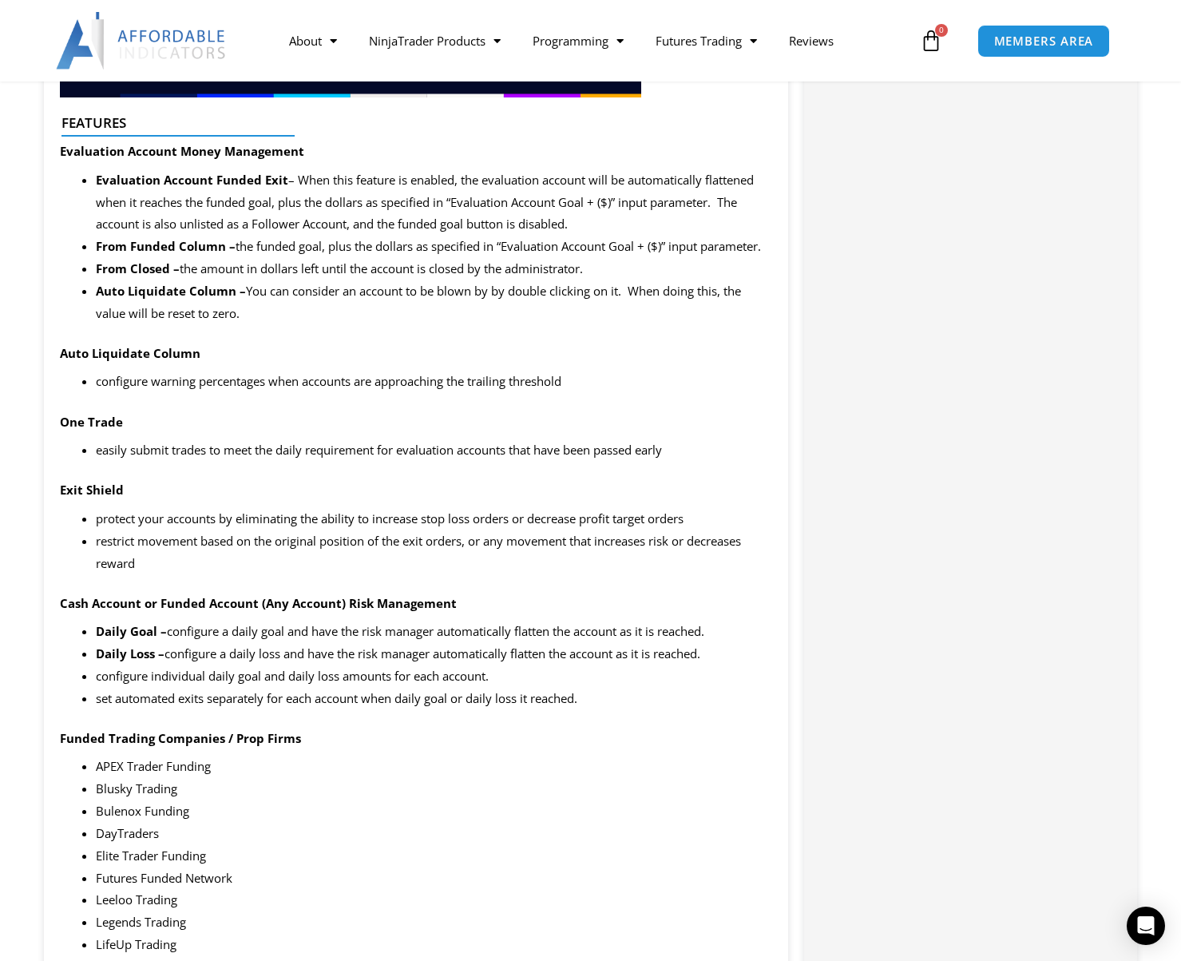
scroll to position [1437, 0]
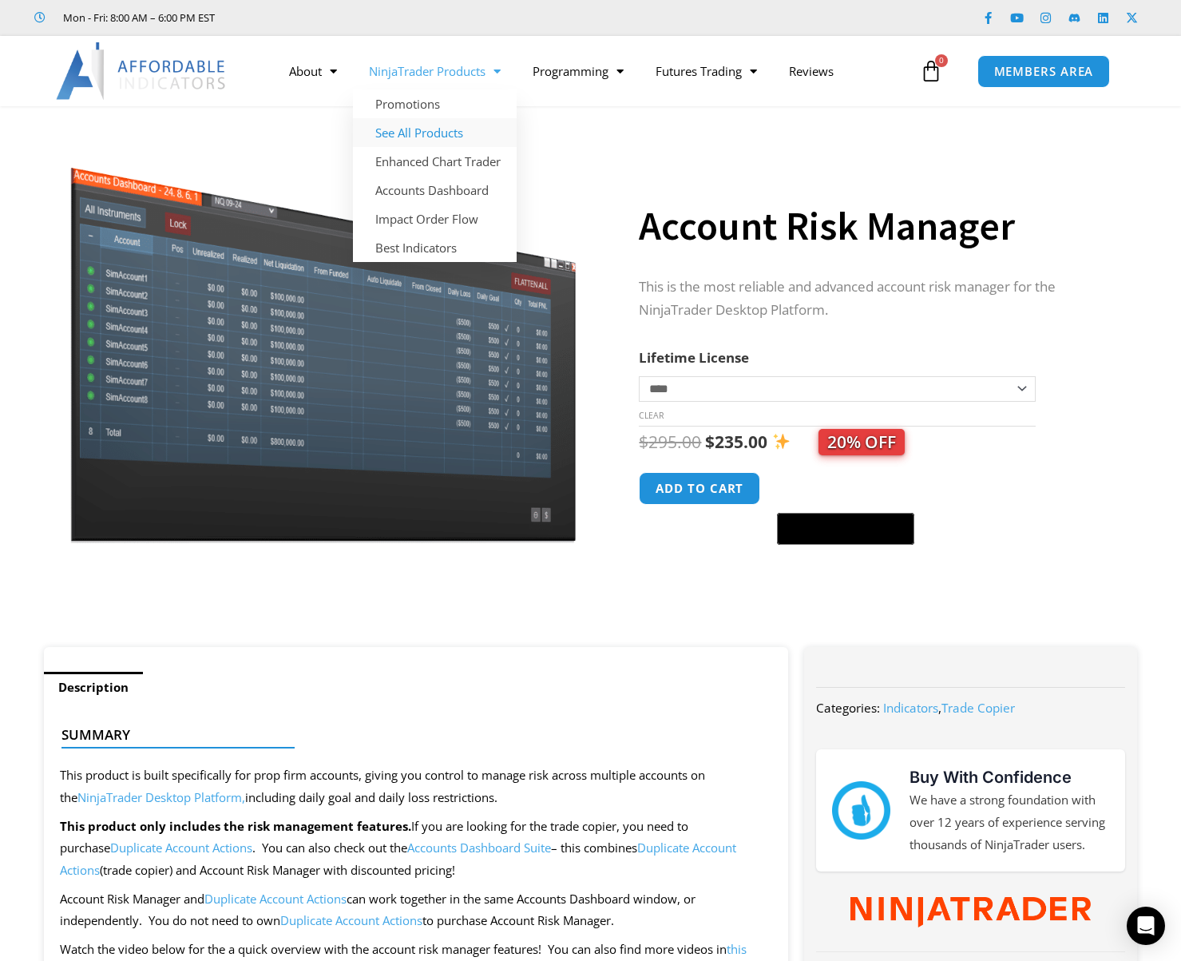
click at [435, 135] on link "See All Products" at bounding box center [435, 132] width 164 height 29
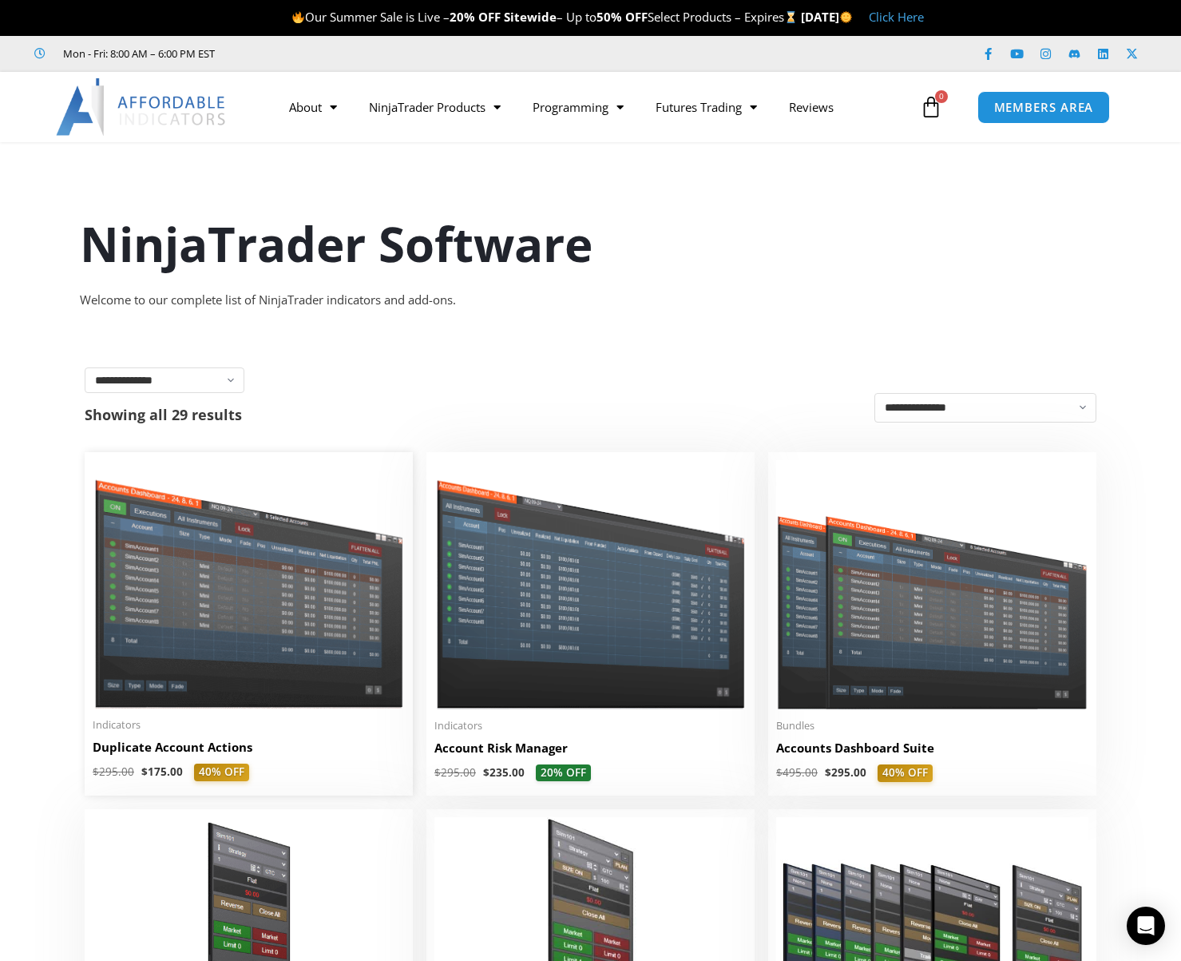
click at [303, 644] on img at bounding box center [249, 584] width 312 height 248
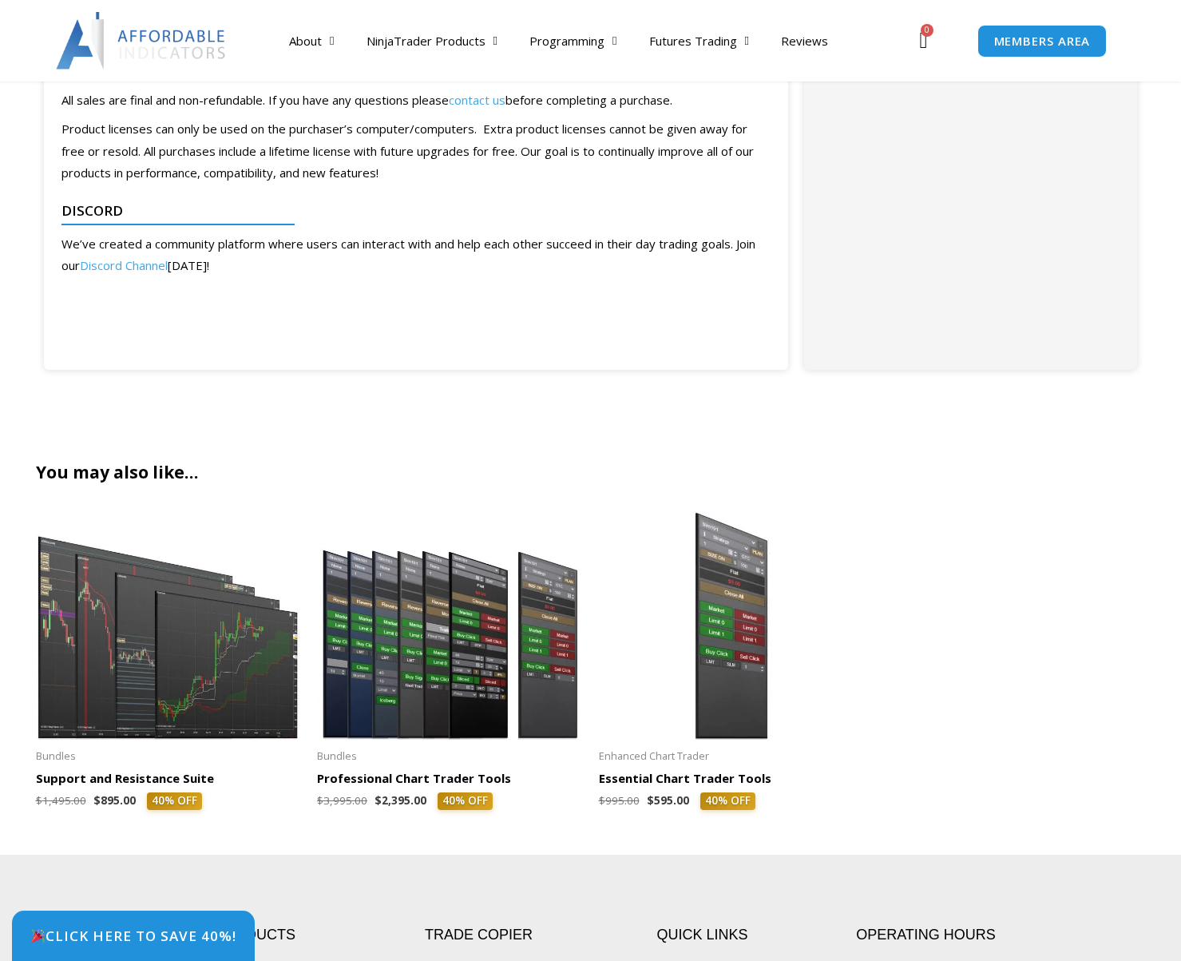
scroll to position [3064, 0]
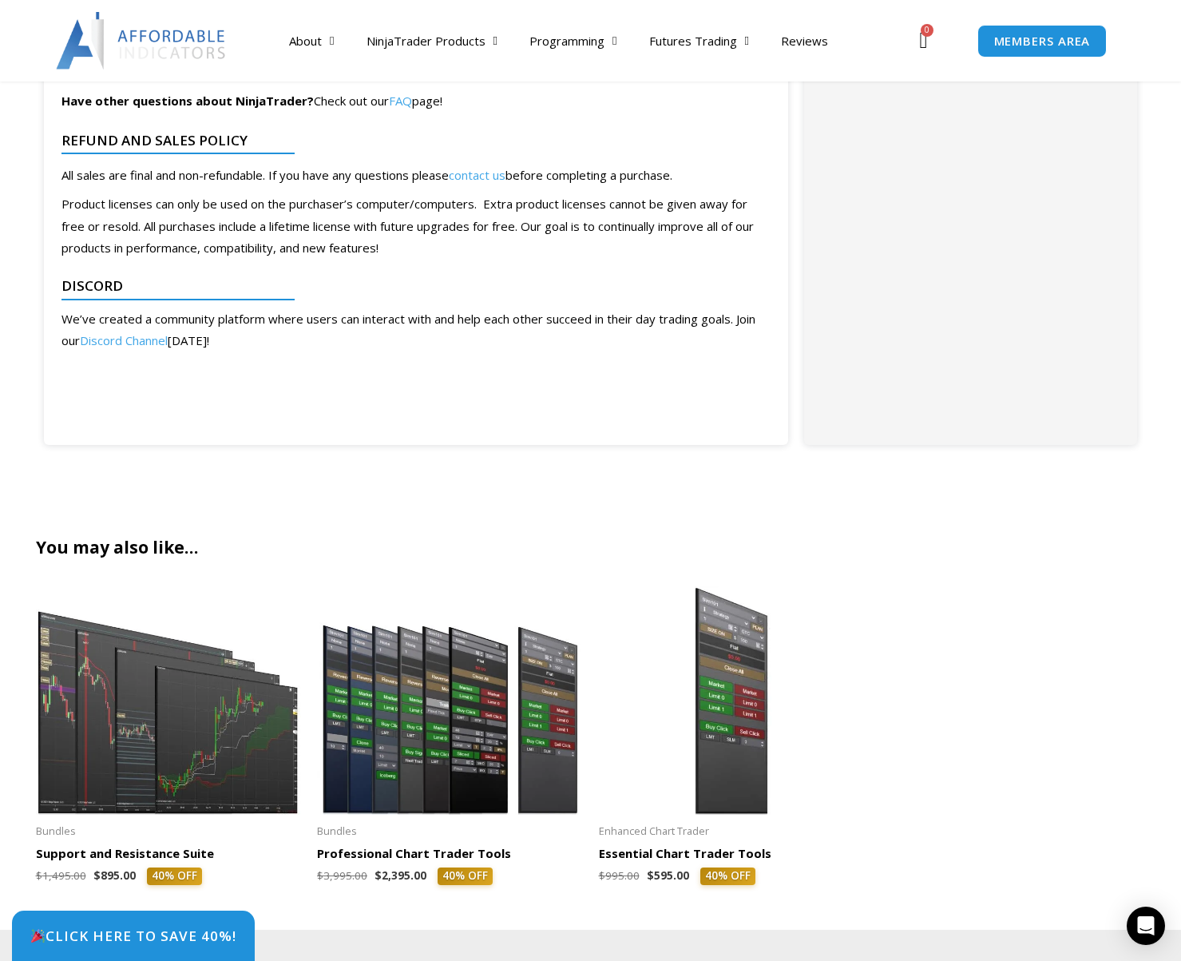
scroll to position [3064, 0]
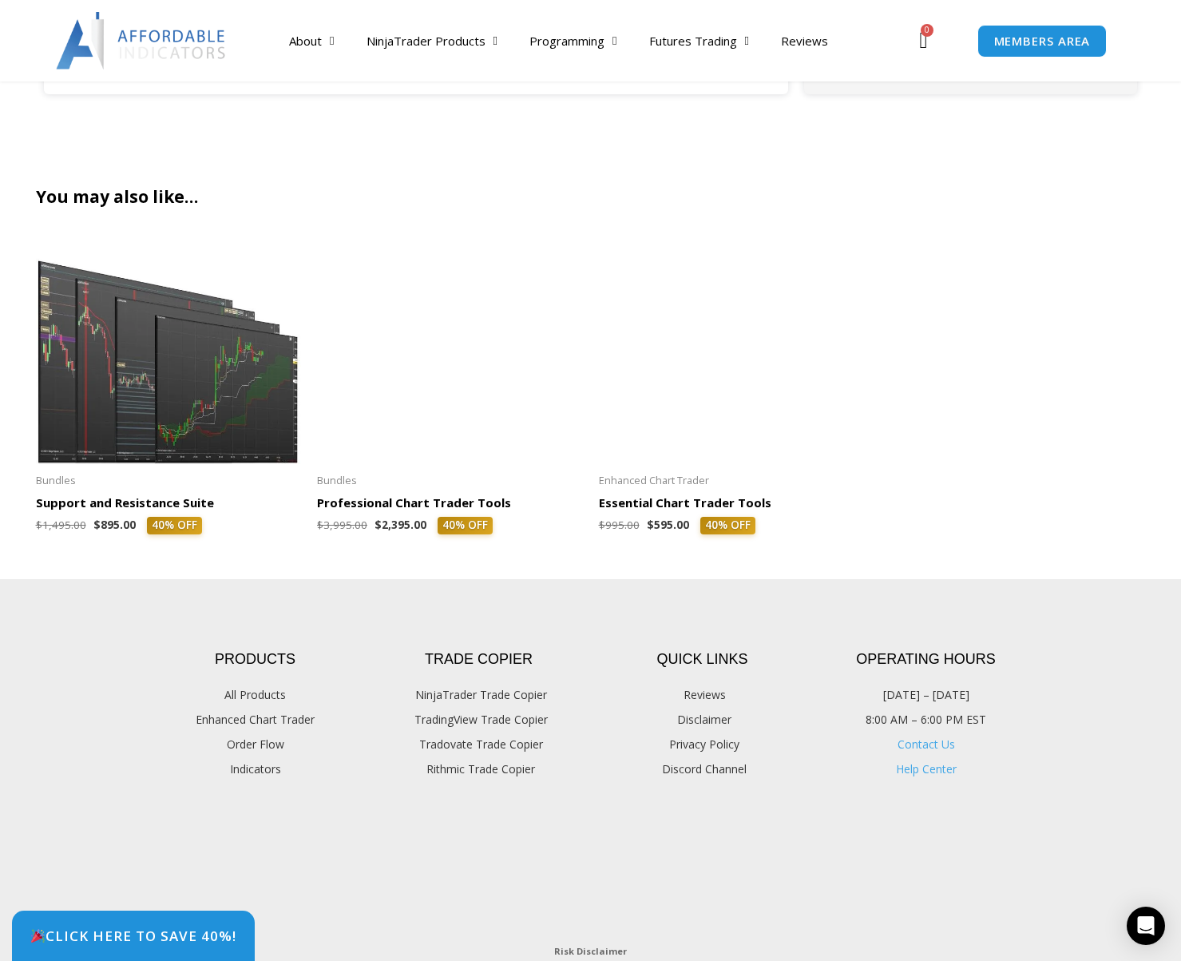
scroll to position [4027, 0]
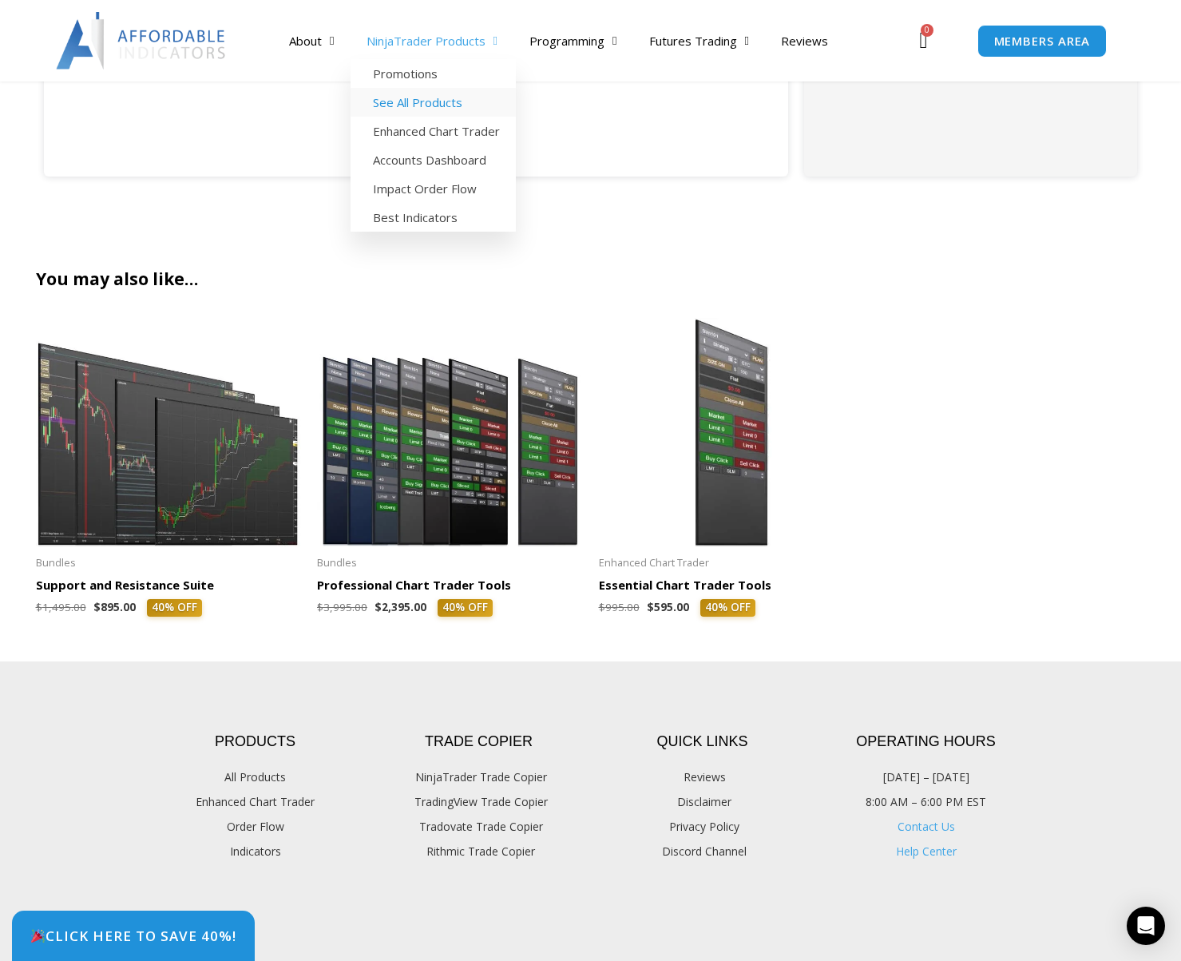
click at [431, 93] on link "See All Products" at bounding box center [433, 102] width 165 height 29
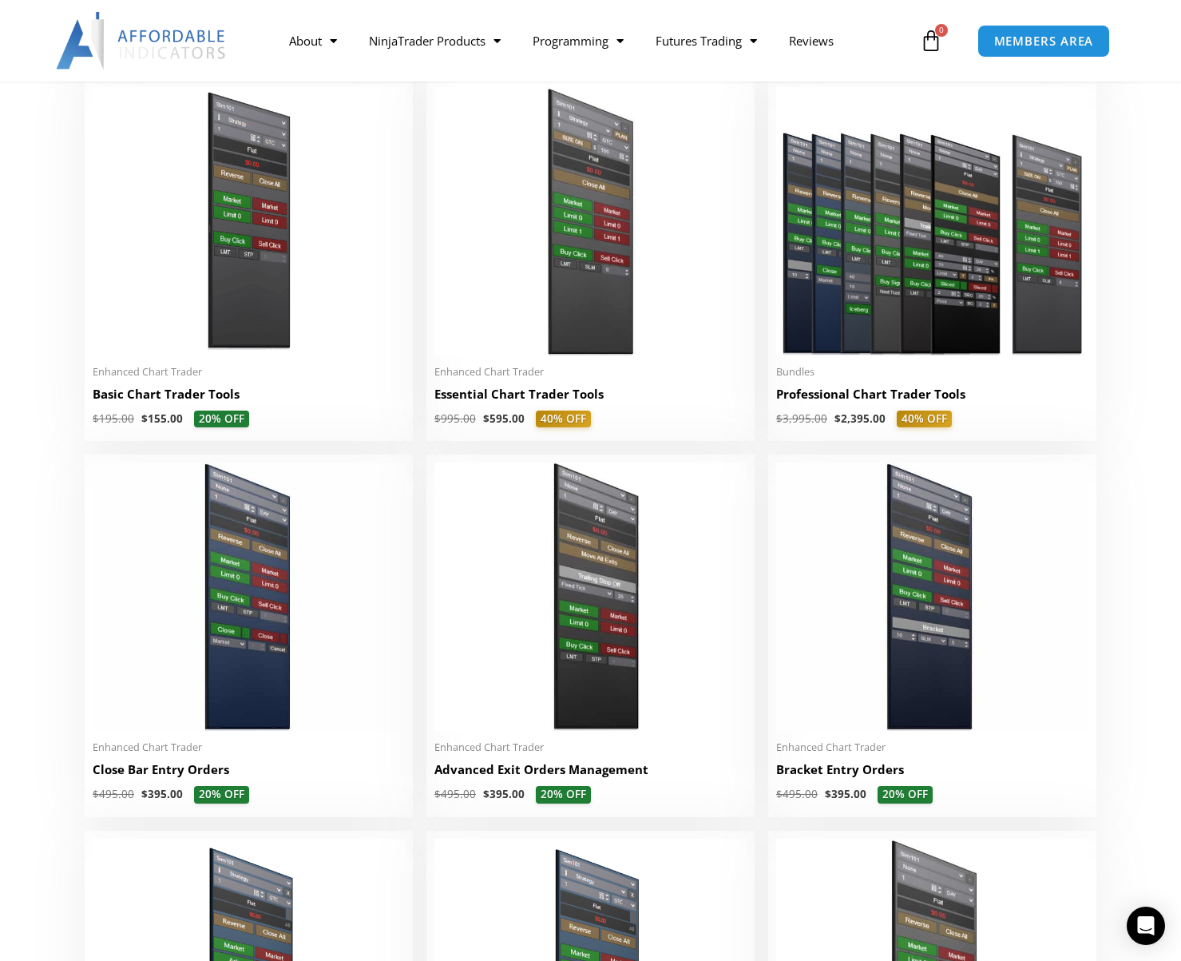
scroll to position [958, 0]
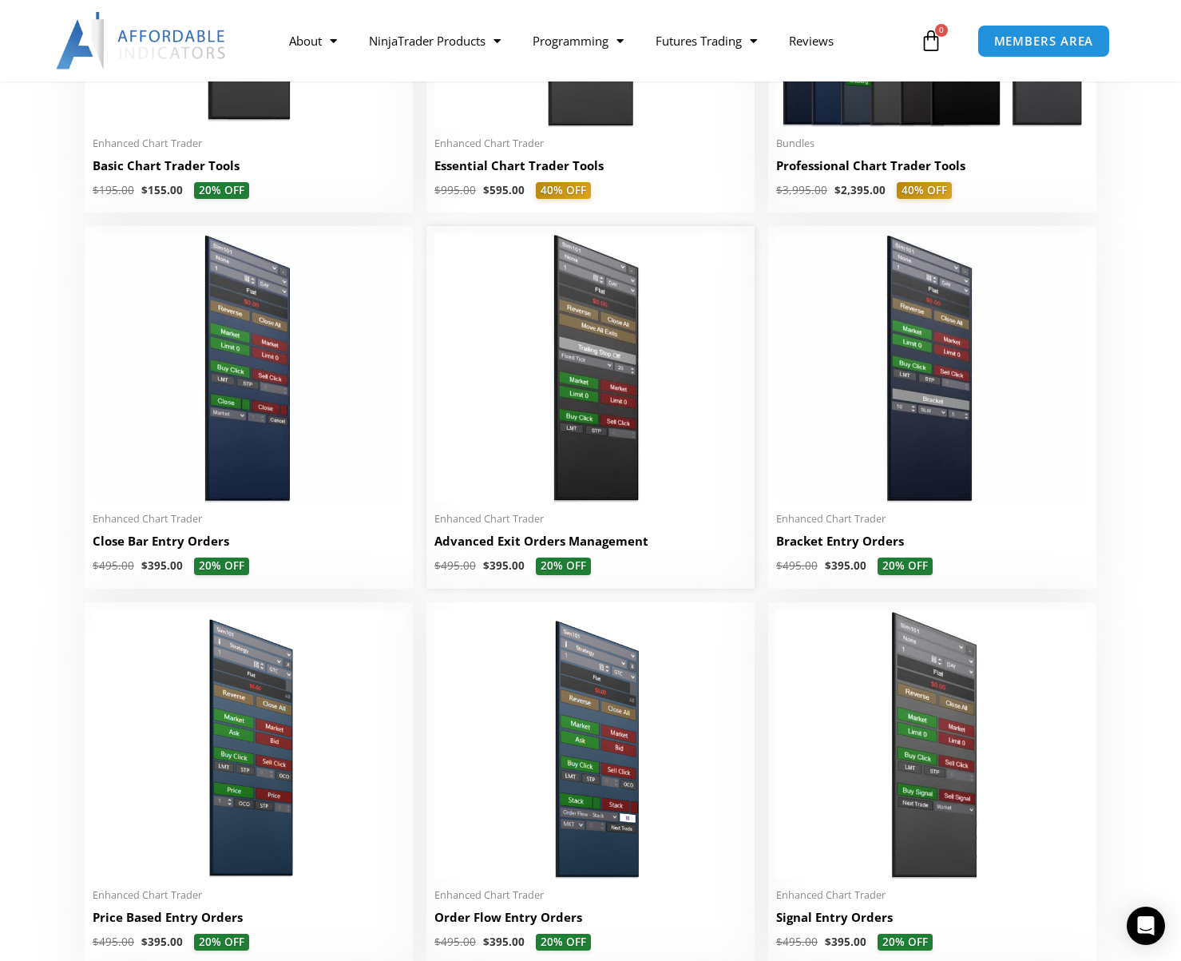
click at [612, 430] on img at bounding box center [590, 368] width 312 height 268
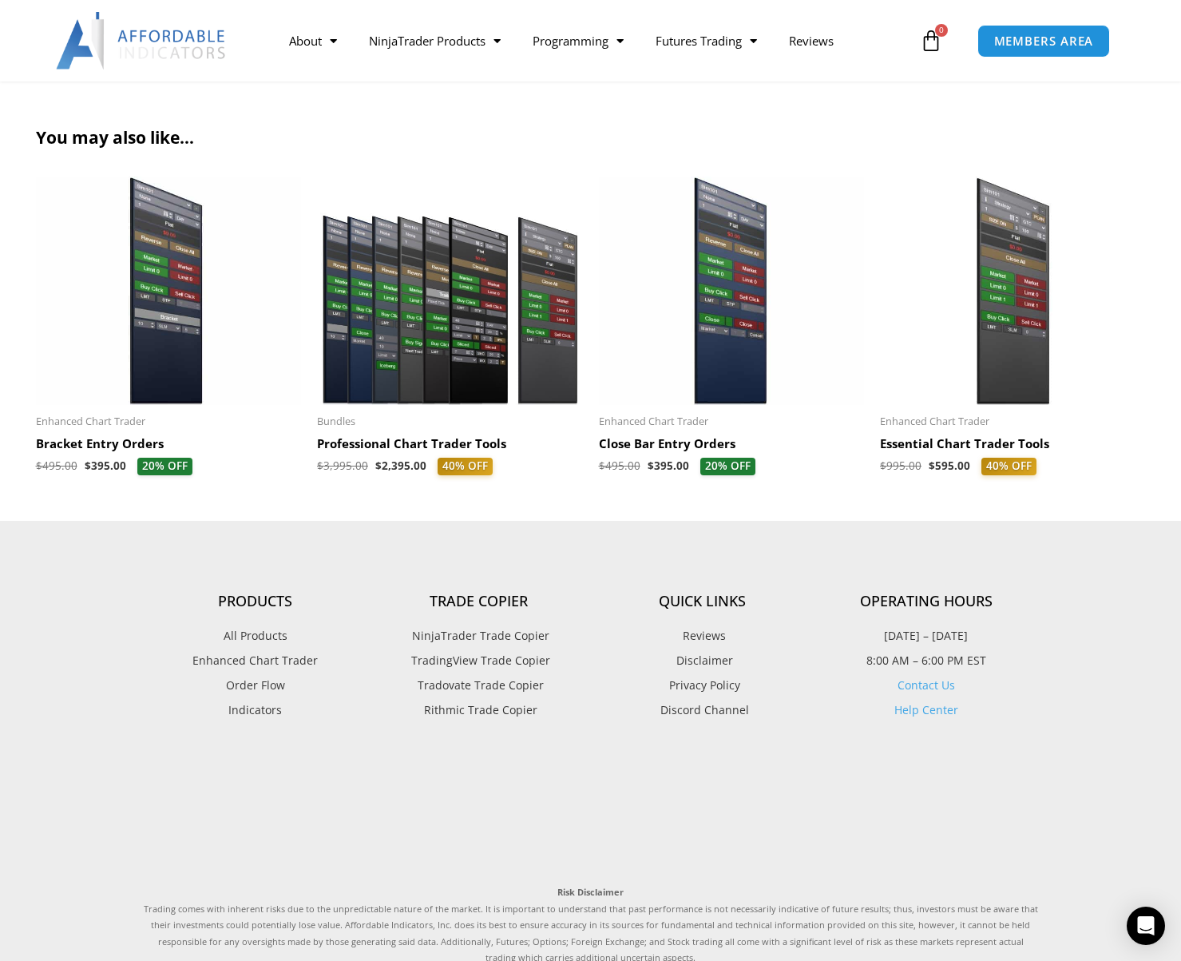
scroll to position [1916, 0]
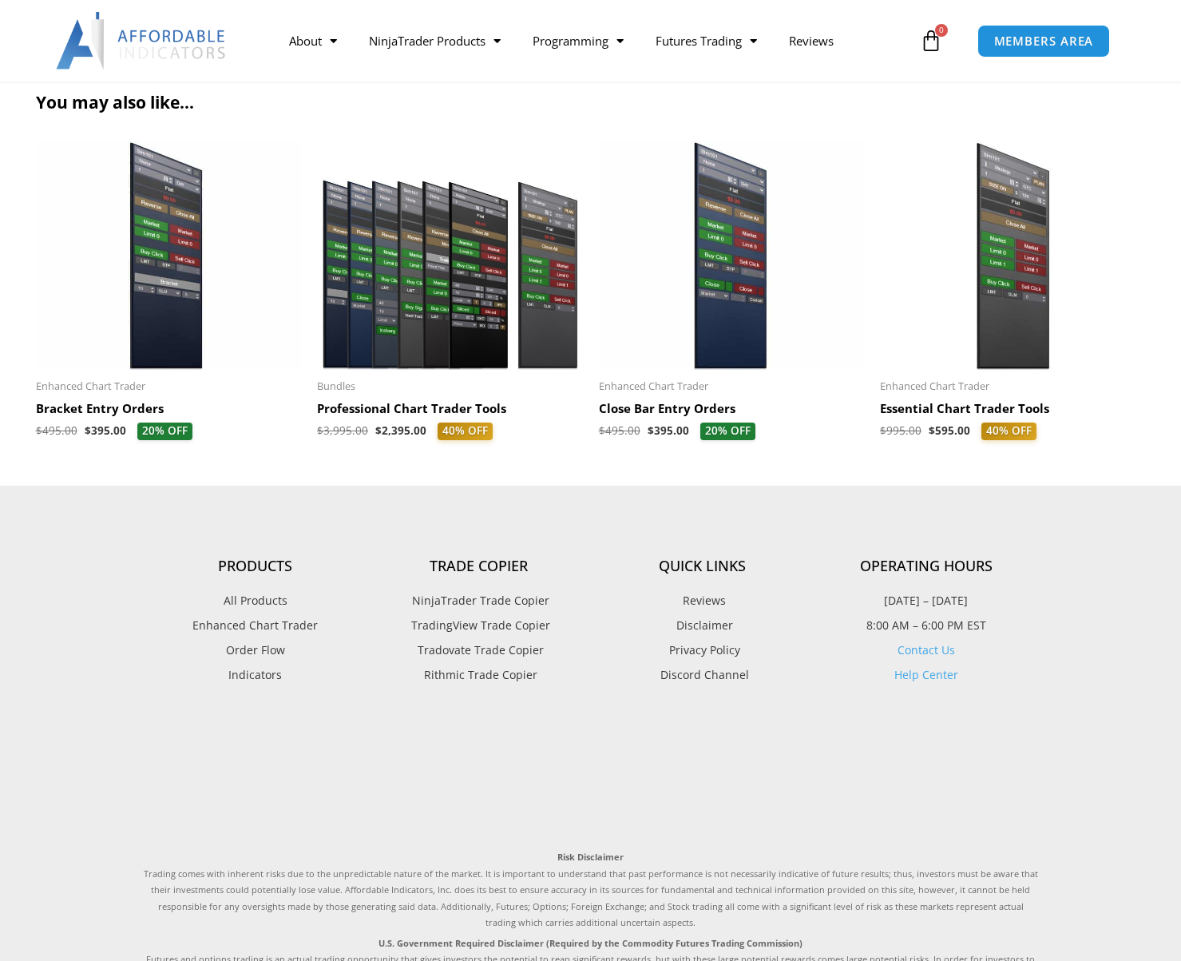
scroll to position [1916, 0]
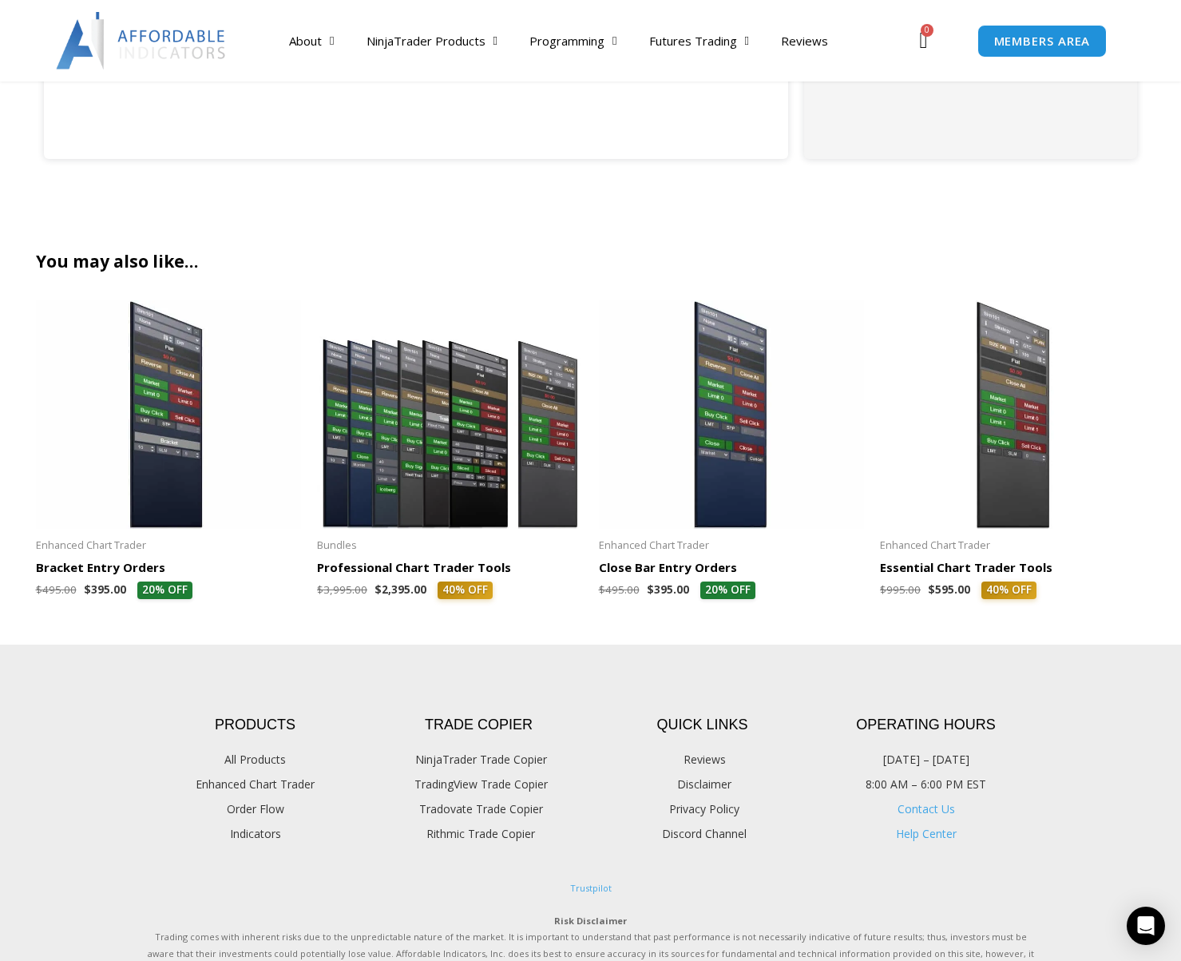
scroll to position [1966, 0]
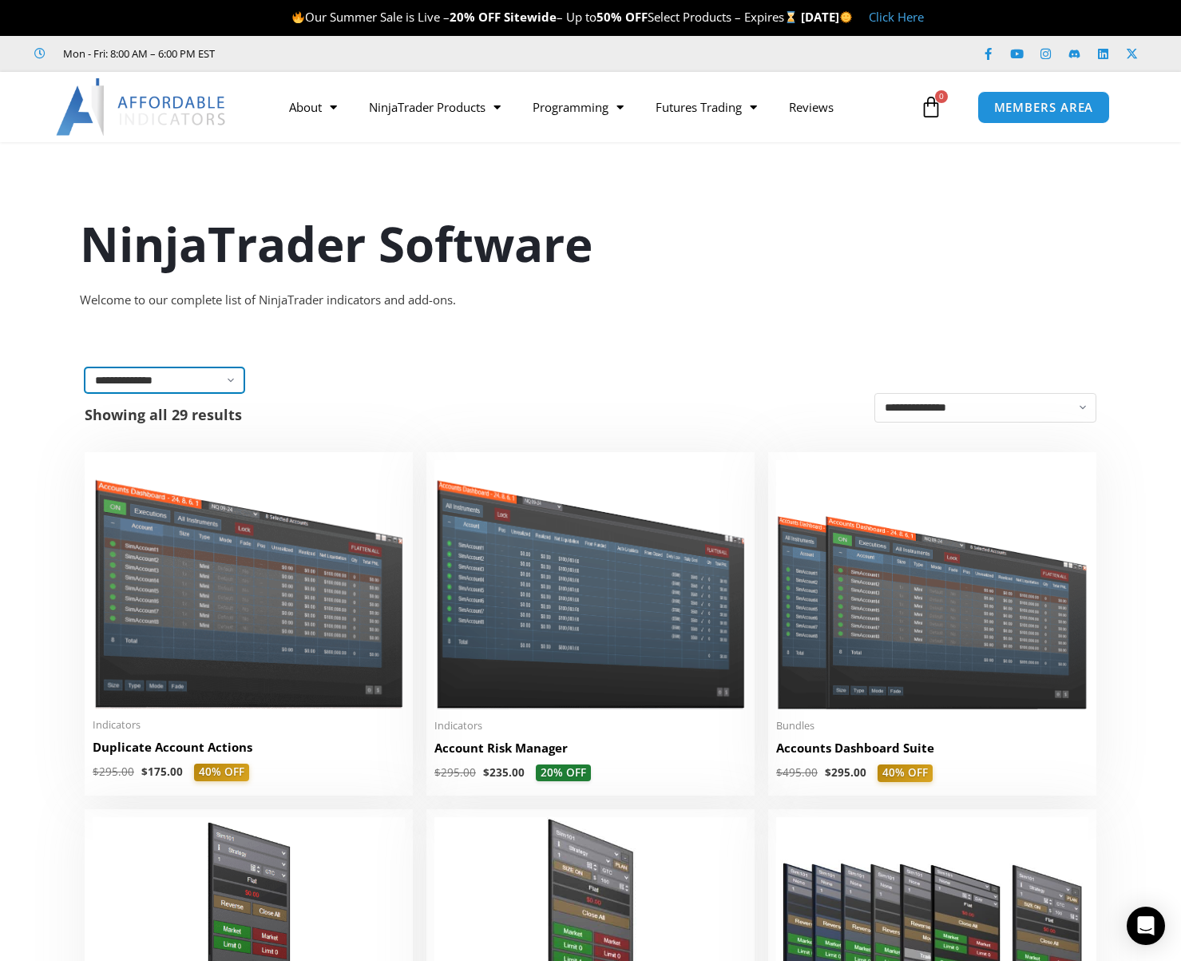
click at [150, 379] on select "**********" at bounding box center [165, 380] width 160 height 26
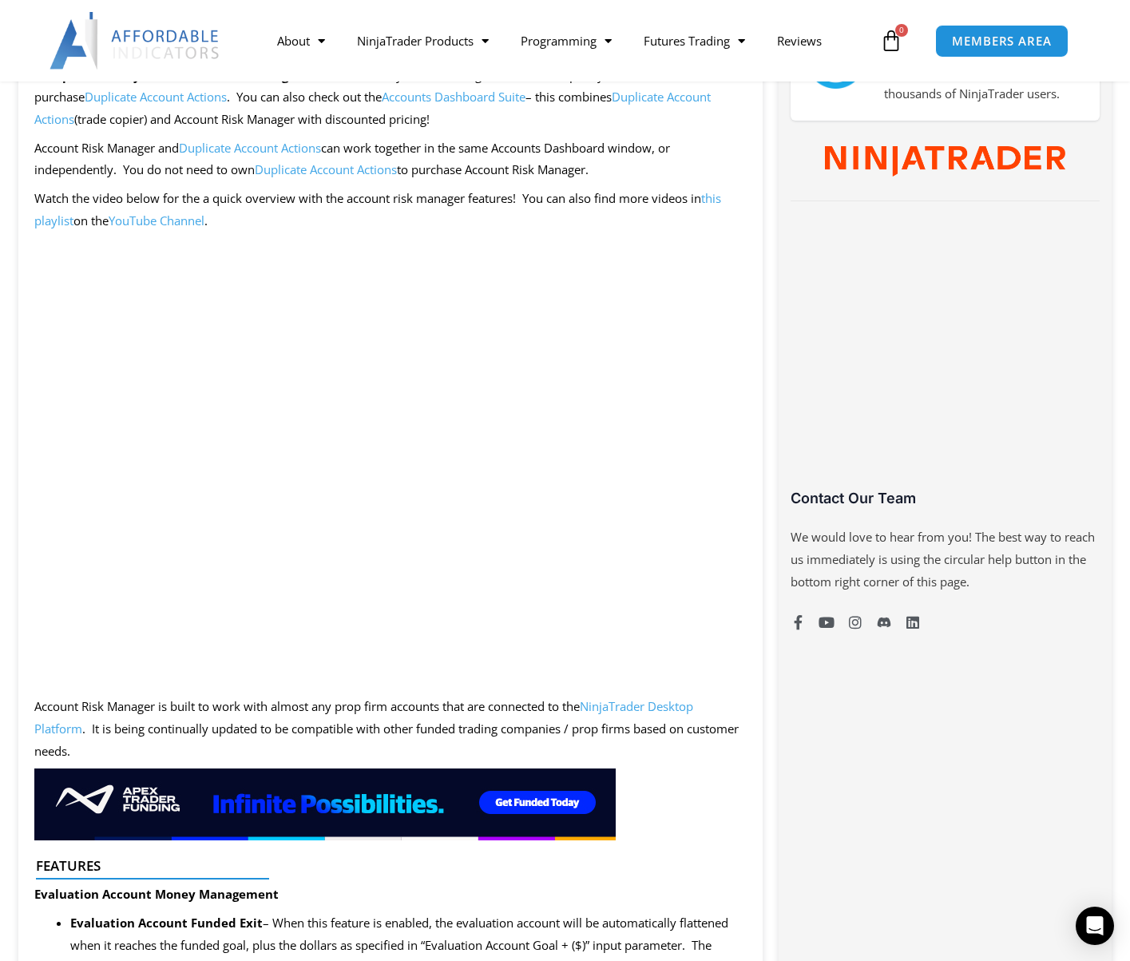
scroll to position [958, 0]
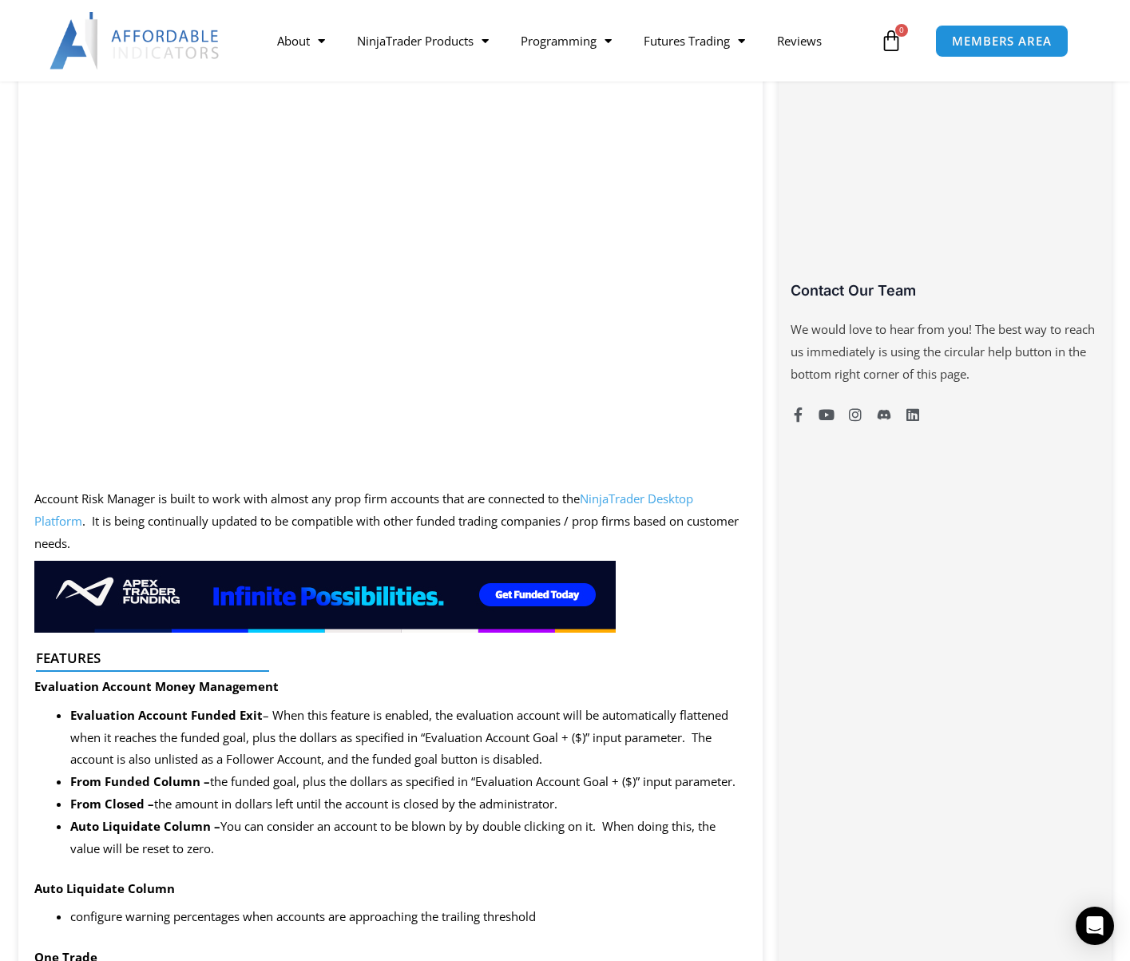
click at [264, 594] on img at bounding box center [324, 597] width 581 height 72
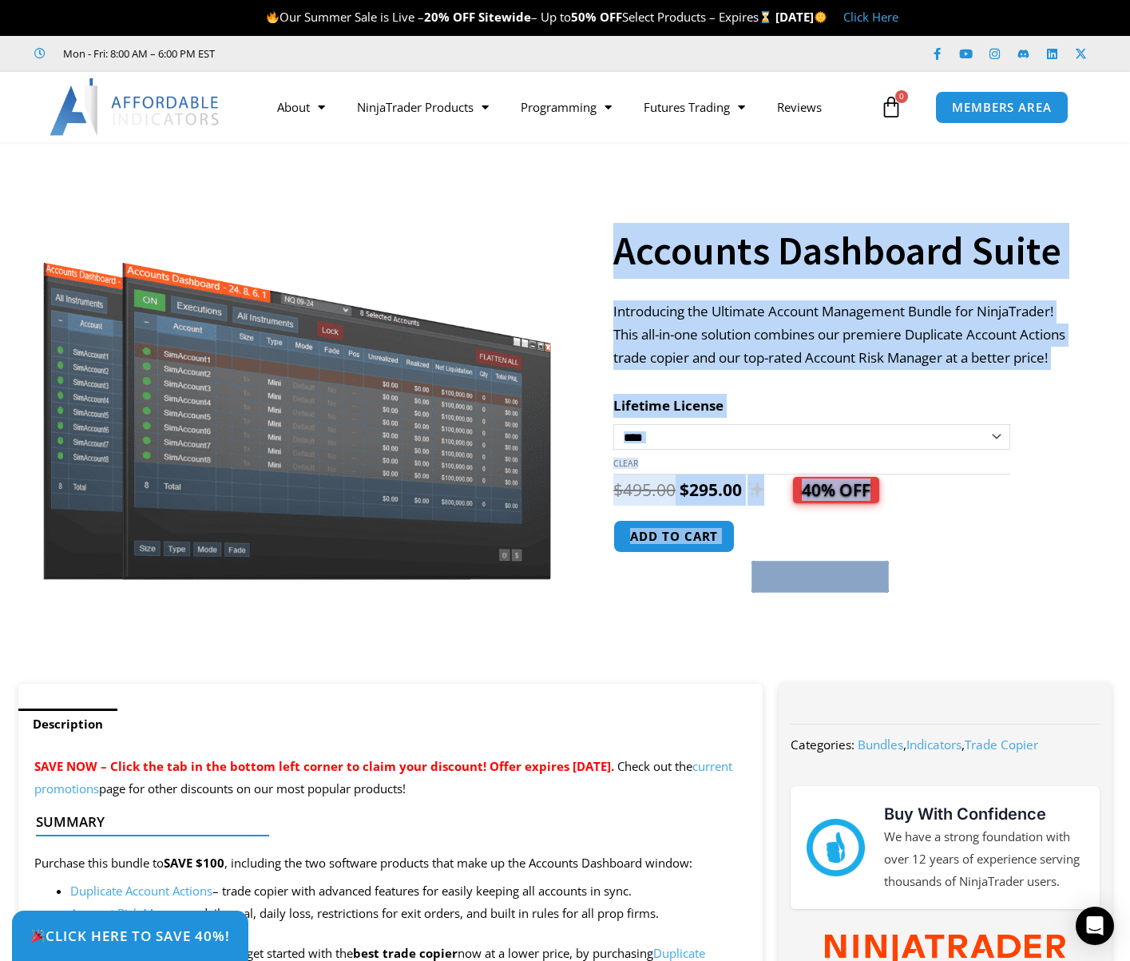
drag, startPoint x: 941, startPoint y: 600, endPoint x: 609, endPoint y: 496, distance: 347.3
click at [609, 496] on div "**********" at bounding box center [565, 420] width 1110 height 525
click at [609, 496] on div at bounding box center [599, 420] width 28 height 525
drag, startPoint x: 600, startPoint y: 493, endPoint x: 959, endPoint y: 499, distance: 359.4
click at [959, 499] on div "**********" at bounding box center [565, 420] width 1110 height 525
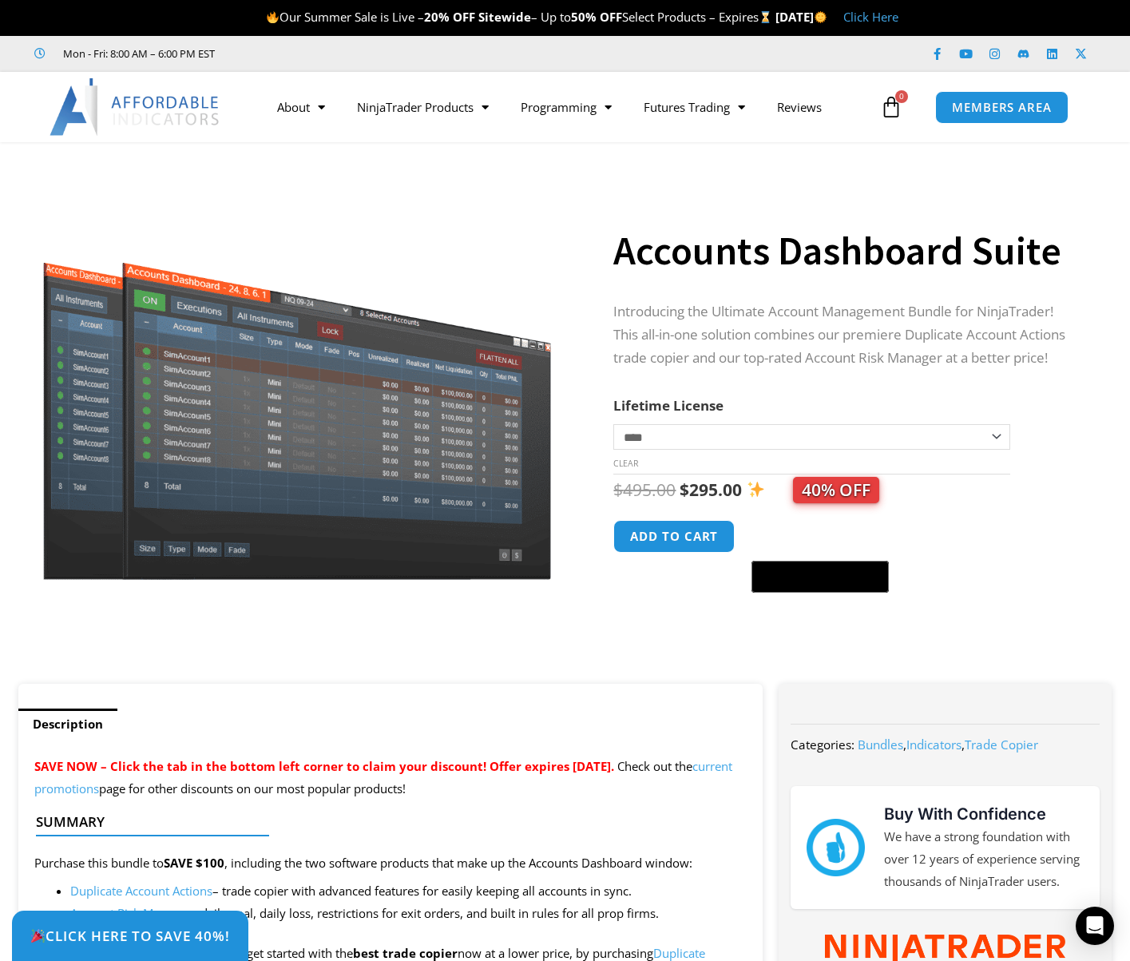
click at [959, 499] on div "$ 495.00 Original price was: $495.00. $ 295.00 Current price is: $295.00. 40% O…" at bounding box center [846, 489] width 466 height 31
click at [1084, 563] on div "**********" at bounding box center [866, 420] width 506 height 525
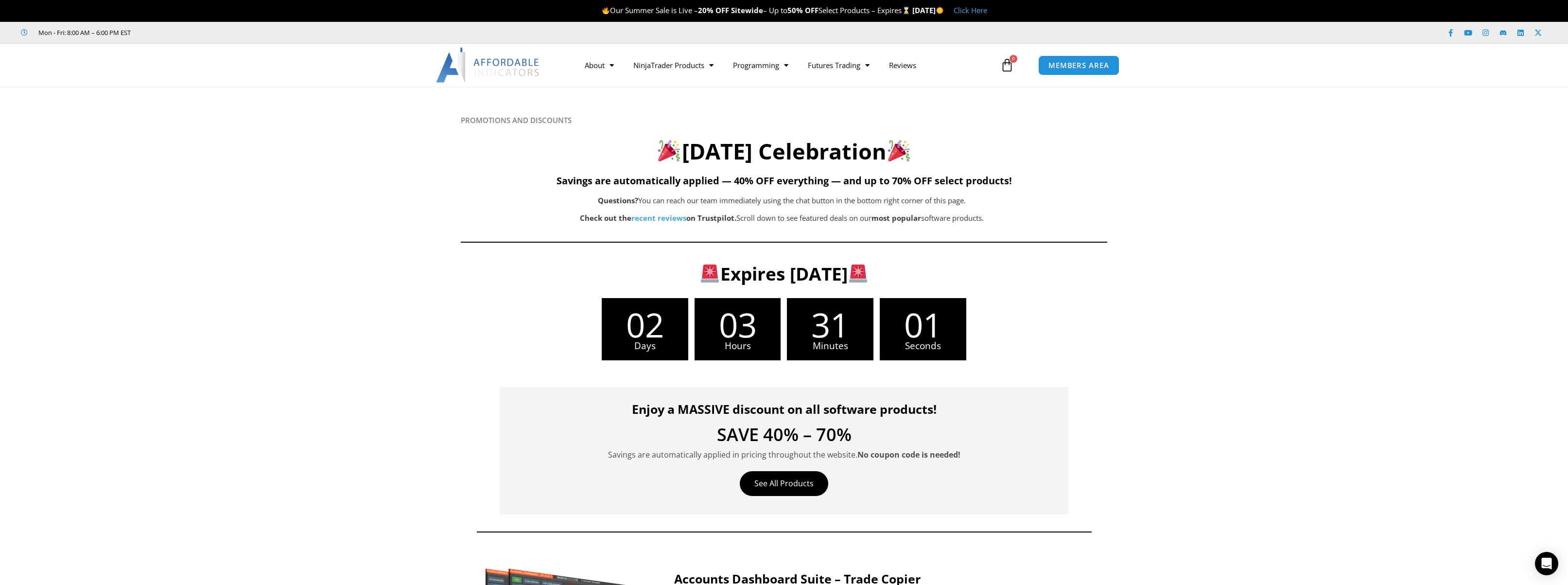
drag, startPoint x: 159, startPoint y: 105, endPoint x: 165, endPoint y: 99, distance: 8.5
click at [159, 105] on icon at bounding box center [783, 144] width 1569 height 117
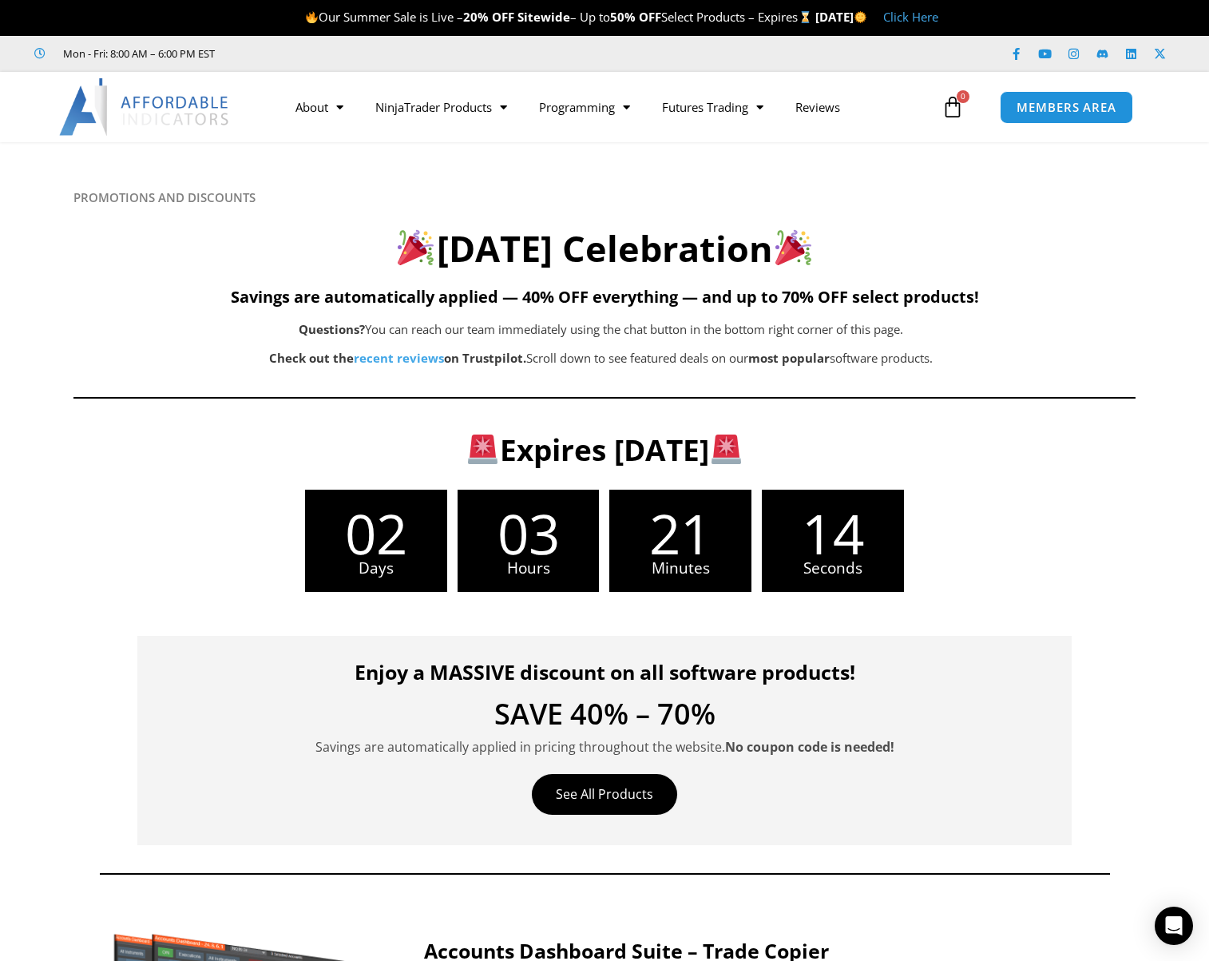
click at [34, 268] on icon at bounding box center [604, 237] width 1210 height 192
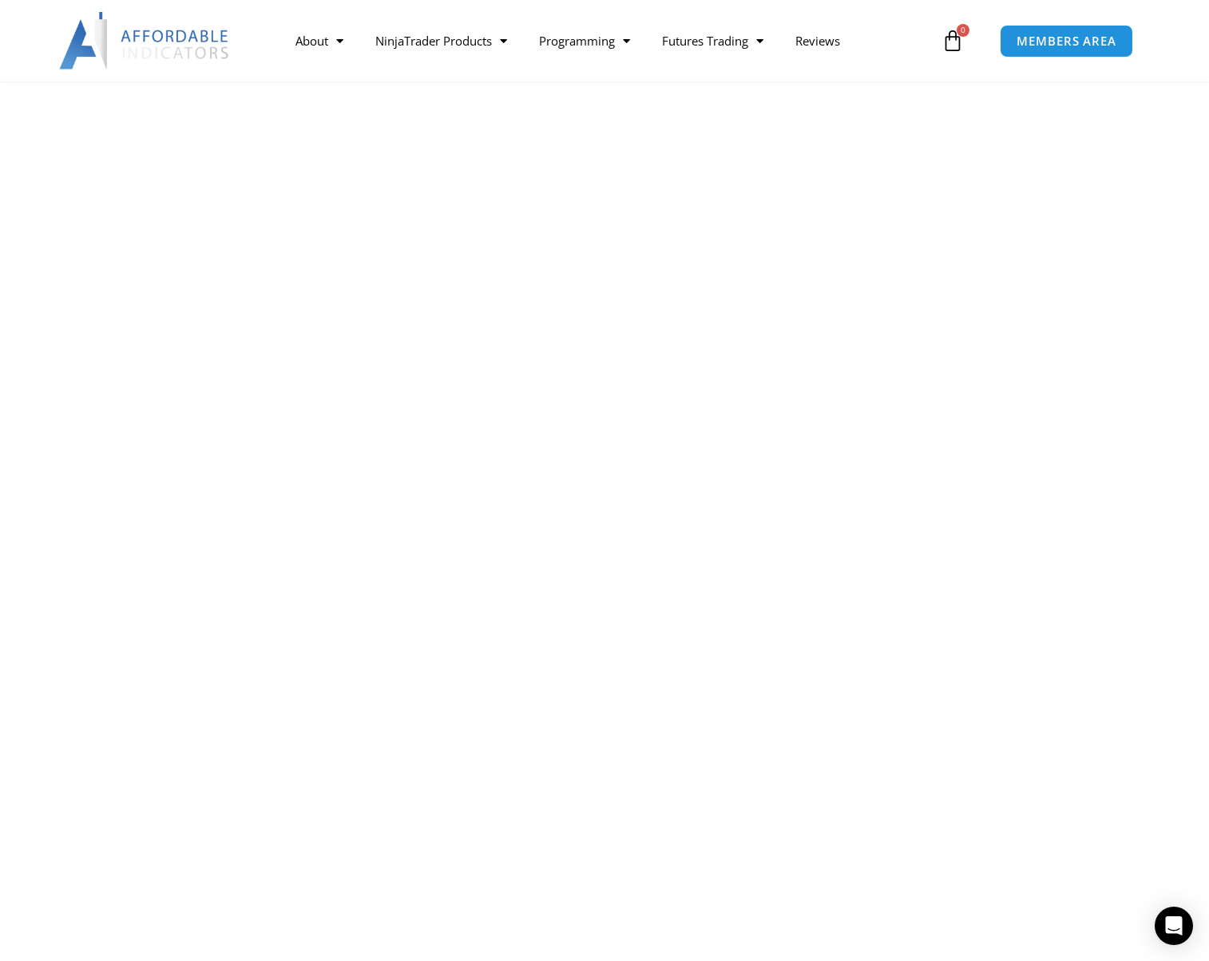
scroll to position [3756, 0]
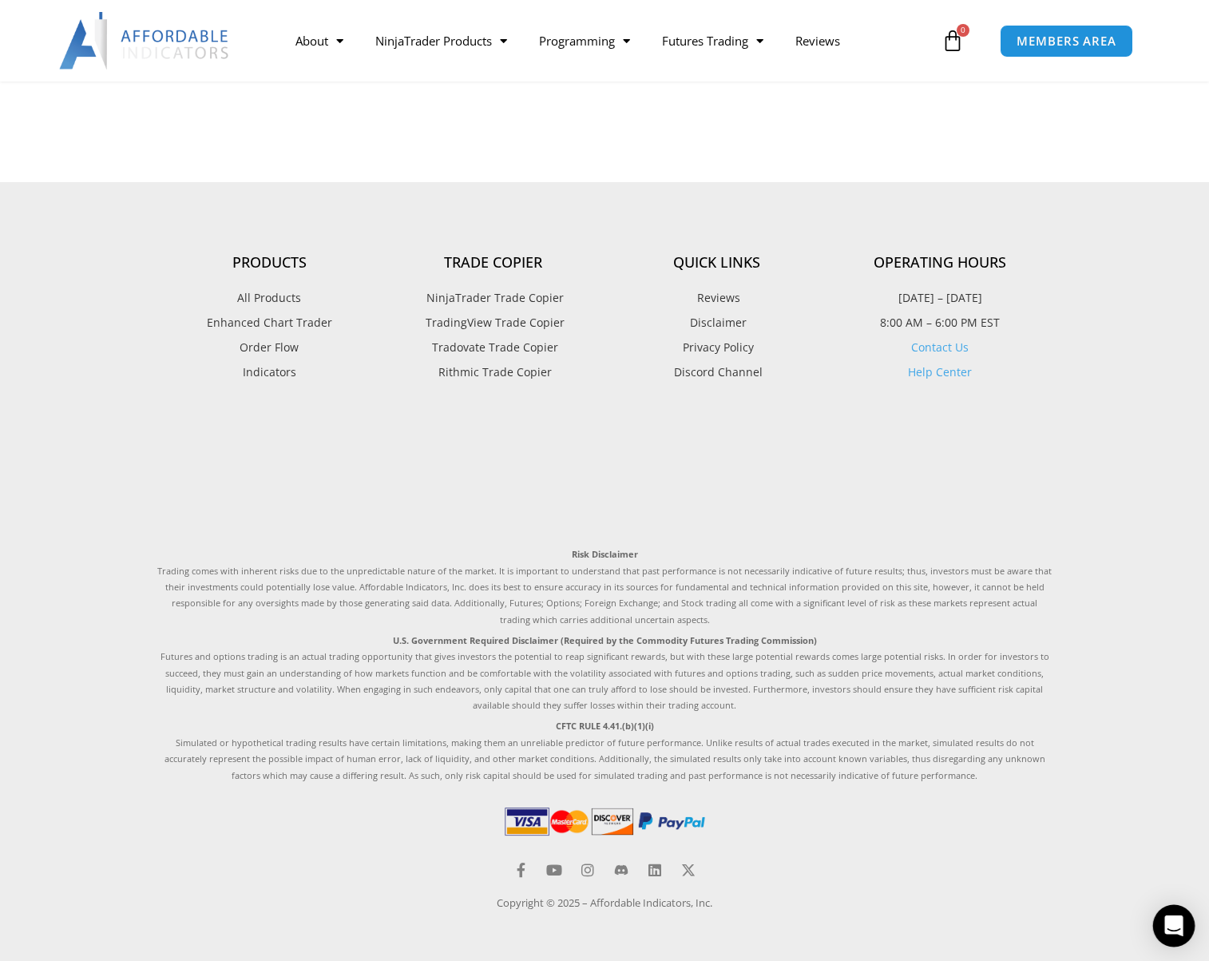
click at [1126, 921] on icon "Open Intercom Messenger" at bounding box center [1173, 925] width 18 height 21
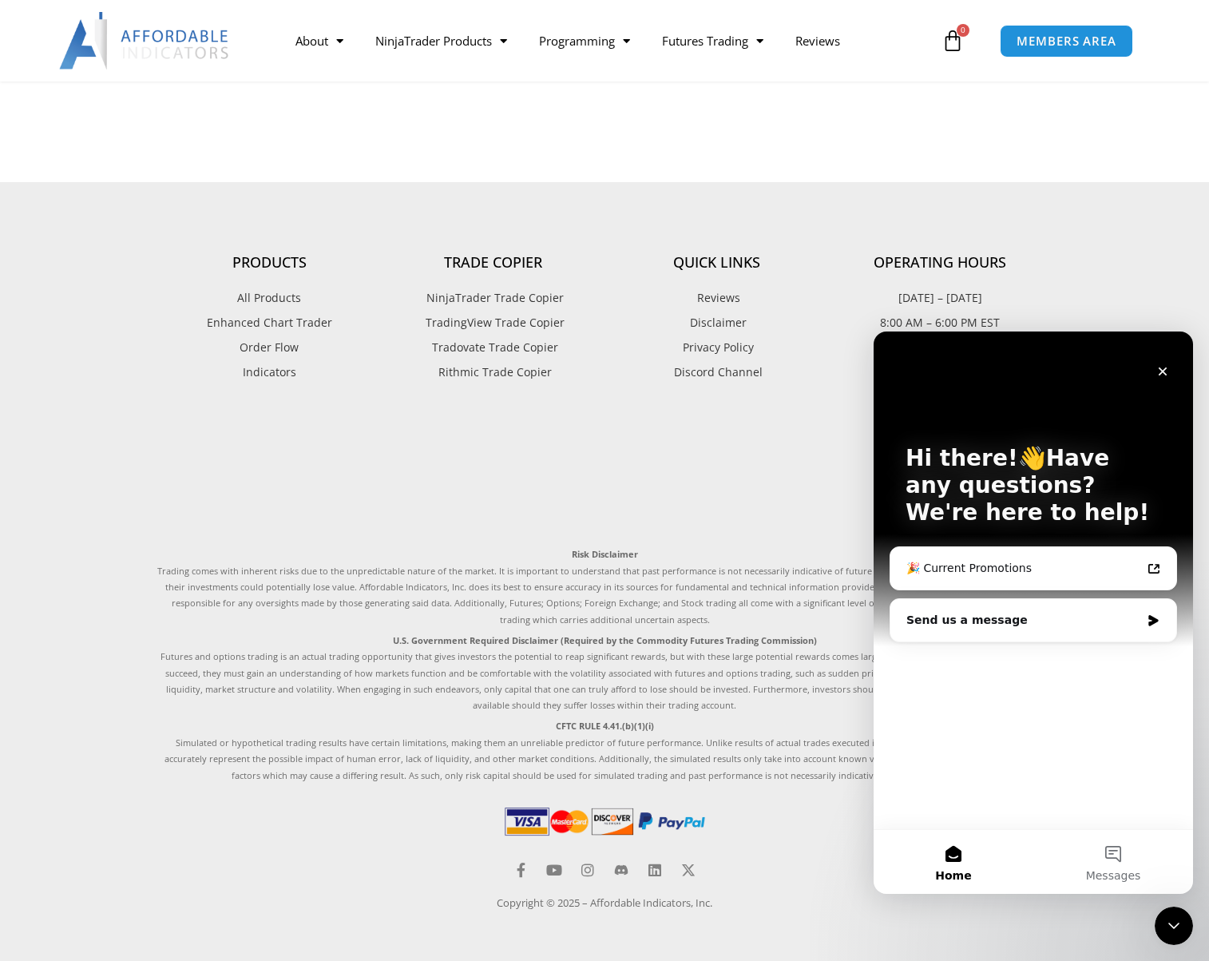
scroll to position [0, 0]
click at [1126, 921] on icon "Close Intercom Messenger" at bounding box center [1173, 925] width 19 height 19
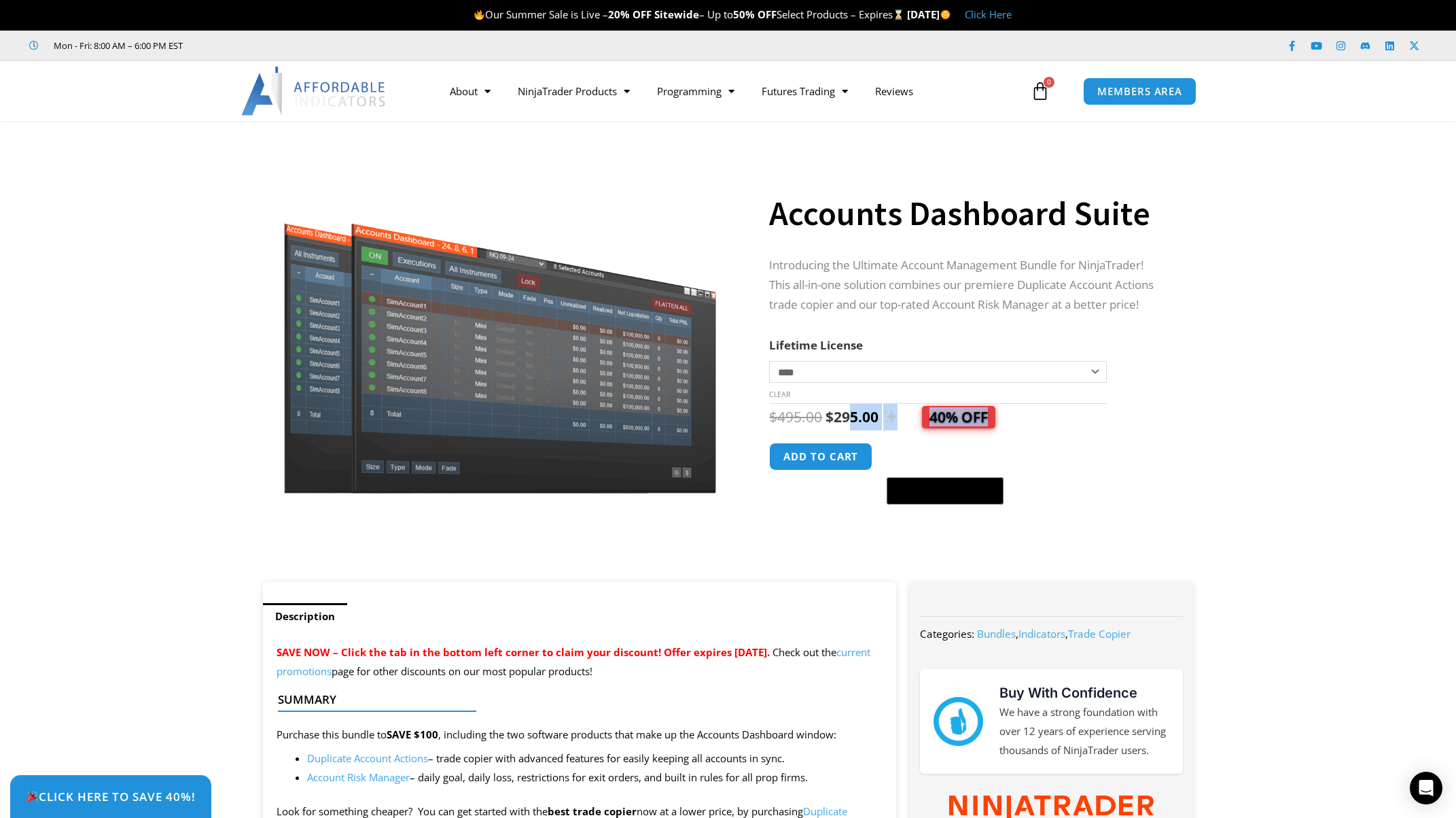
drag, startPoint x: 0, startPoint y: 0, endPoint x: 848, endPoint y: 419, distance: 945.9
click at [848, 419] on div "$ 495.00 Original price was: $495.00. $ 295.00 Current price is: $295.00. 40% O…" at bounding box center [968, 416] width 397 height 26
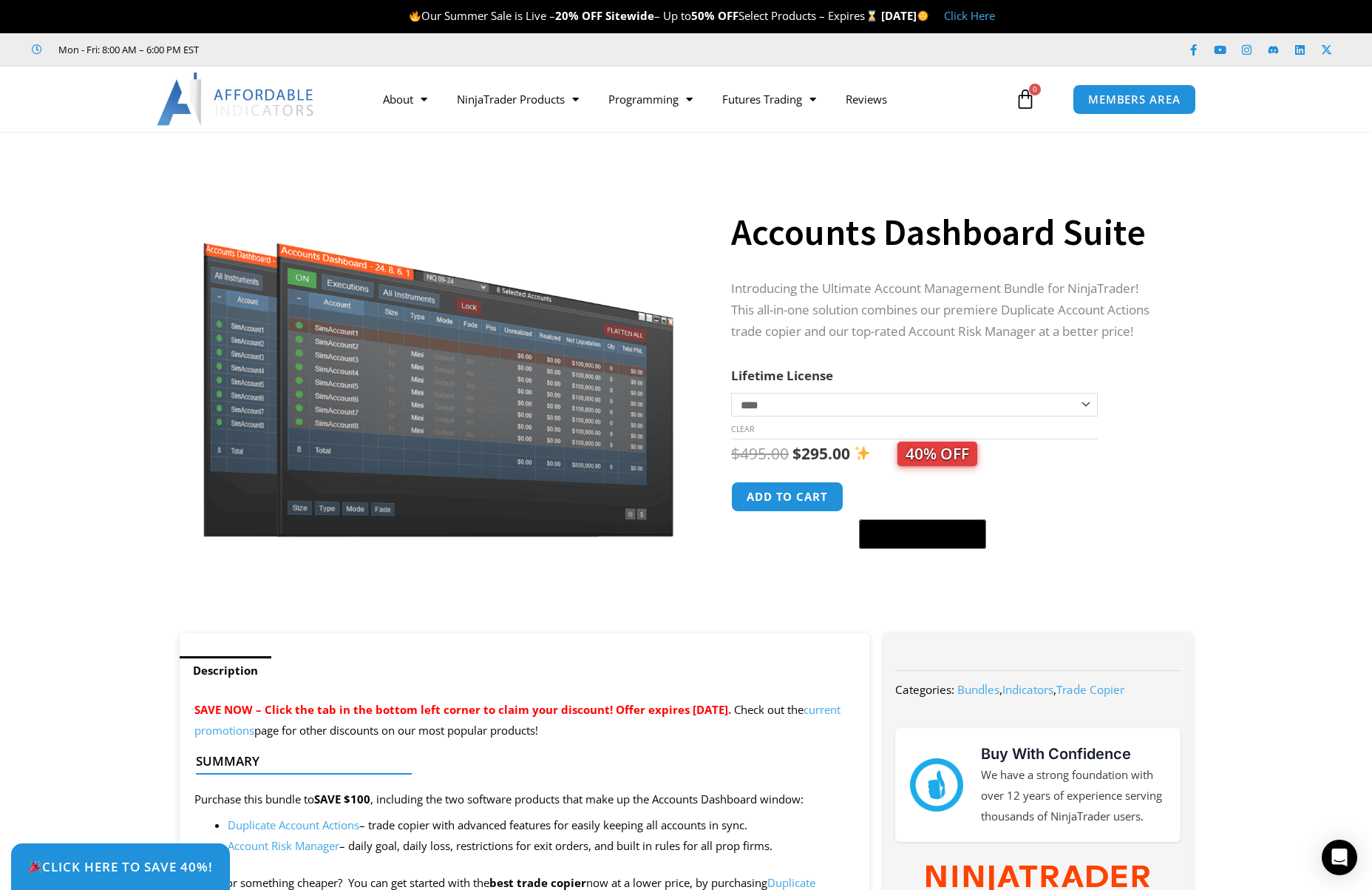
click at [1026, 452] on div "$ 495.00 Original price was: $495.00. $ 295.00 Current price is: $295.00. 40% O…" at bounding box center [947, 453] width 431 height 29
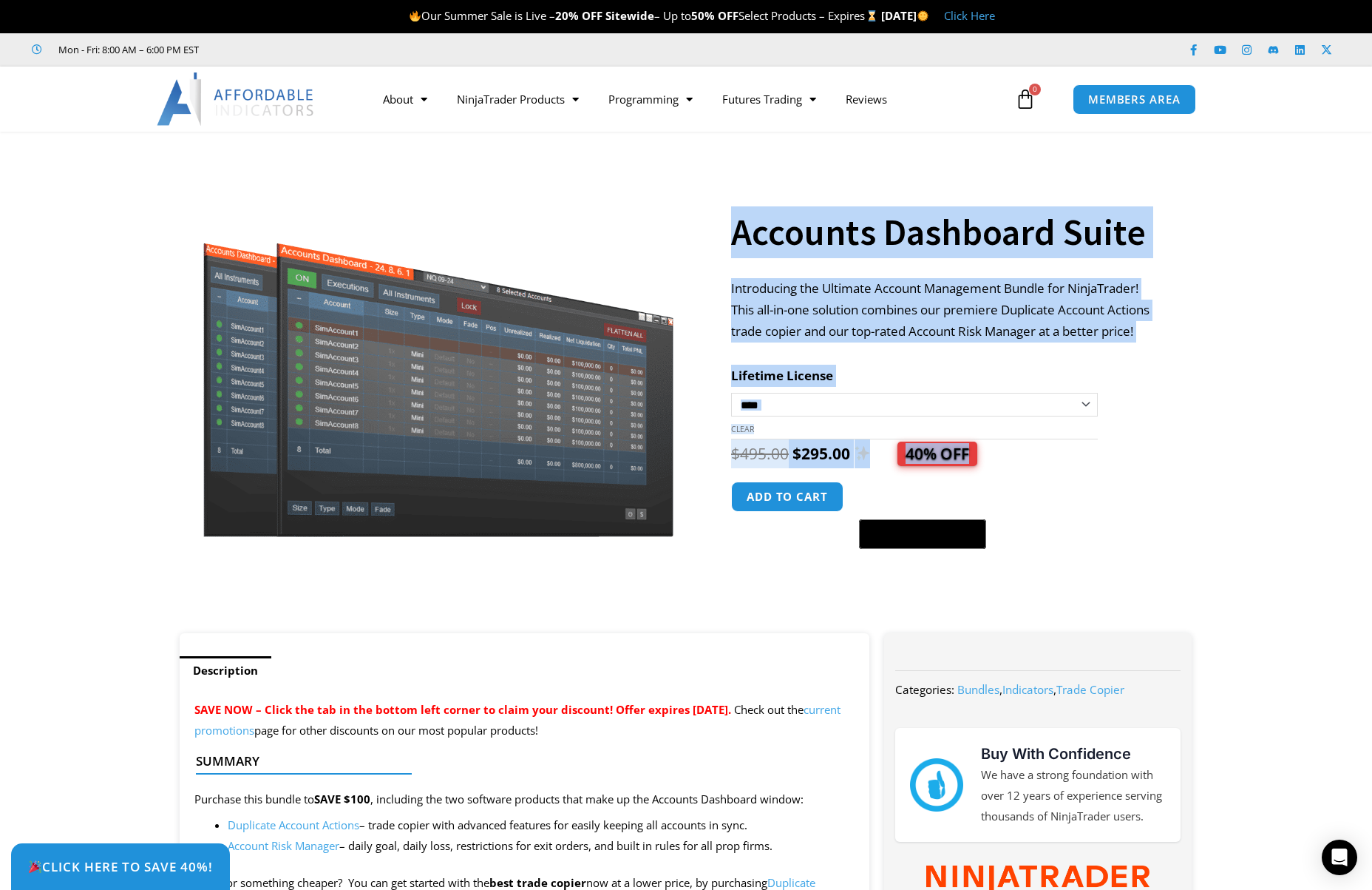
drag, startPoint x: 1054, startPoint y: 453, endPoint x: 724, endPoint y: 460, distance: 330.1
click at [724, 460] on div "**********" at bounding box center [686, 389] width 1028 height 486
click at [747, 453] on bdi "$ 495.00" at bounding box center [760, 453] width 57 height 20
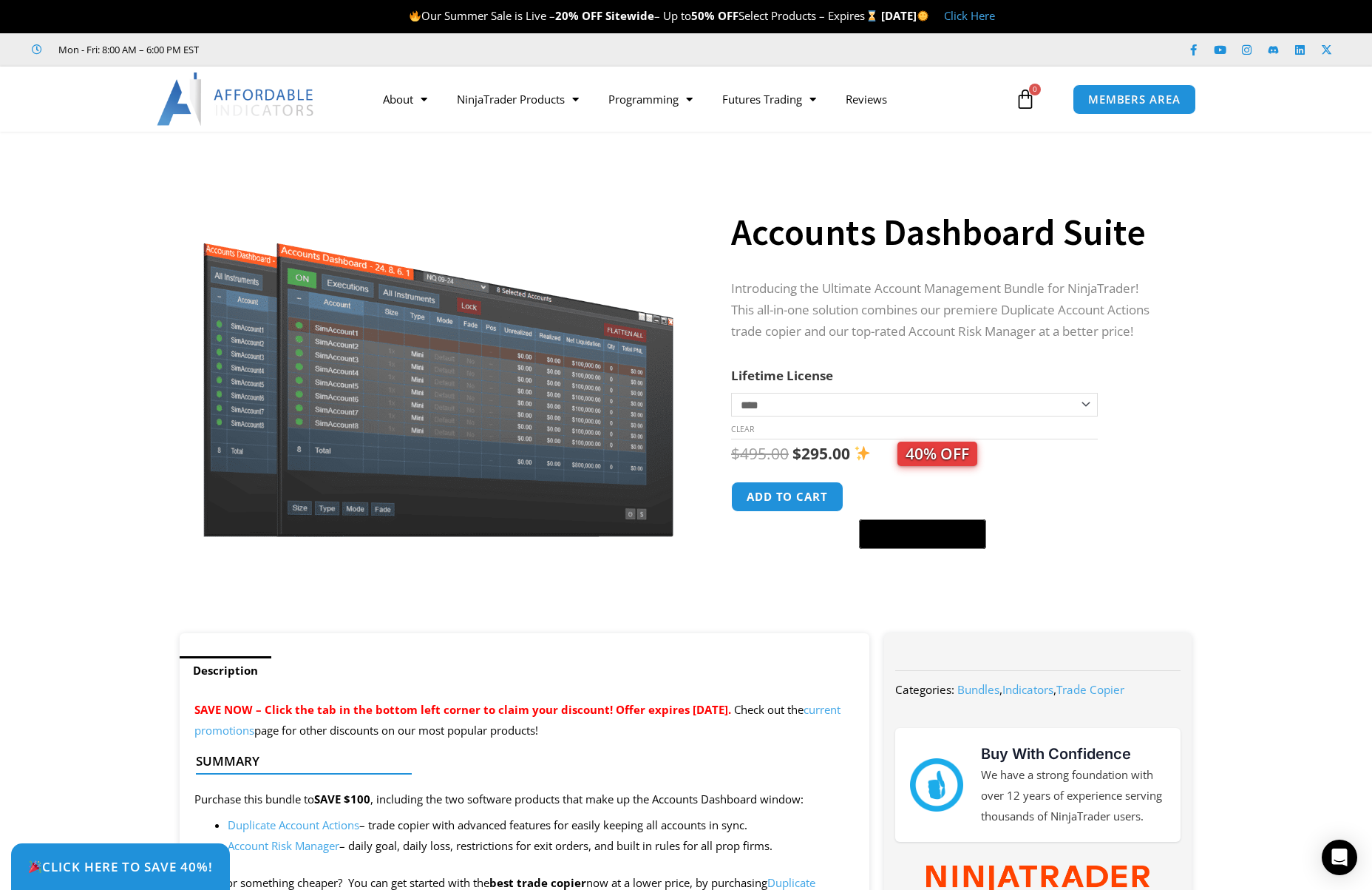
click at [835, 450] on bdi "$ 295.00" at bounding box center [821, 453] width 57 height 20
click at [956, 455] on span "40% OFF" at bounding box center [937, 454] width 80 height 24
drag, startPoint x: 525, startPoint y: 193, endPoint x: 507, endPoint y: 179, distance: 22.8
click at [525, 193] on img at bounding box center [438, 347] width 475 height 380
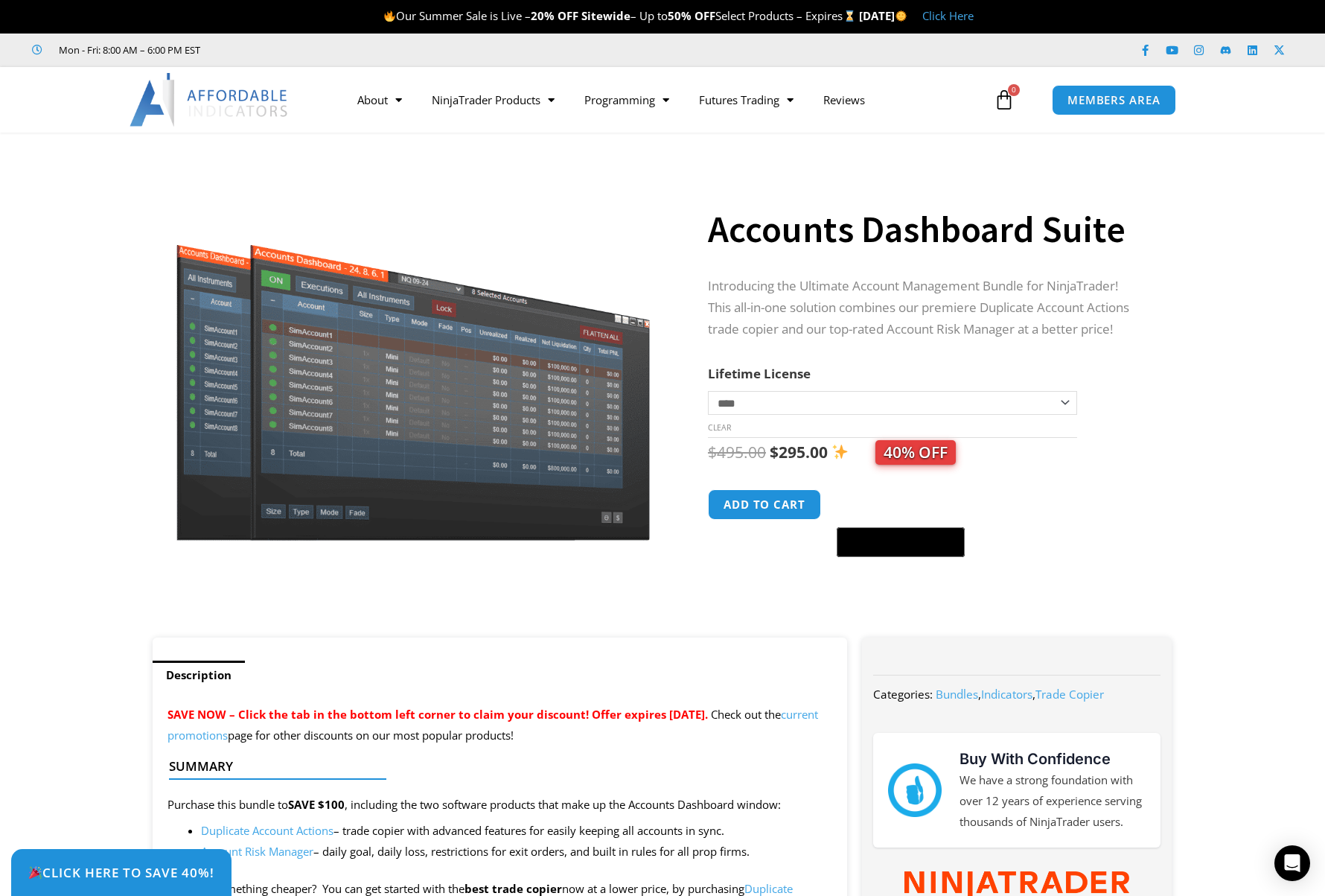
click at [915, 455] on span "40% OFF" at bounding box center [916, 452] width 80 height 24
click at [969, 460] on div "$ 495.00 Original price was: $495.00. $ 295.00 Current price is: $295.00. 40% O…" at bounding box center [925, 452] width 435 height 29
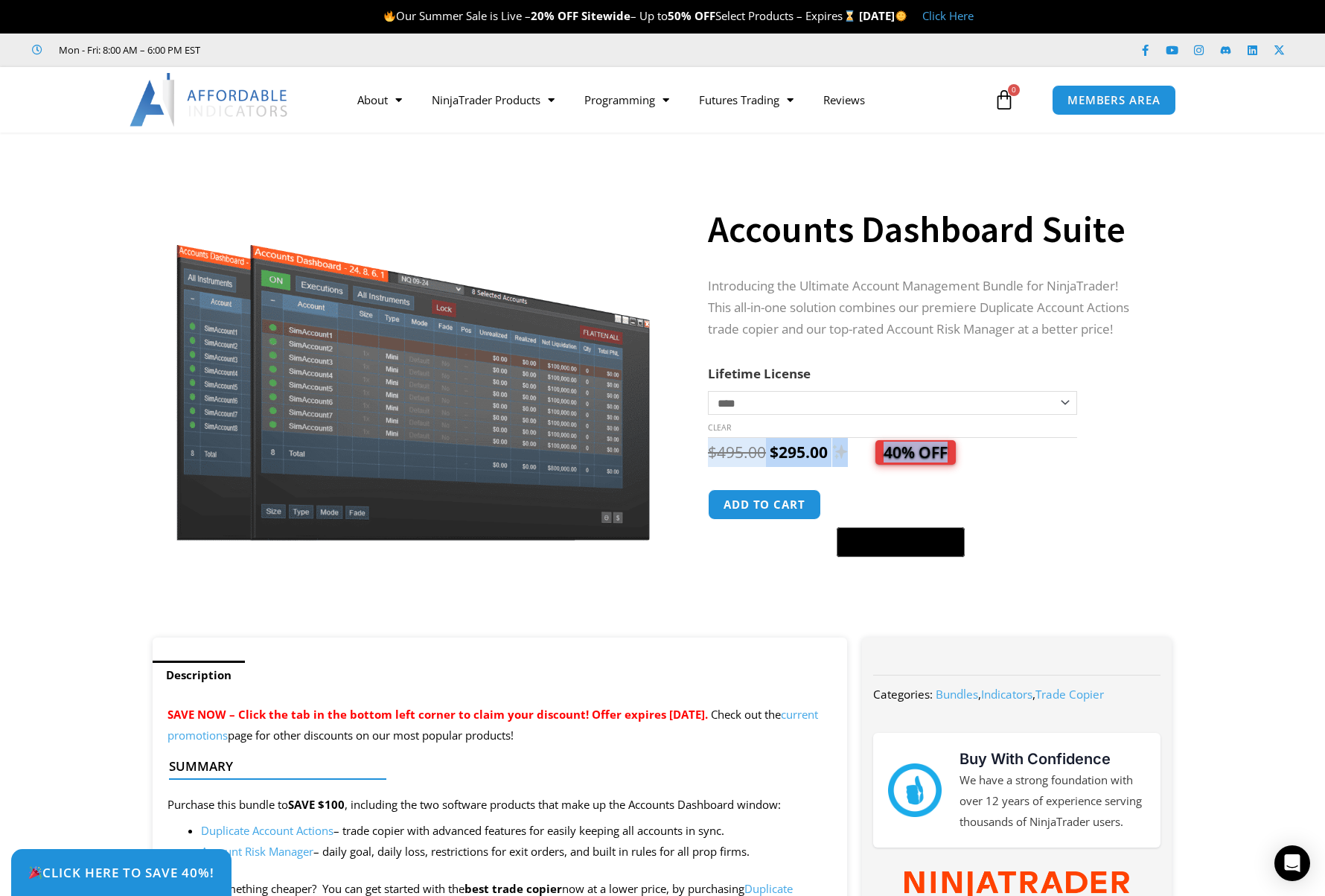
drag, startPoint x: 989, startPoint y: 458, endPoint x: 801, endPoint y: 432, distance: 189.8
click at [801, 432] on form "**********" at bounding box center [925, 463] width 435 height 202
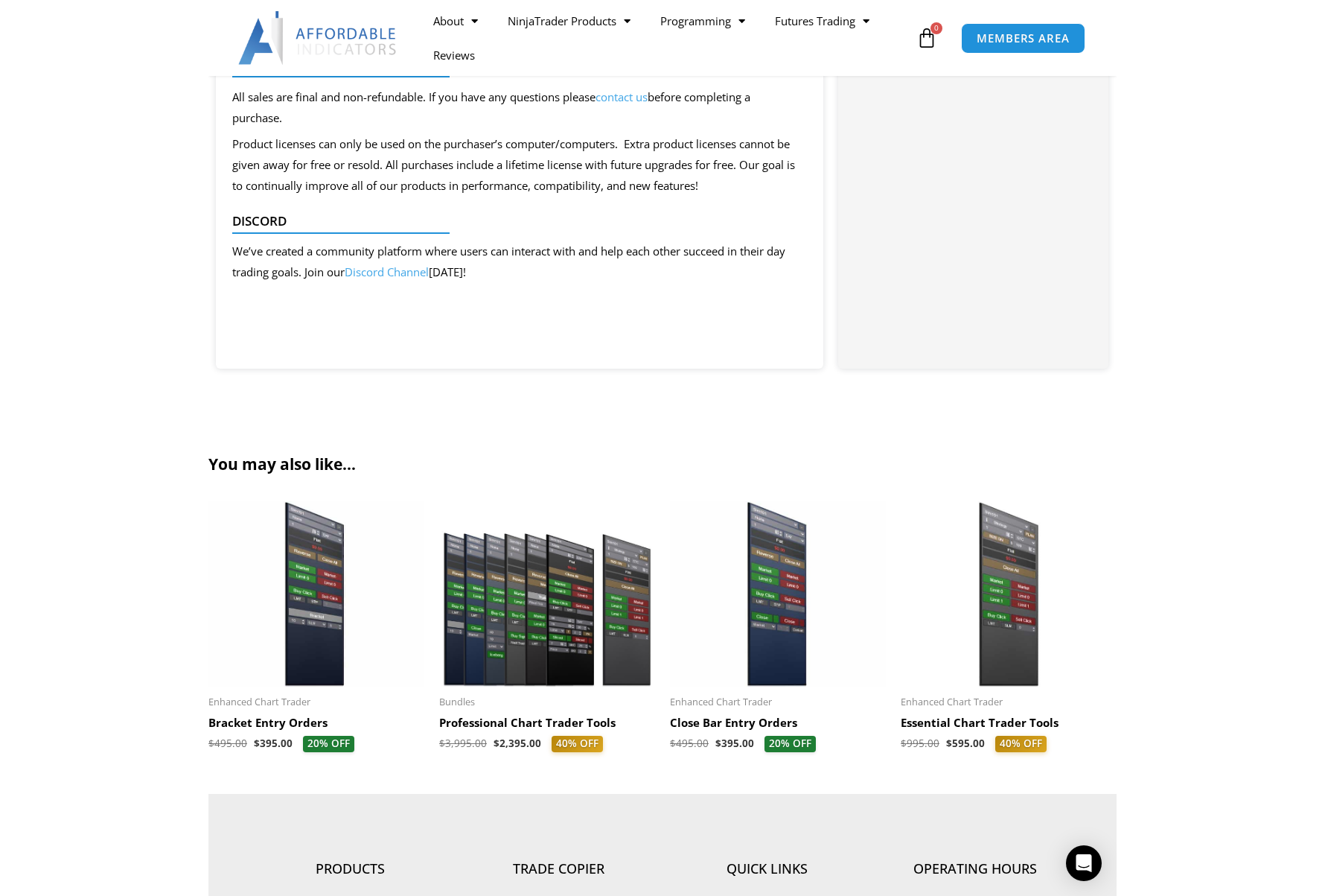
scroll to position [1610, 0]
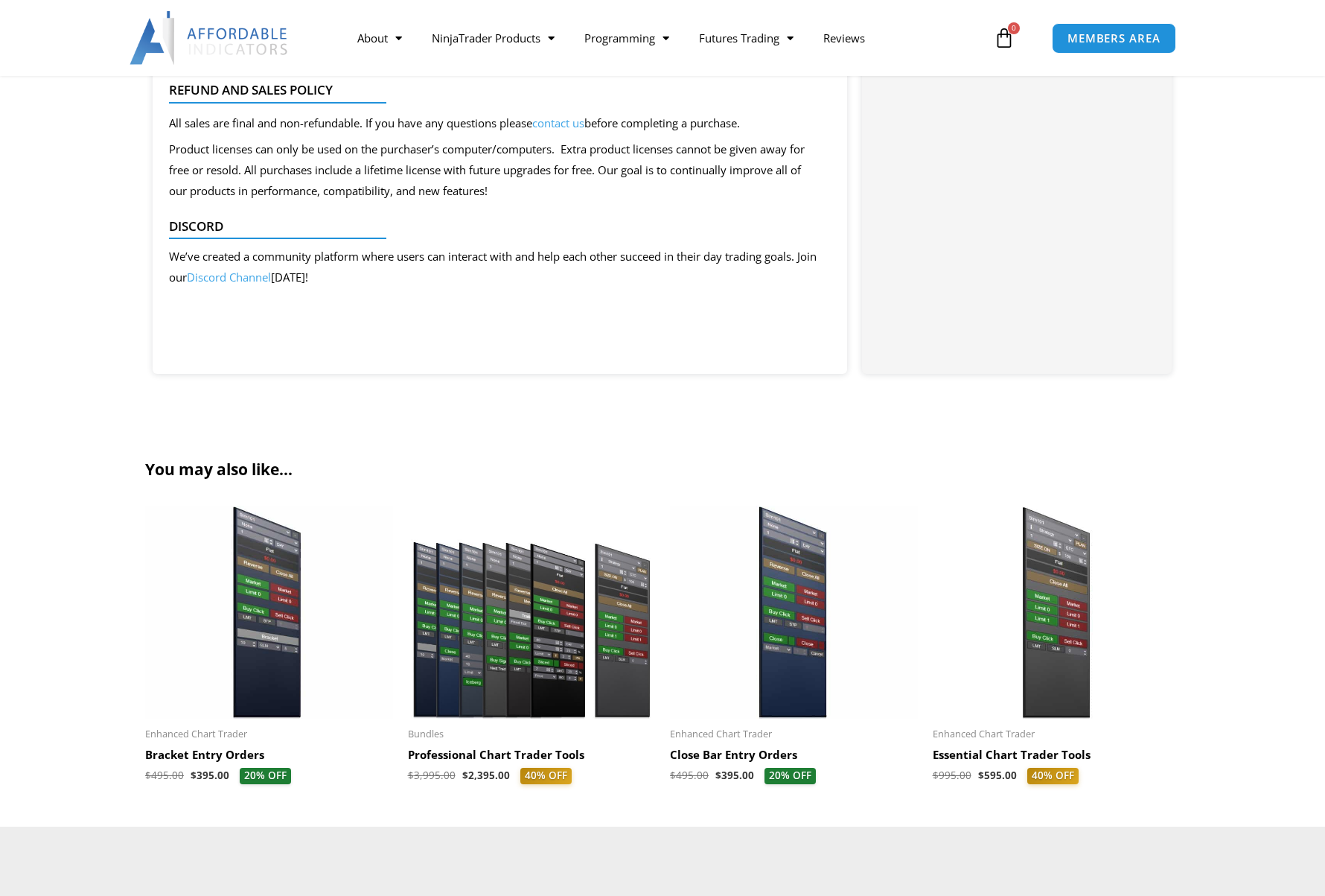
scroll to position [1610, 0]
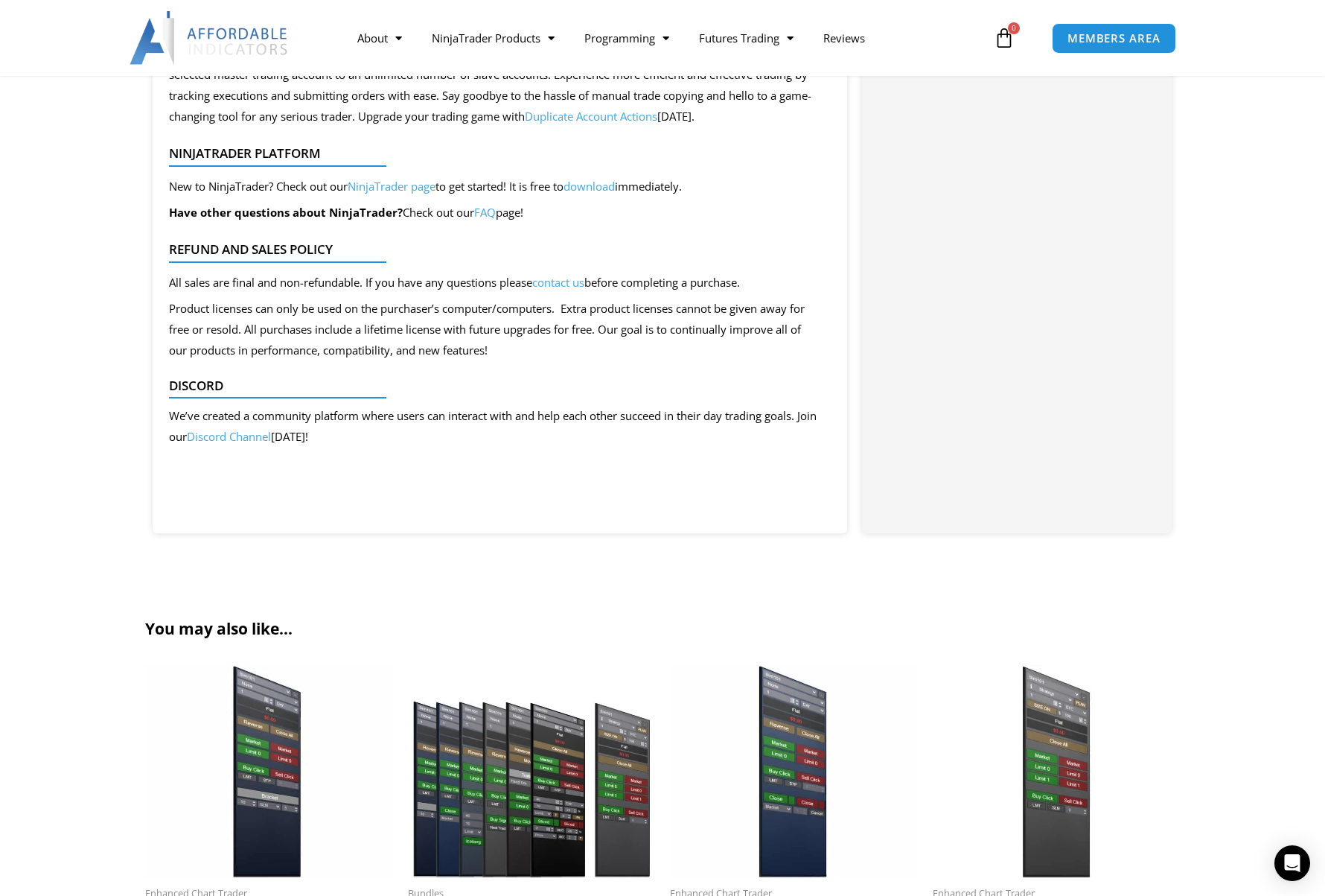
scroll to position [1489, 0]
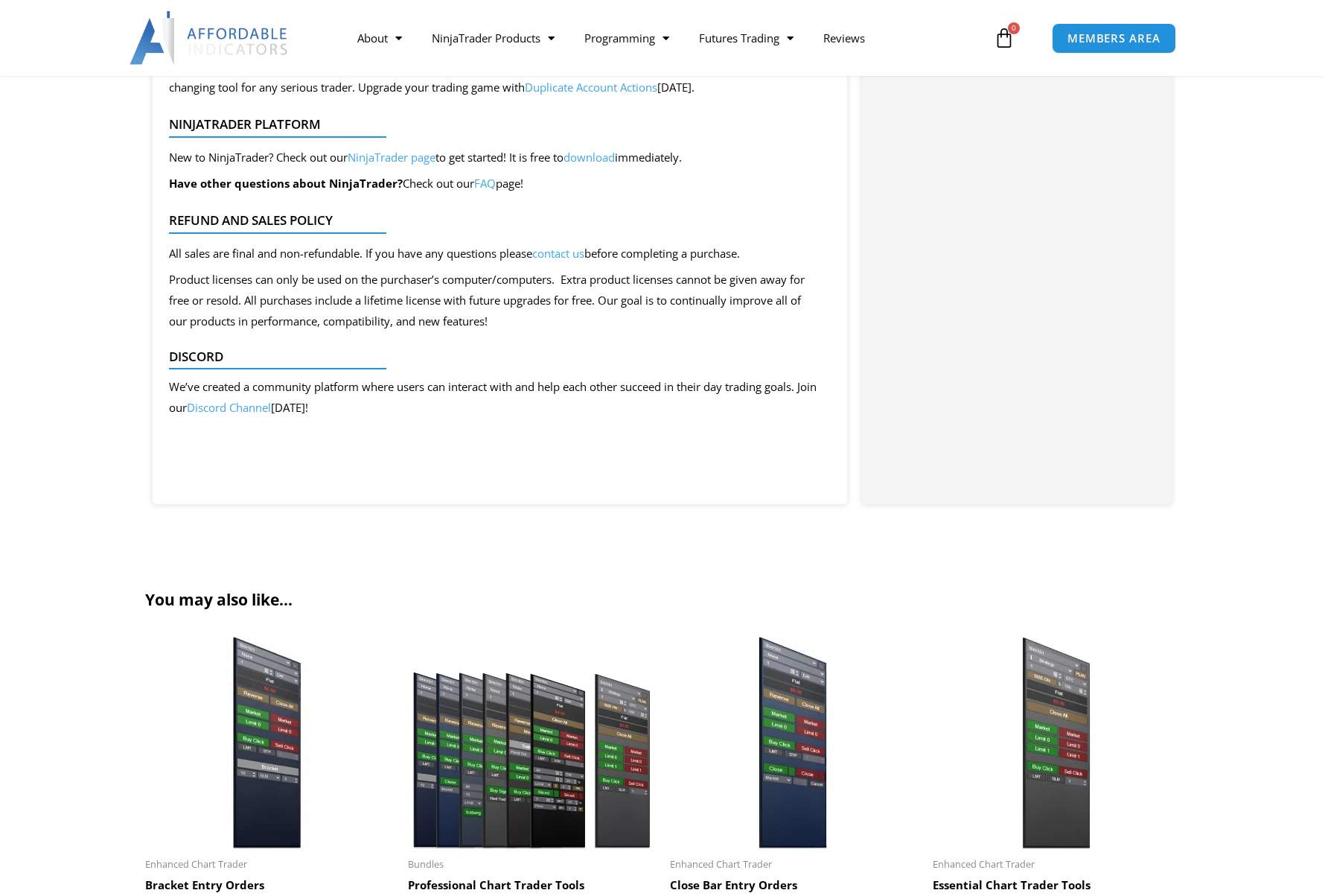
scroll to position [1489, 0]
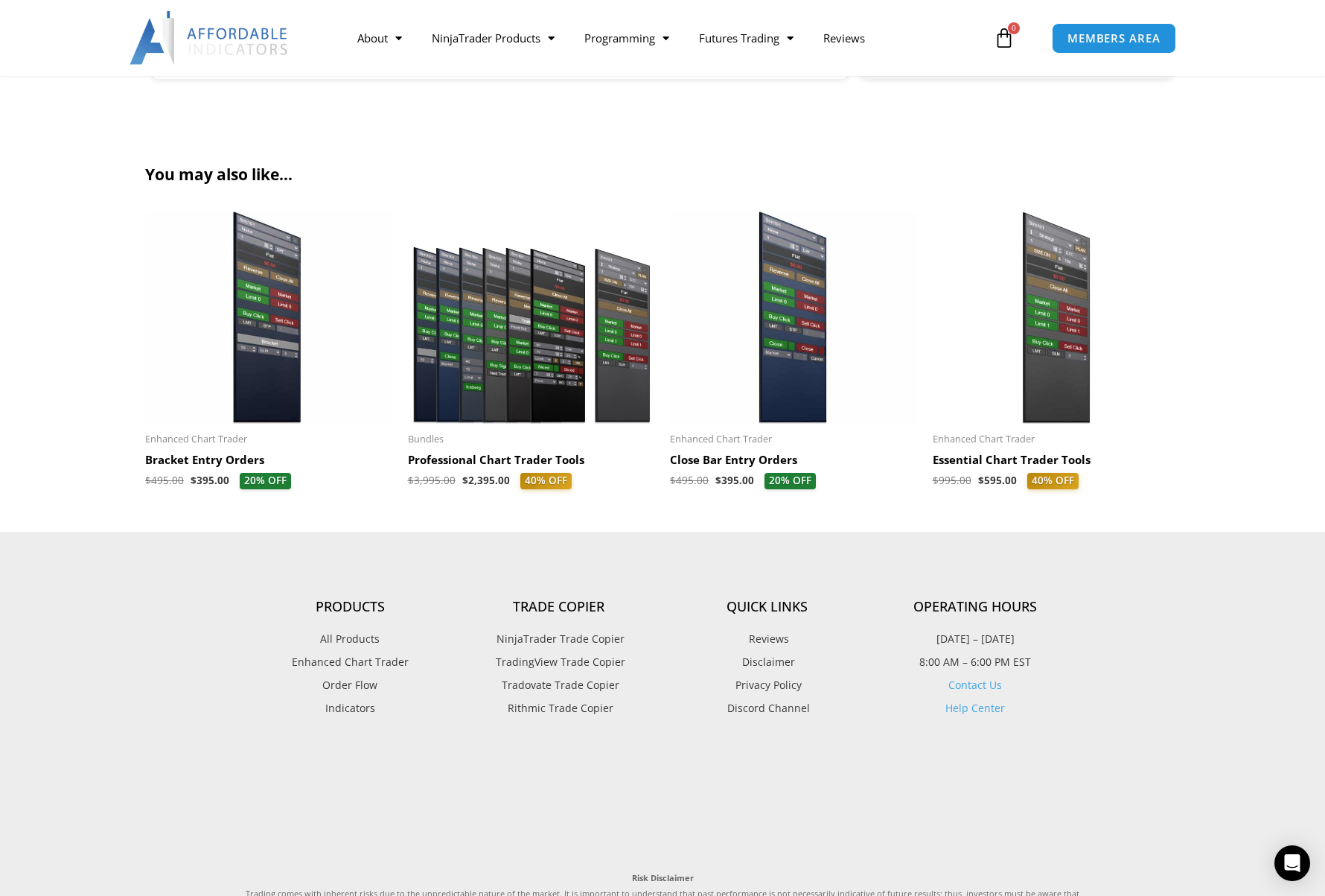
scroll to position [1936, 0]
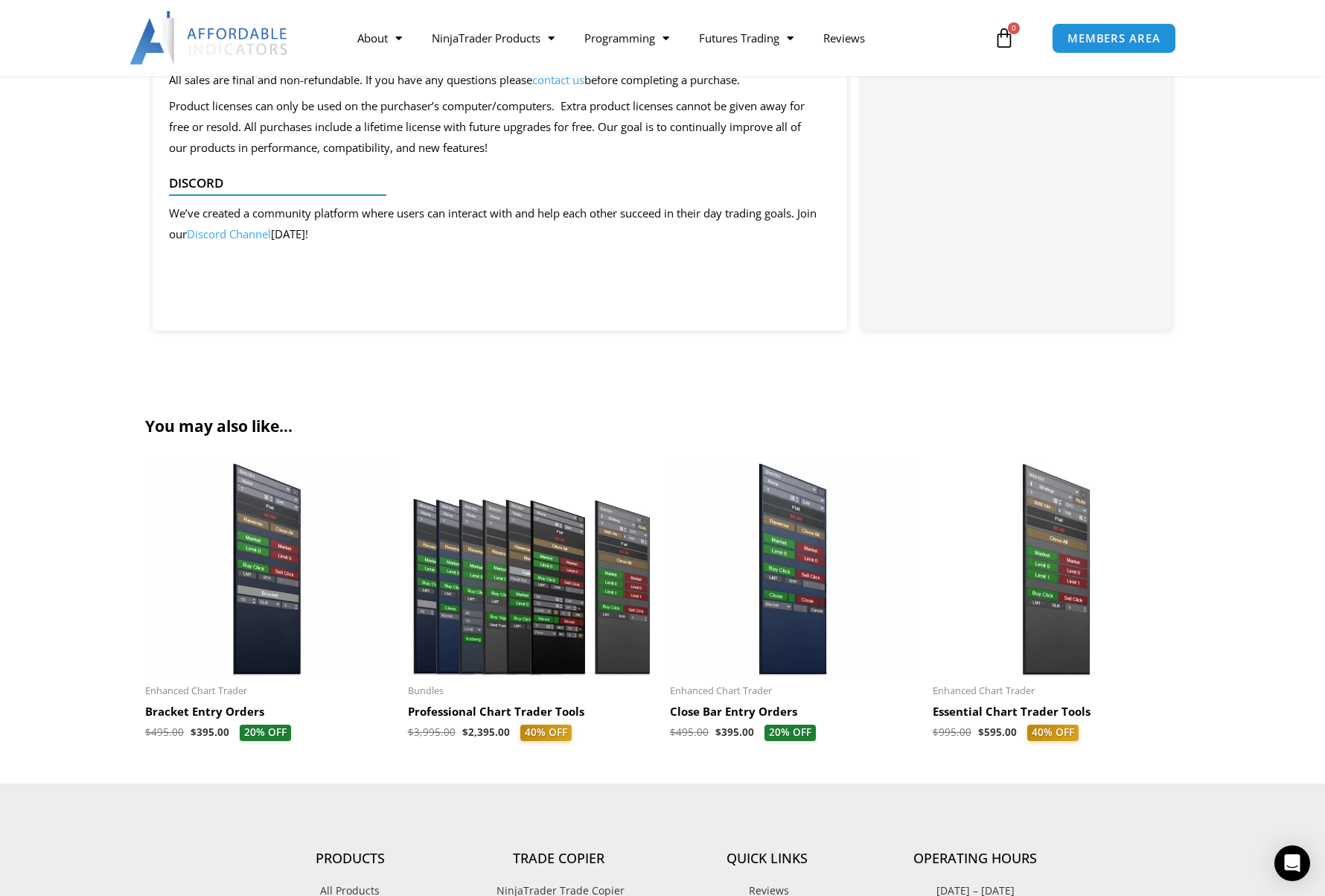
scroll to position [1786, 0]
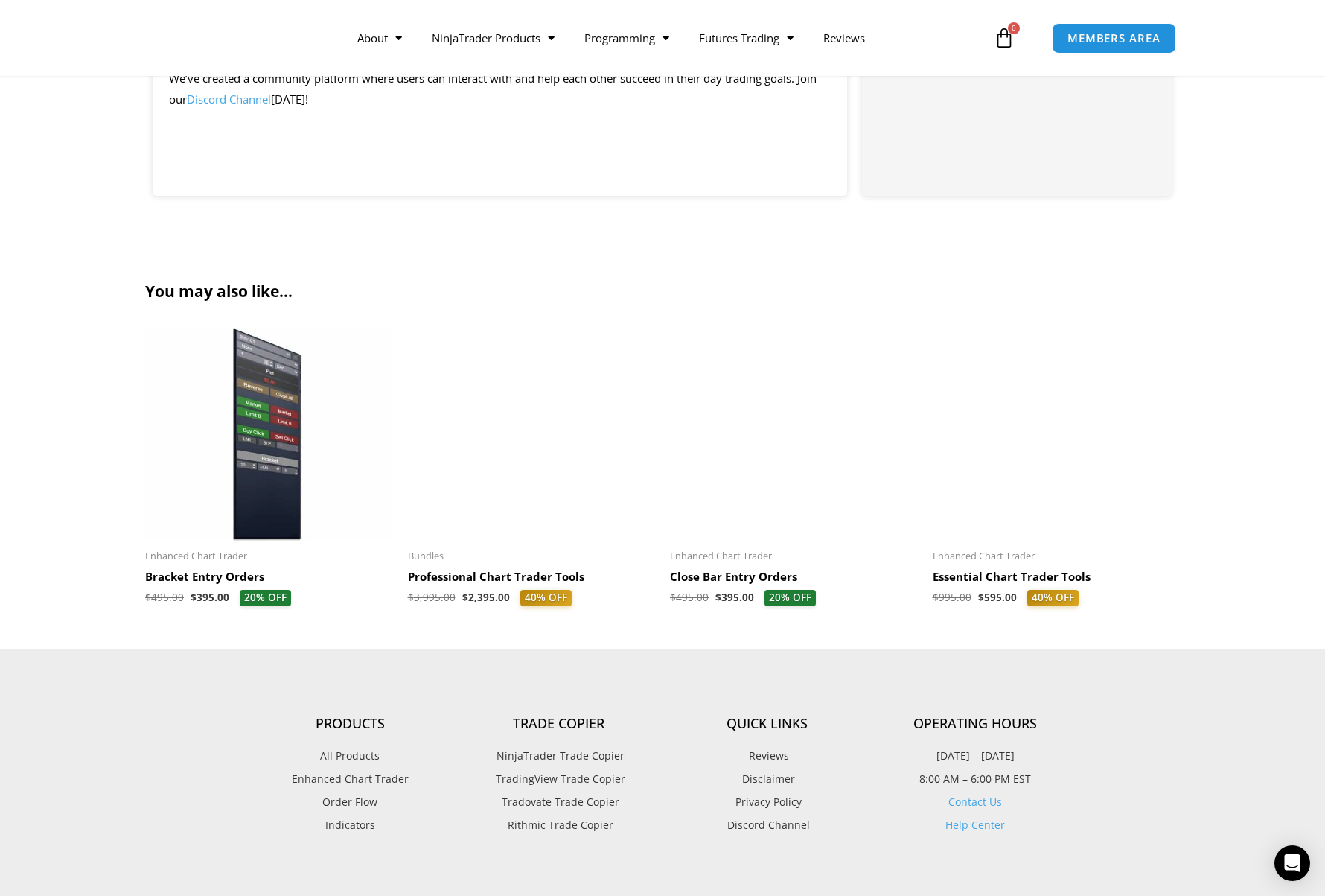
scroll to position [1786, 0]
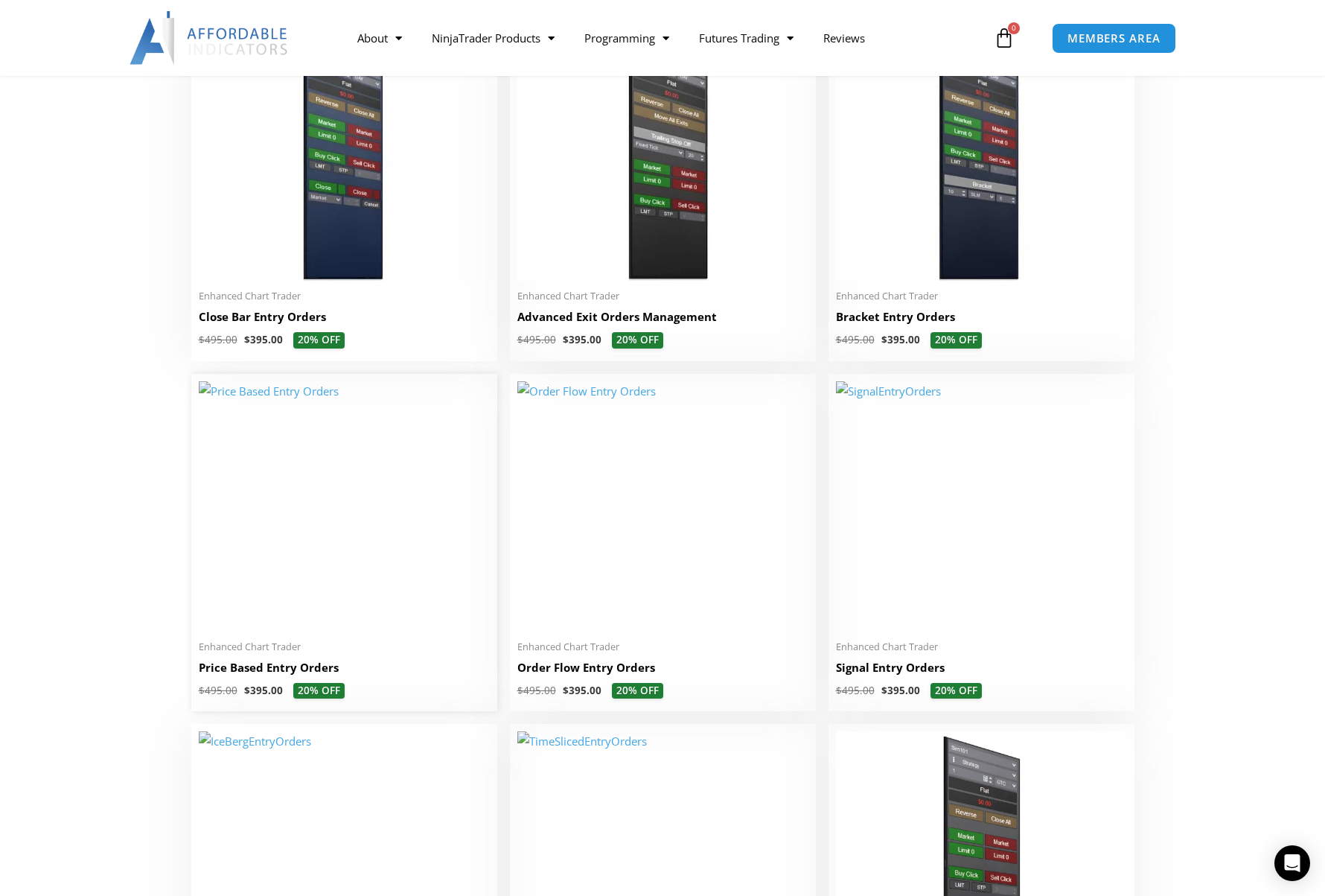
scroll to position [1192, 0]
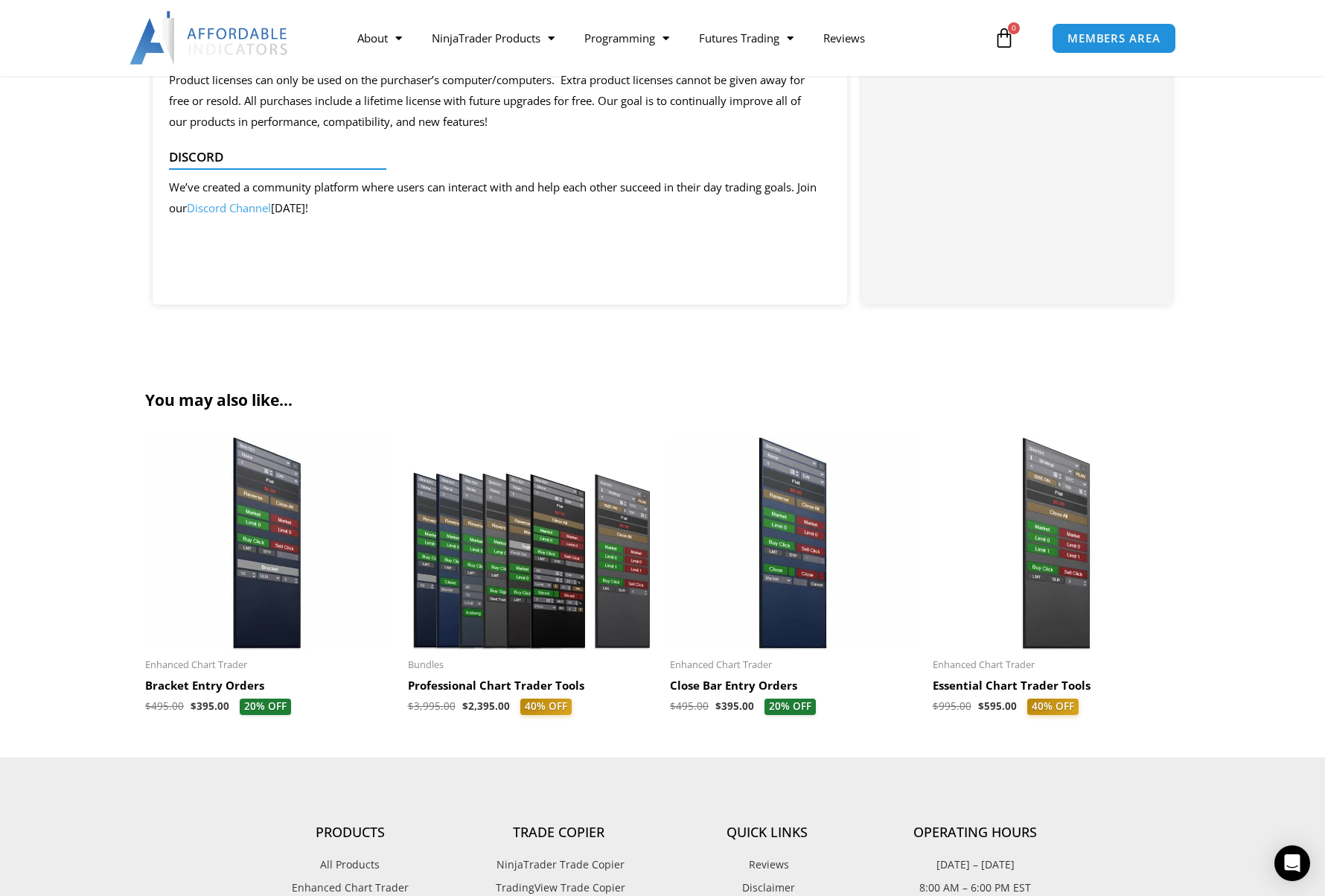
scroll to position [1638, 0]
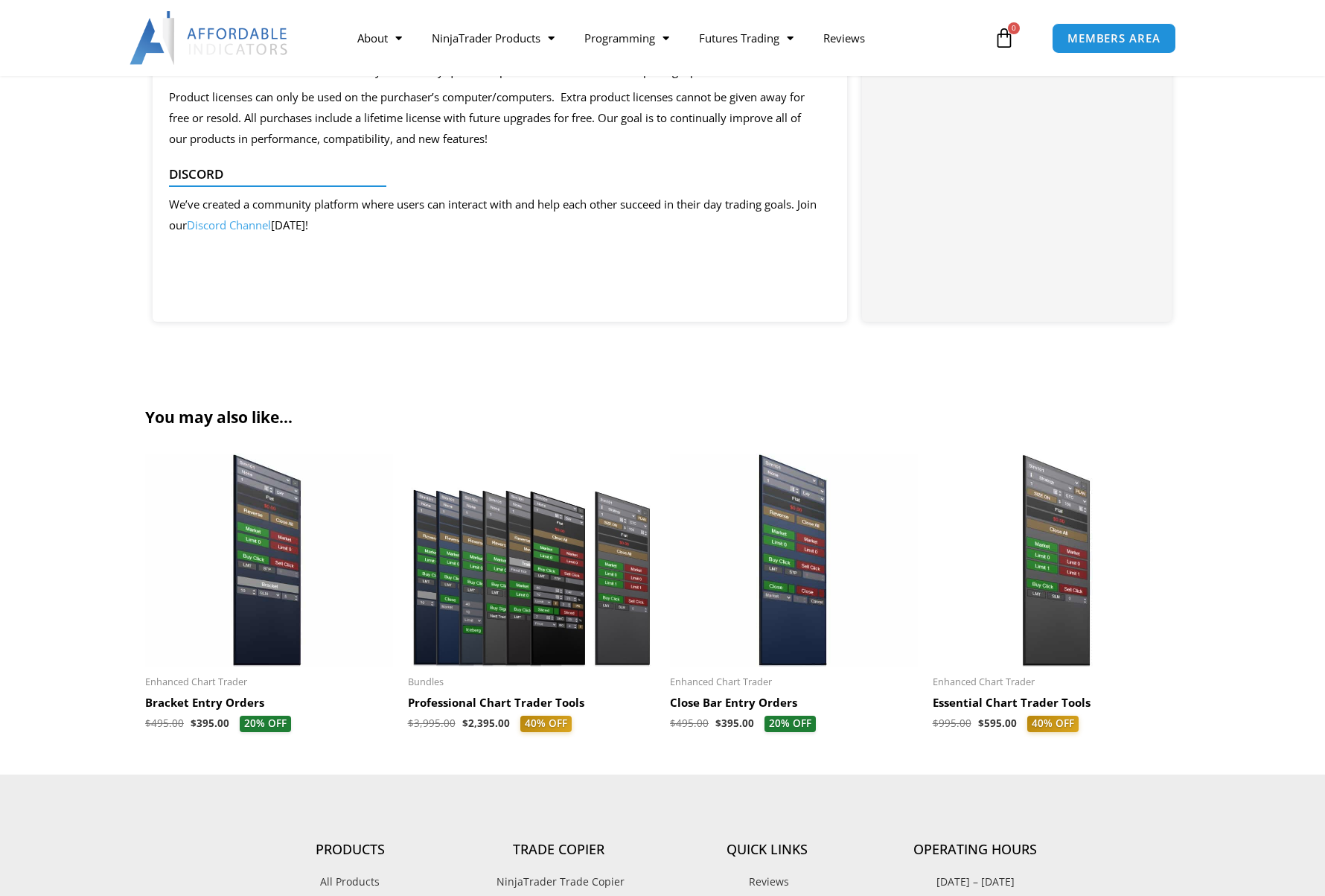
scroll to position [1638, 0]
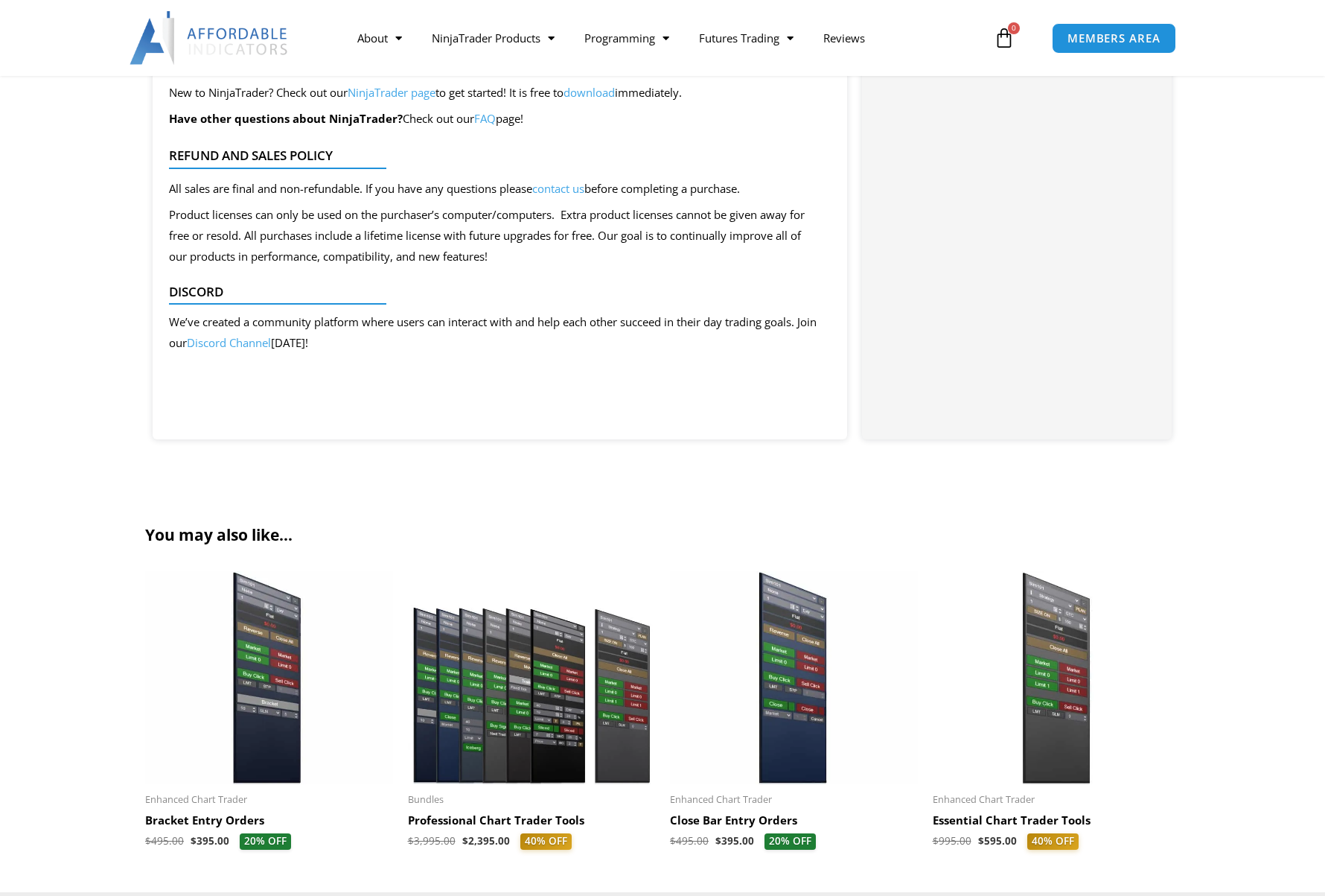
scroll to position [1638, 0]
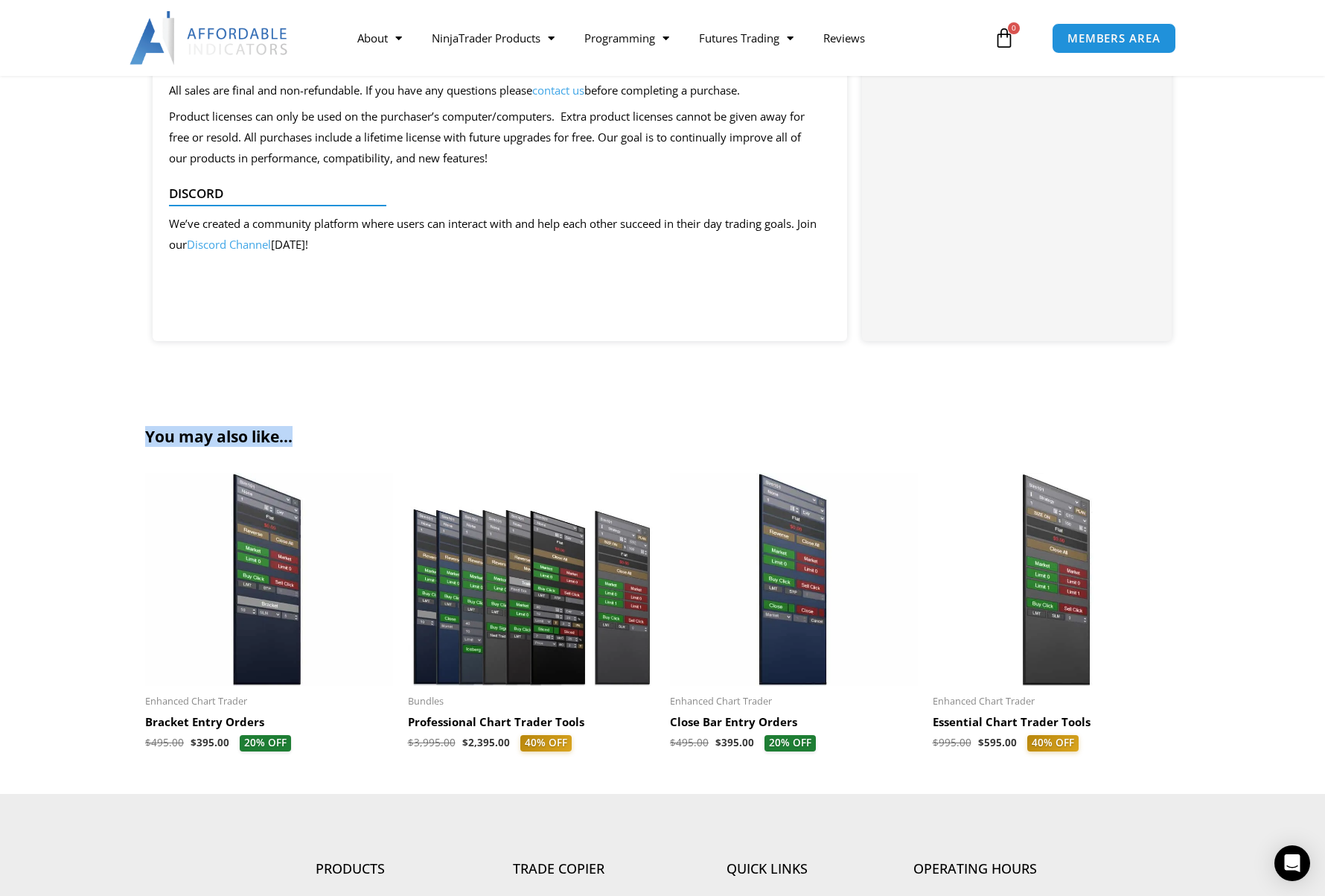
drag, startPoint x: 325, startPoint y: 431, endPoint x: 139, endPoint y: 440, distance: 186.2
click at [139, 440] on section "You may also like… Sale! Enhanced Chart Trader Bracket Entry Orders $ 495.00 $ …" at bounding box center [662, 595] width 1325 height 396
copy h2 "You may also like…"
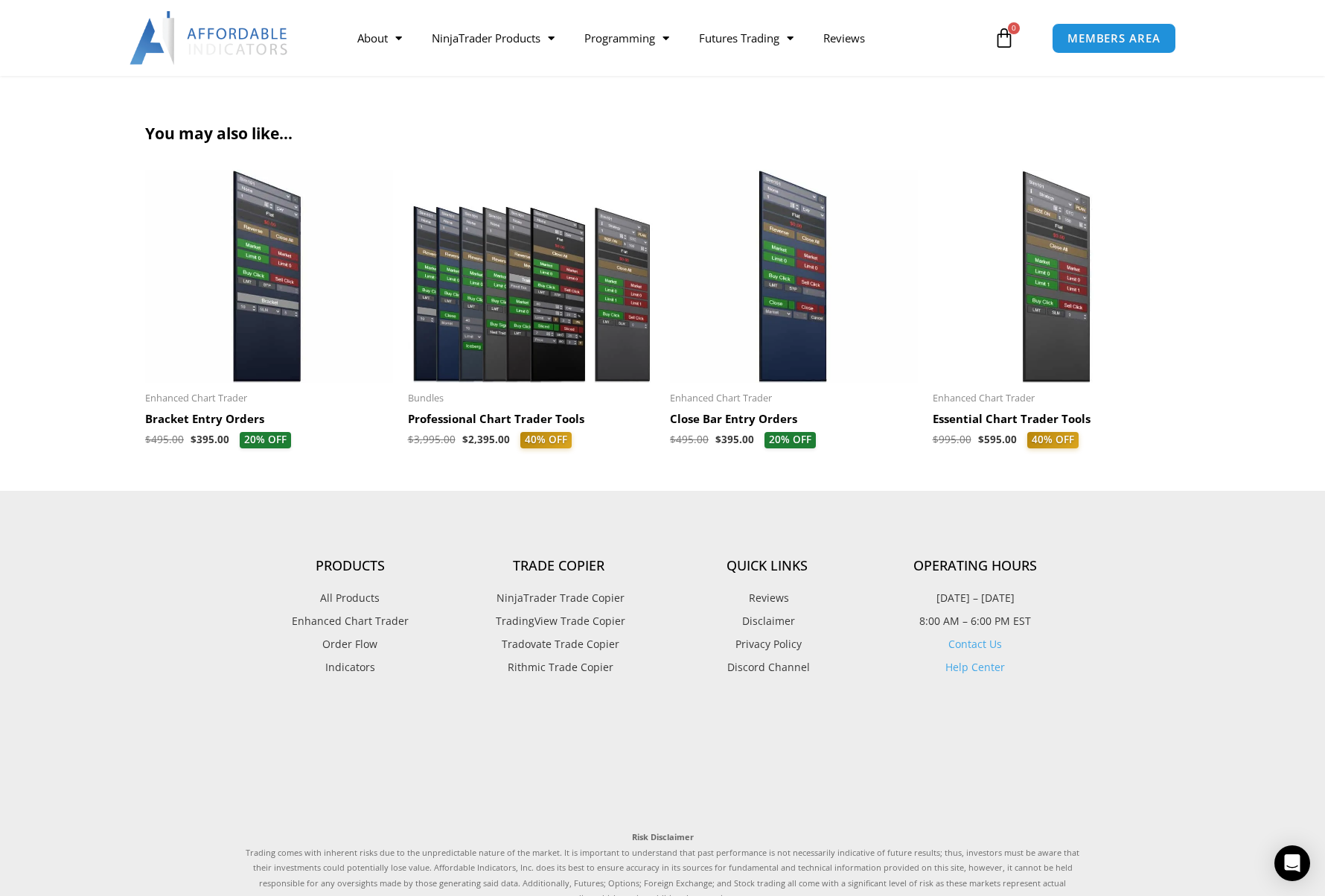
scroll to position [1804, 0]
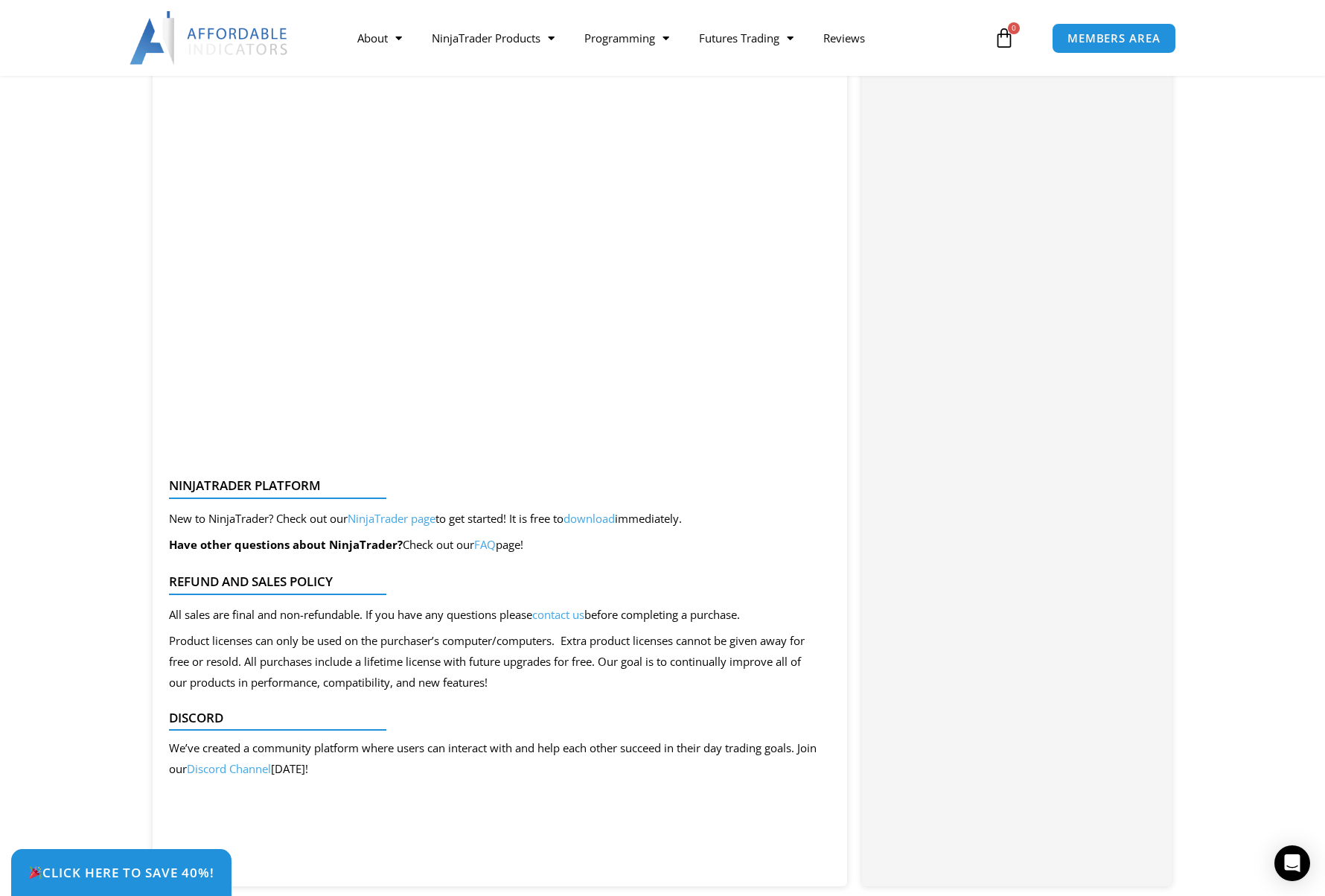
scroll to position [3032, 0]
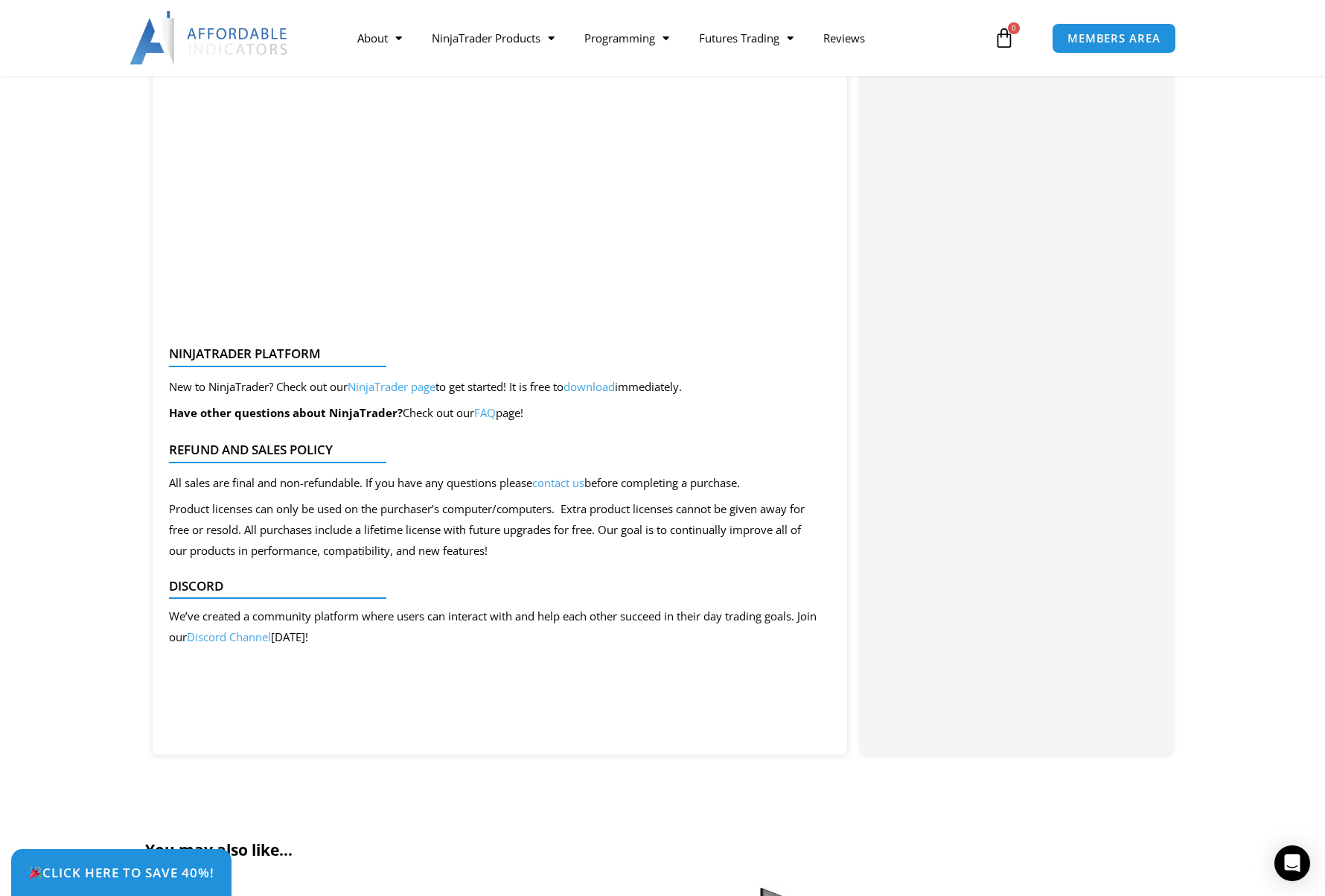
scroll to position [3174, 0]
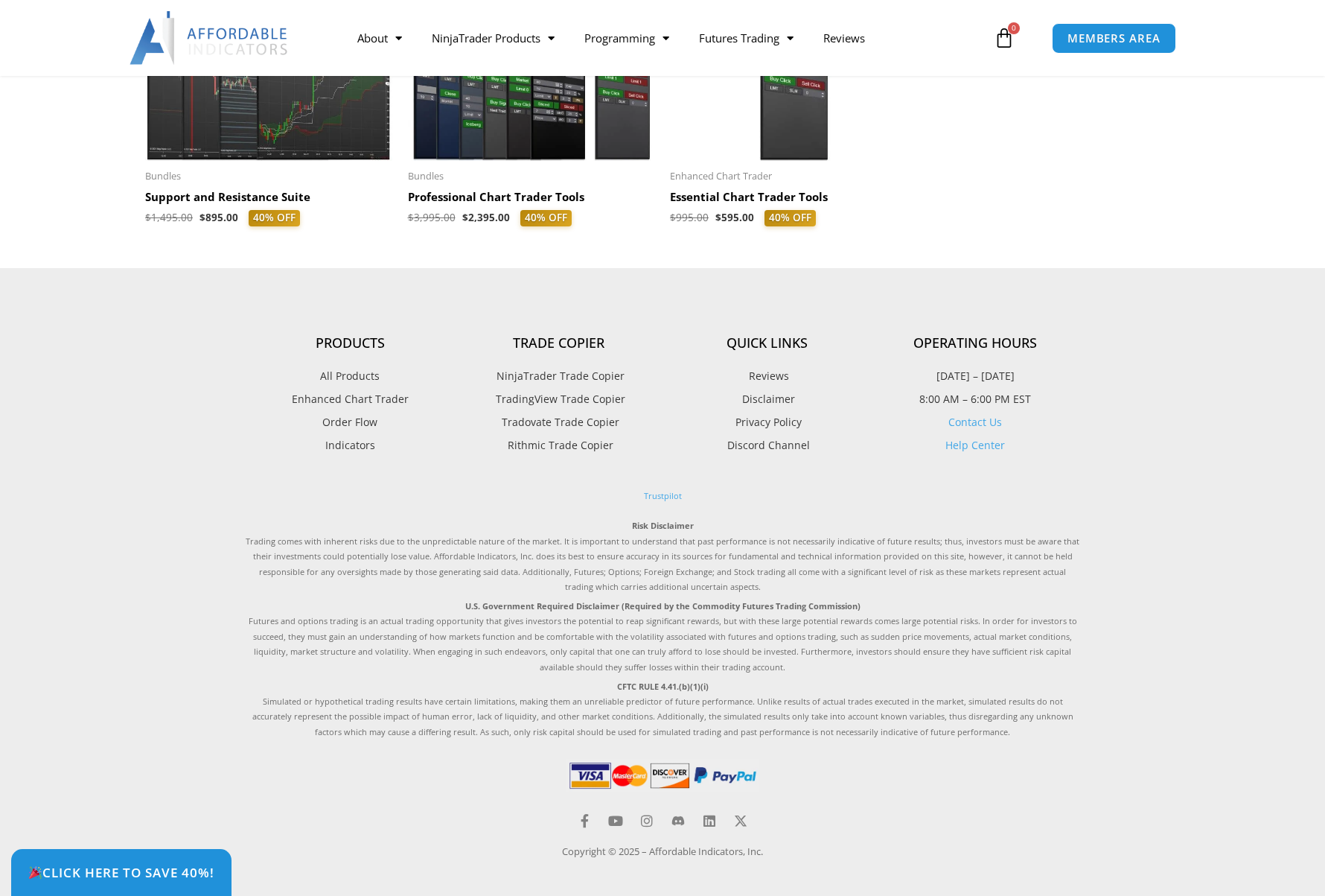
scroll to position [2822, 0]
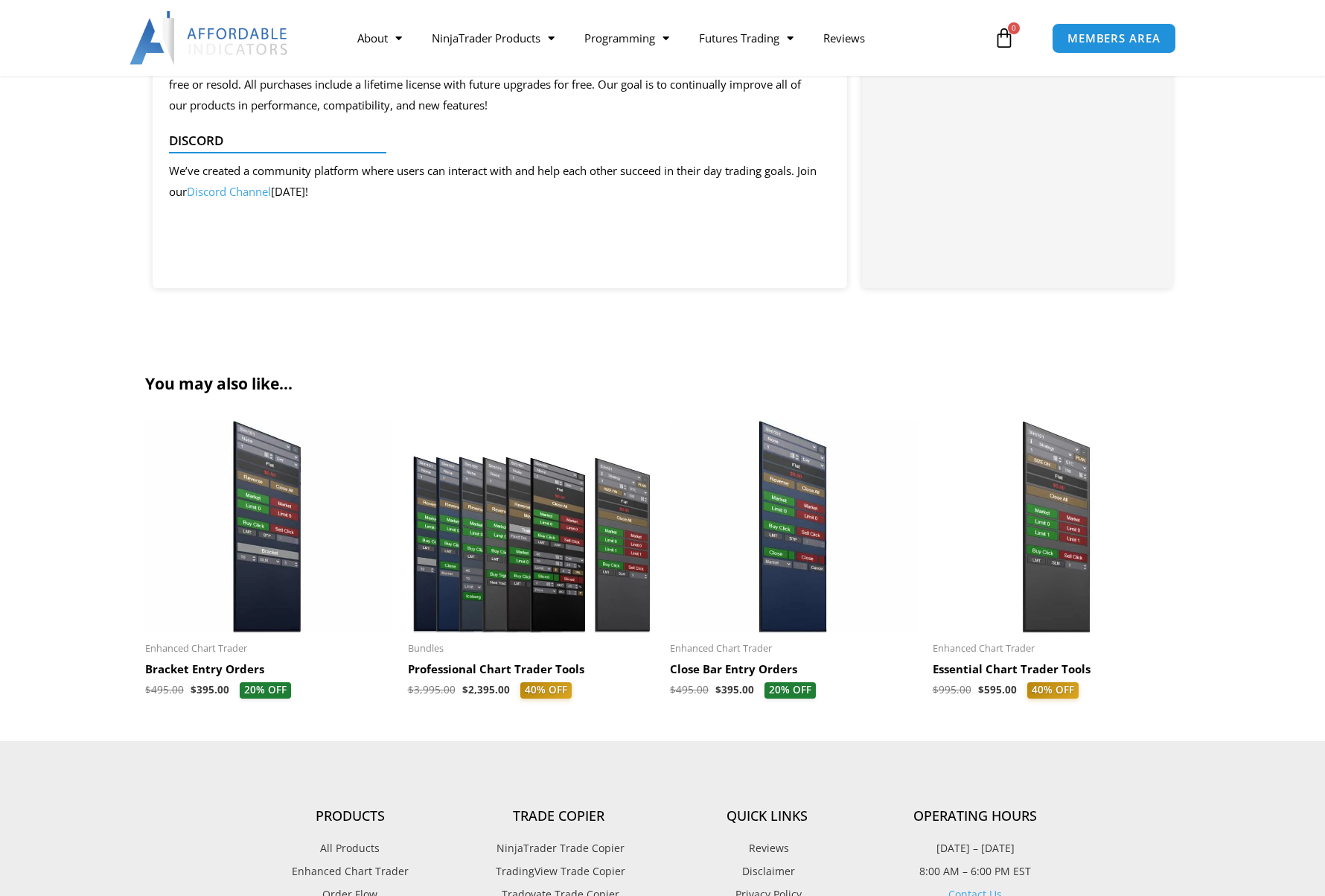
scroll to position [1506, 0]
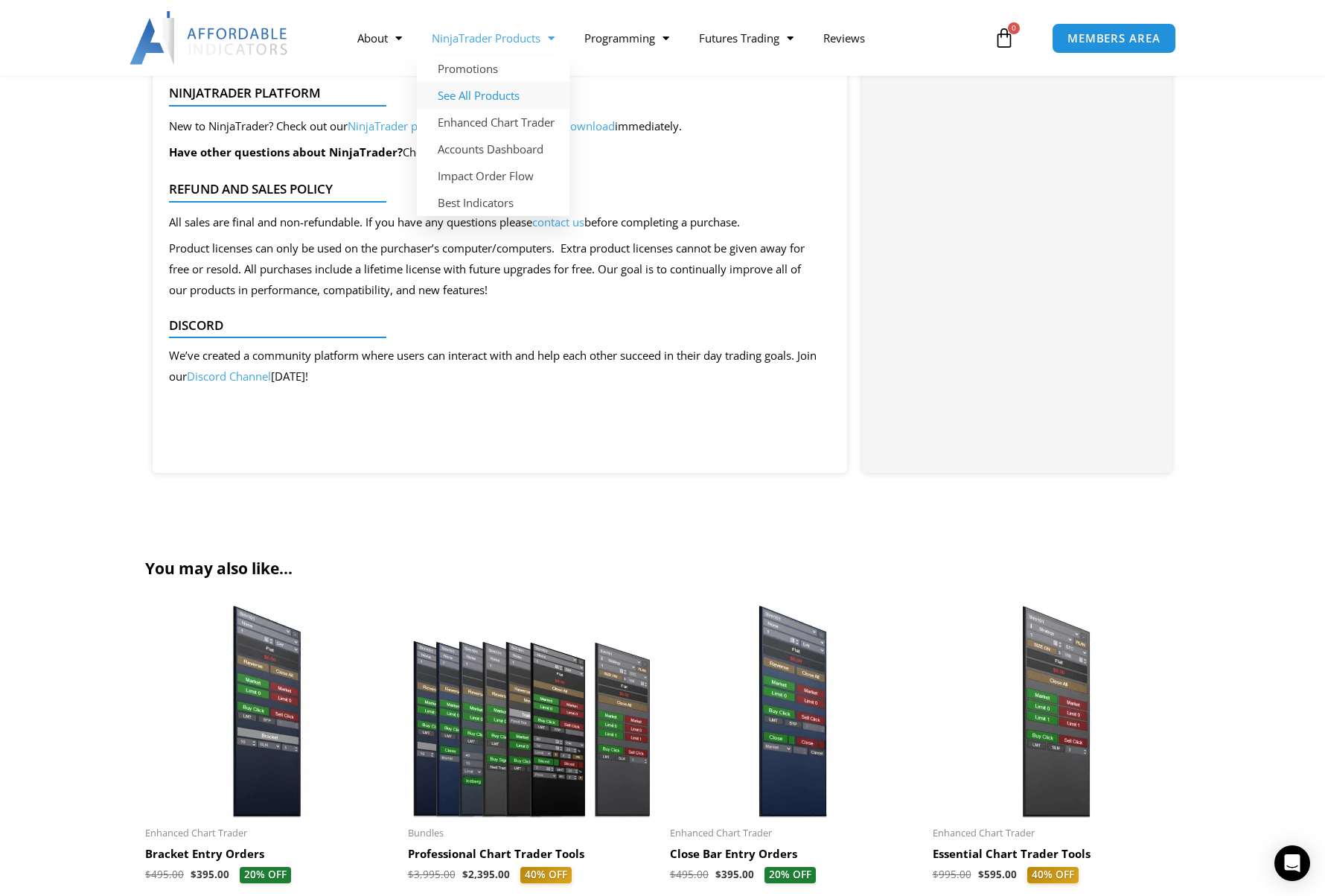
click at [501, 90] on link "See All Products" at bounding box center [493, 95] width 153 height 27
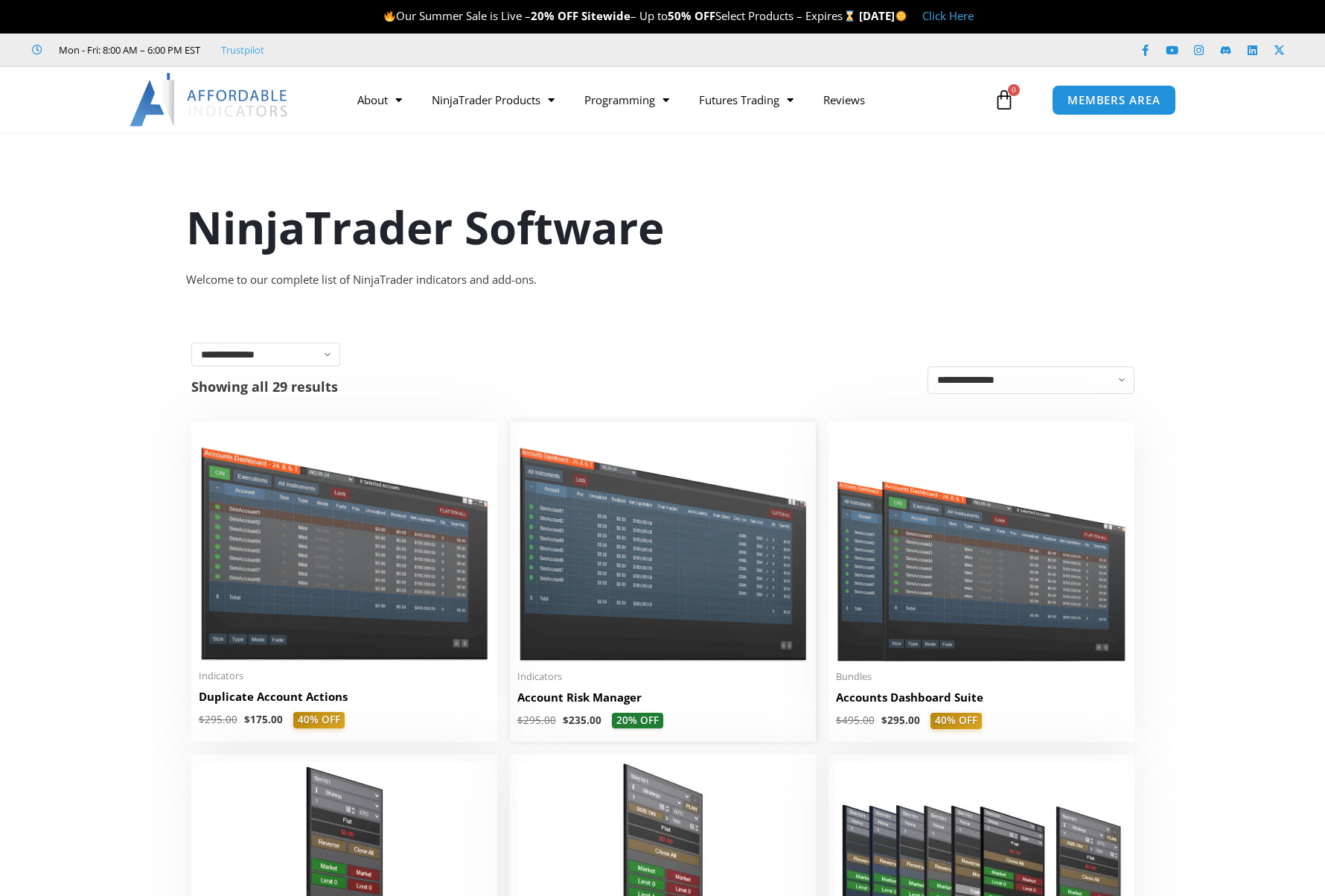
click at [656, 551] on img at bounding box center [663, 544] width 291 height 231
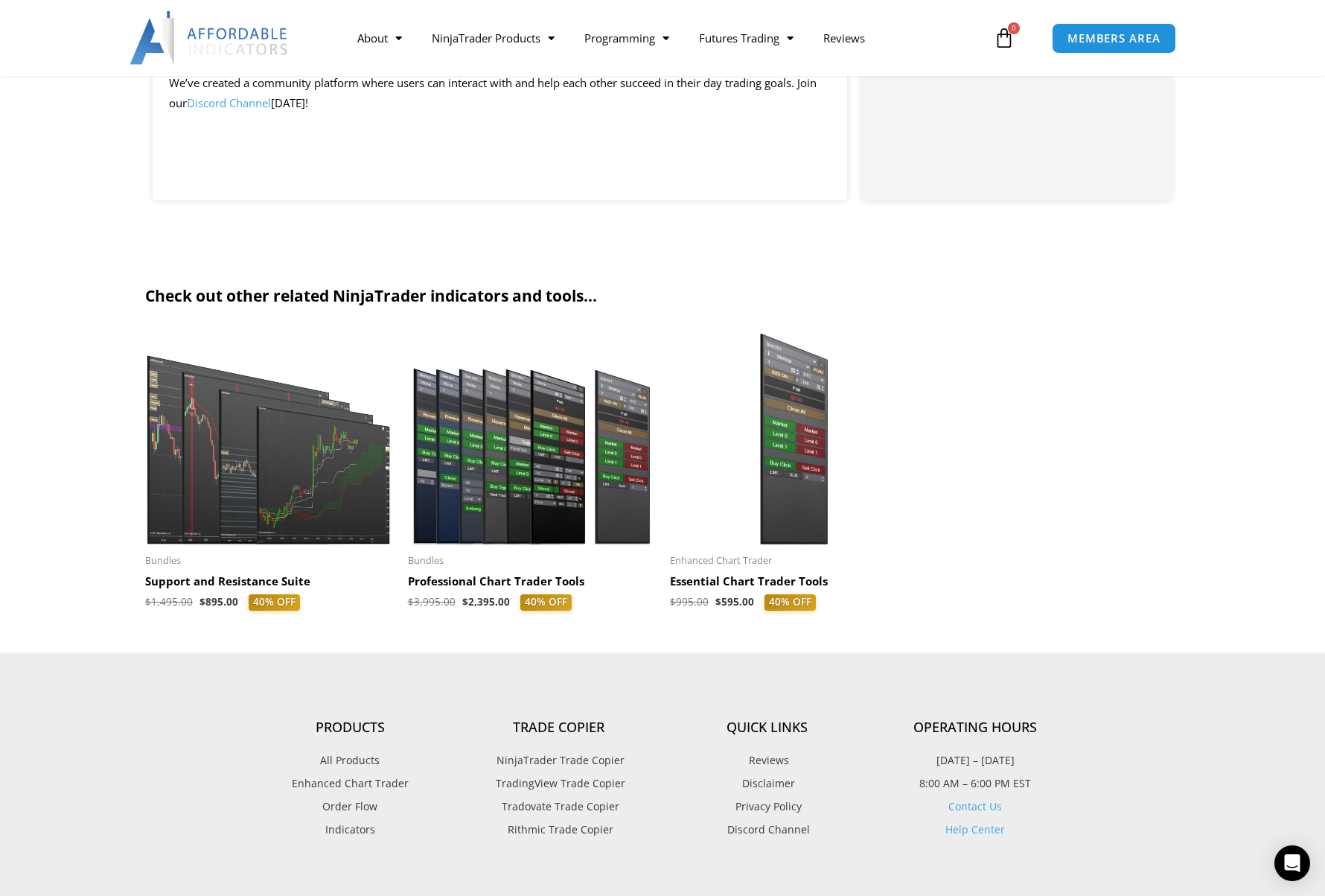
scroll to position [3723, 0]
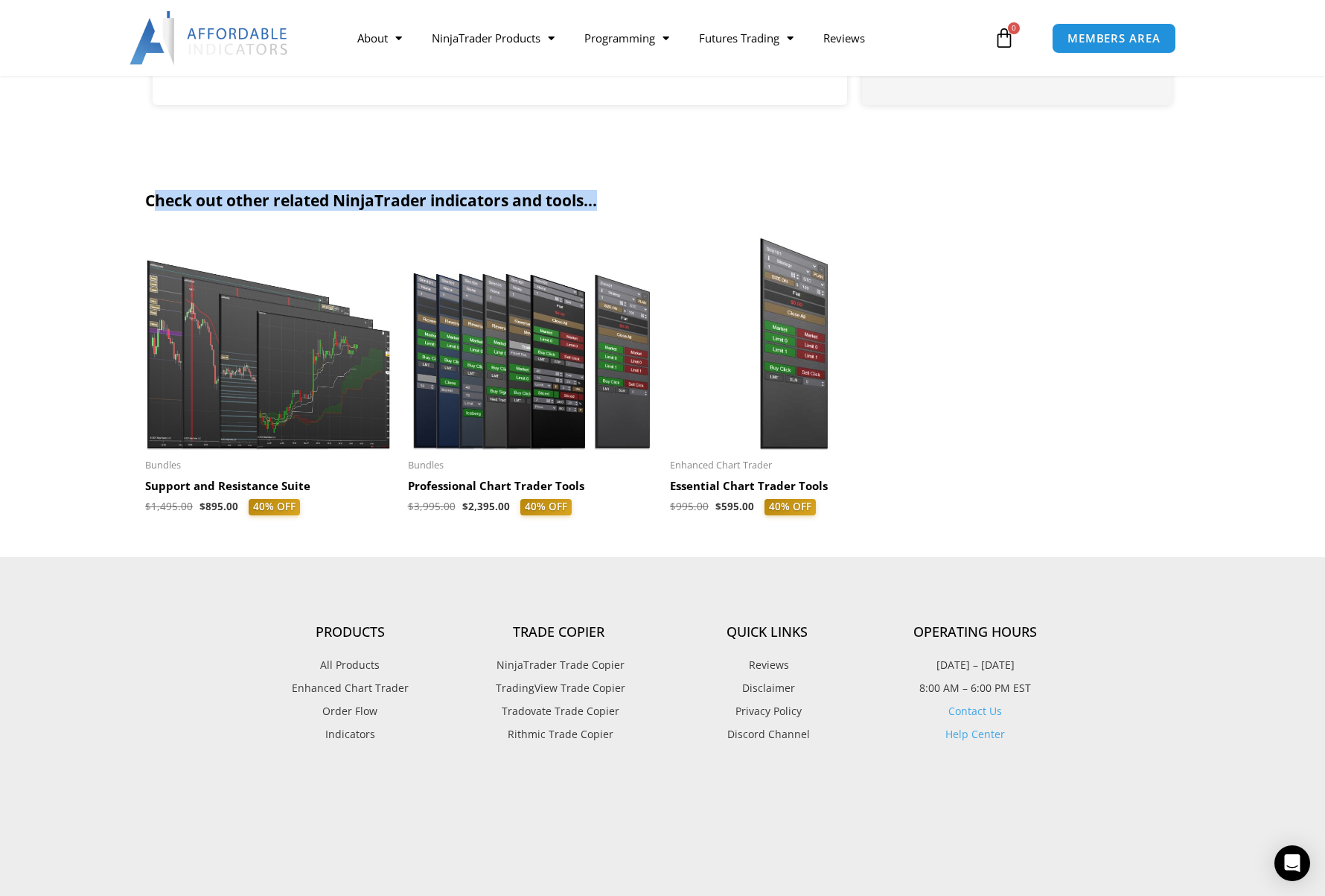
drag, startPoint x: 158, startPoint y: 160, endPoint x: 659, endPoint y: 188, distance: 501.8
click at [659, 188] on section "Check out other related NinjaTrader indicators and tools... Sale! Bundles Suppo…" at bounding box center [662, 358] width 1325 height 396
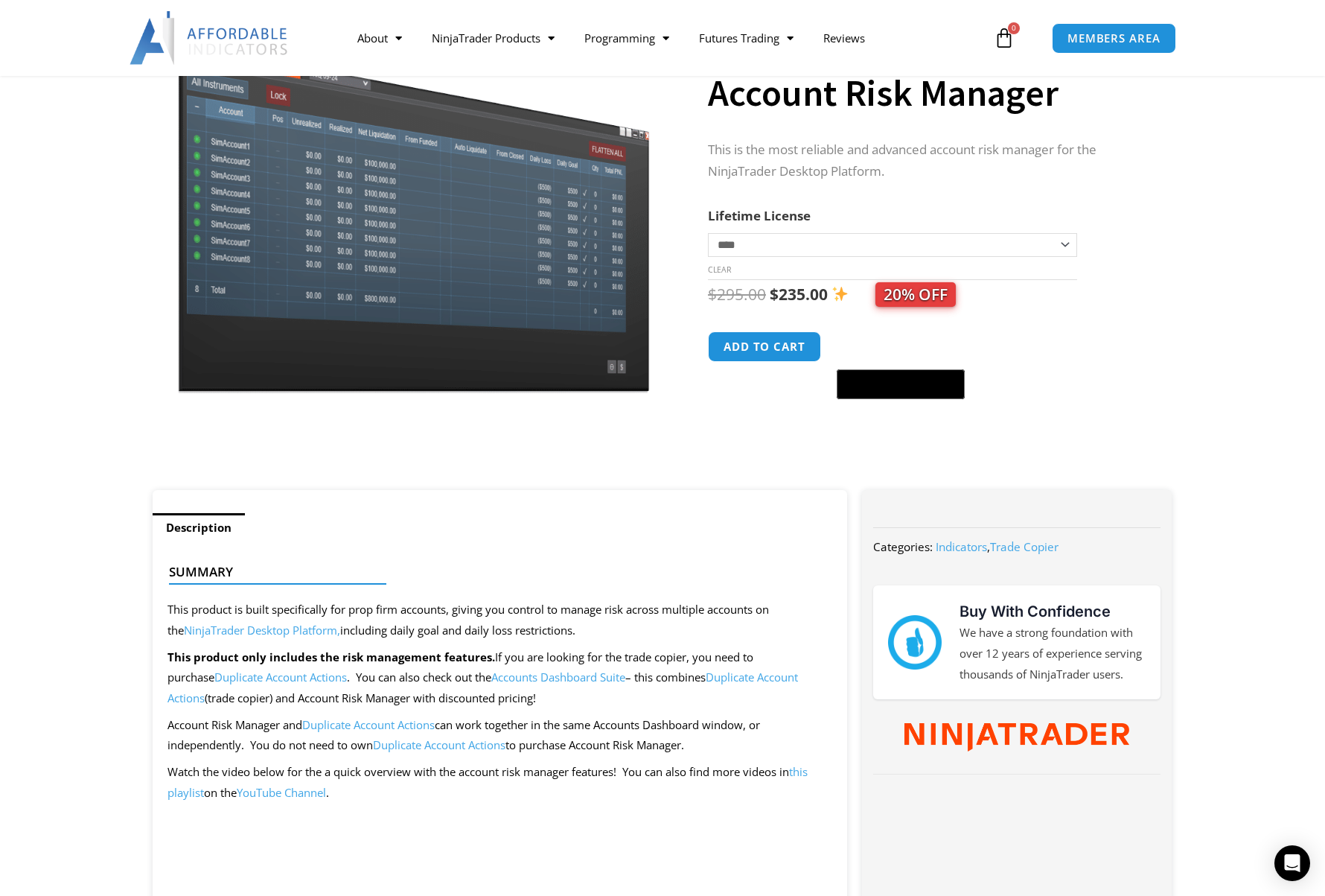
scroll to position [149, 0]
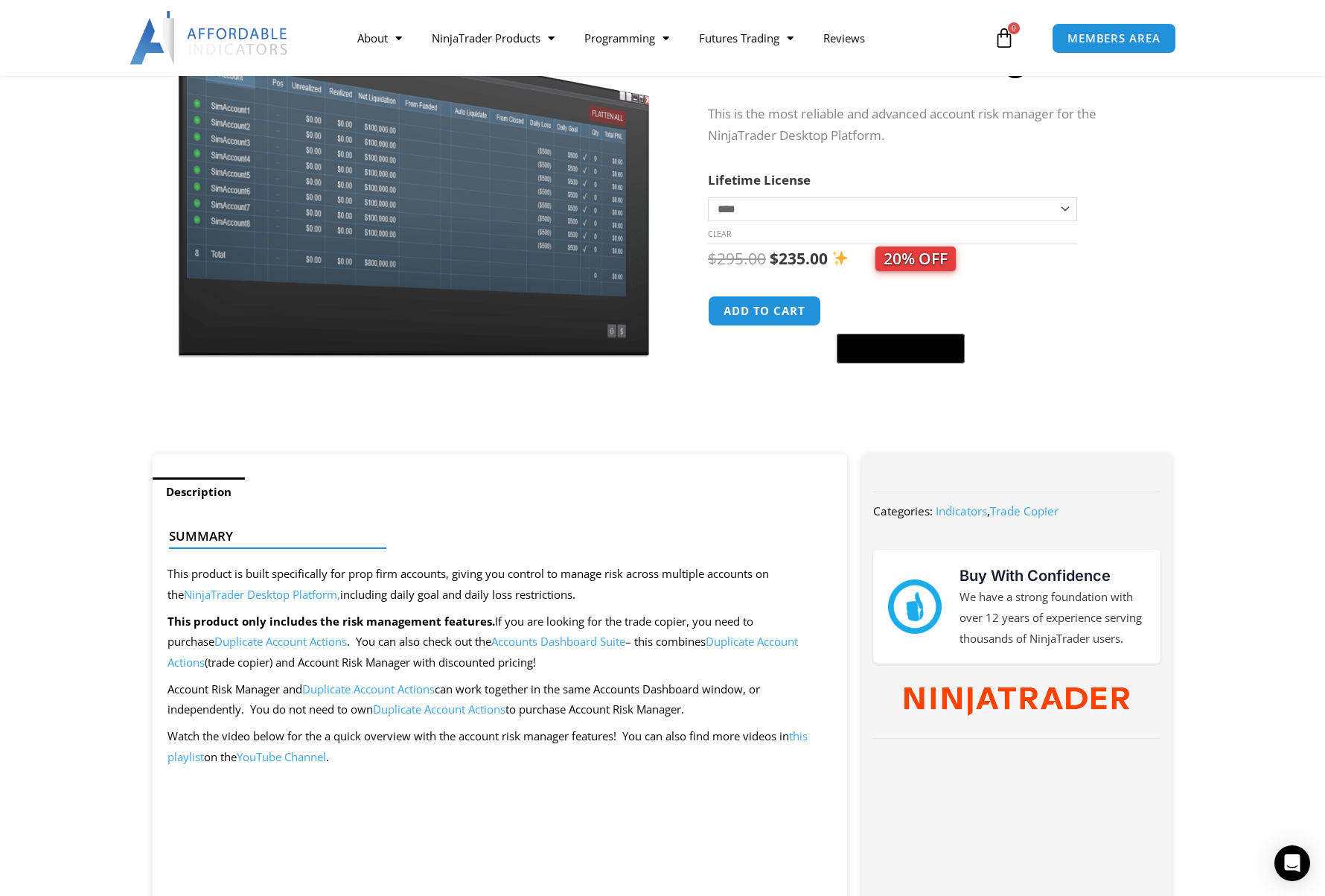
click at [297, 641] on link "Duplicate Account Actions" at bounding box center [281, 641] width 132 height 15
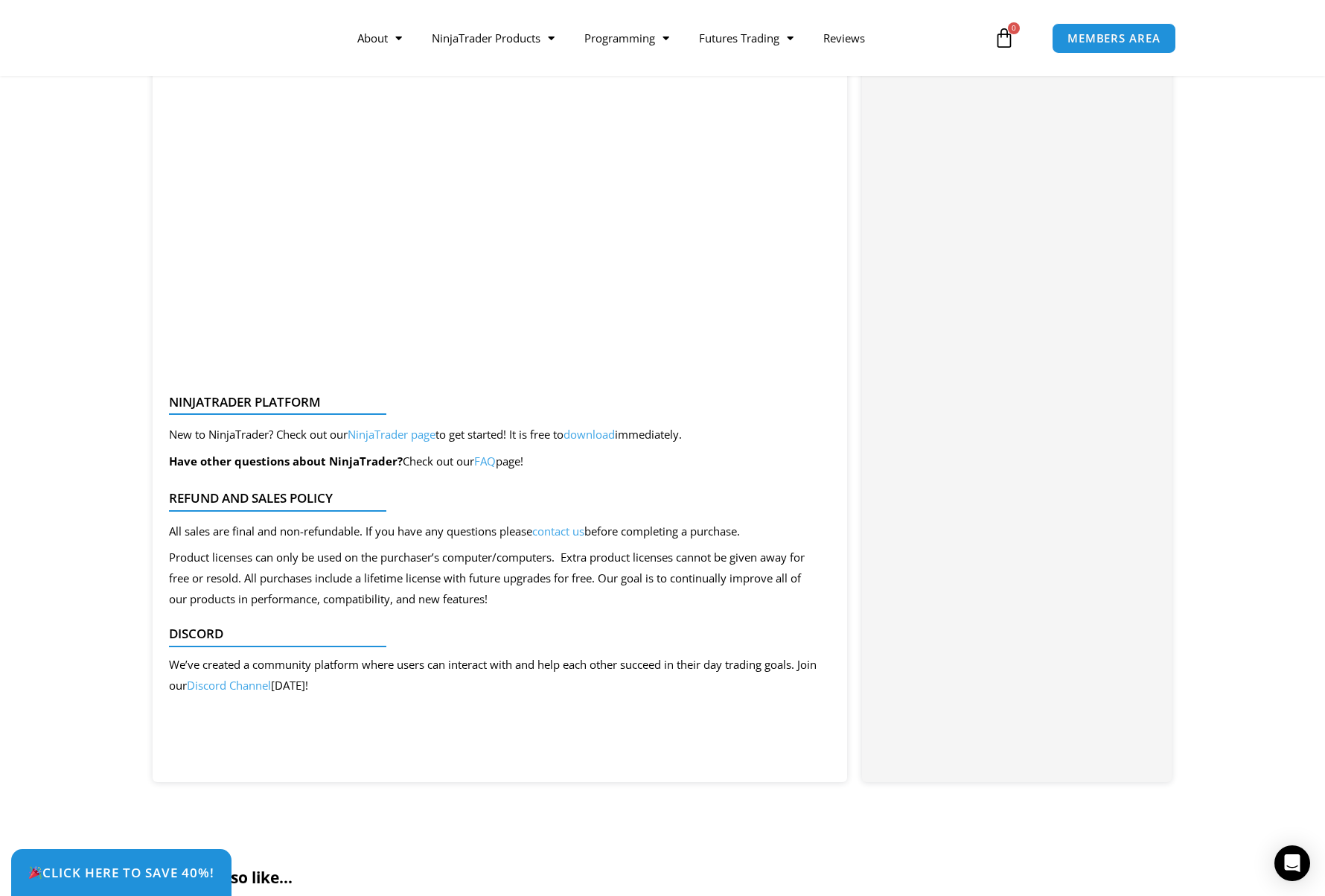
scroll to position [3776, 0]
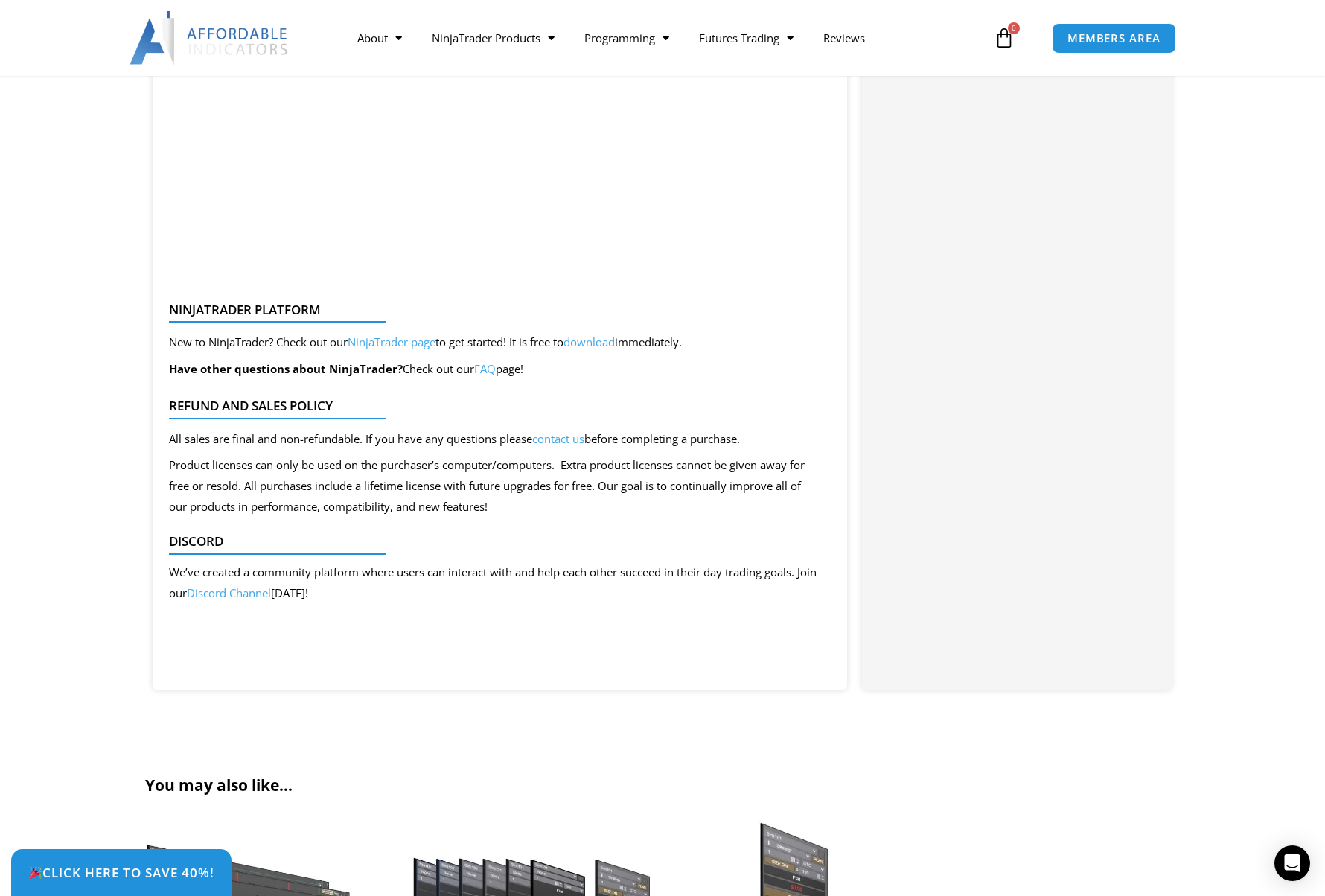
scroll to position [3275, 0]
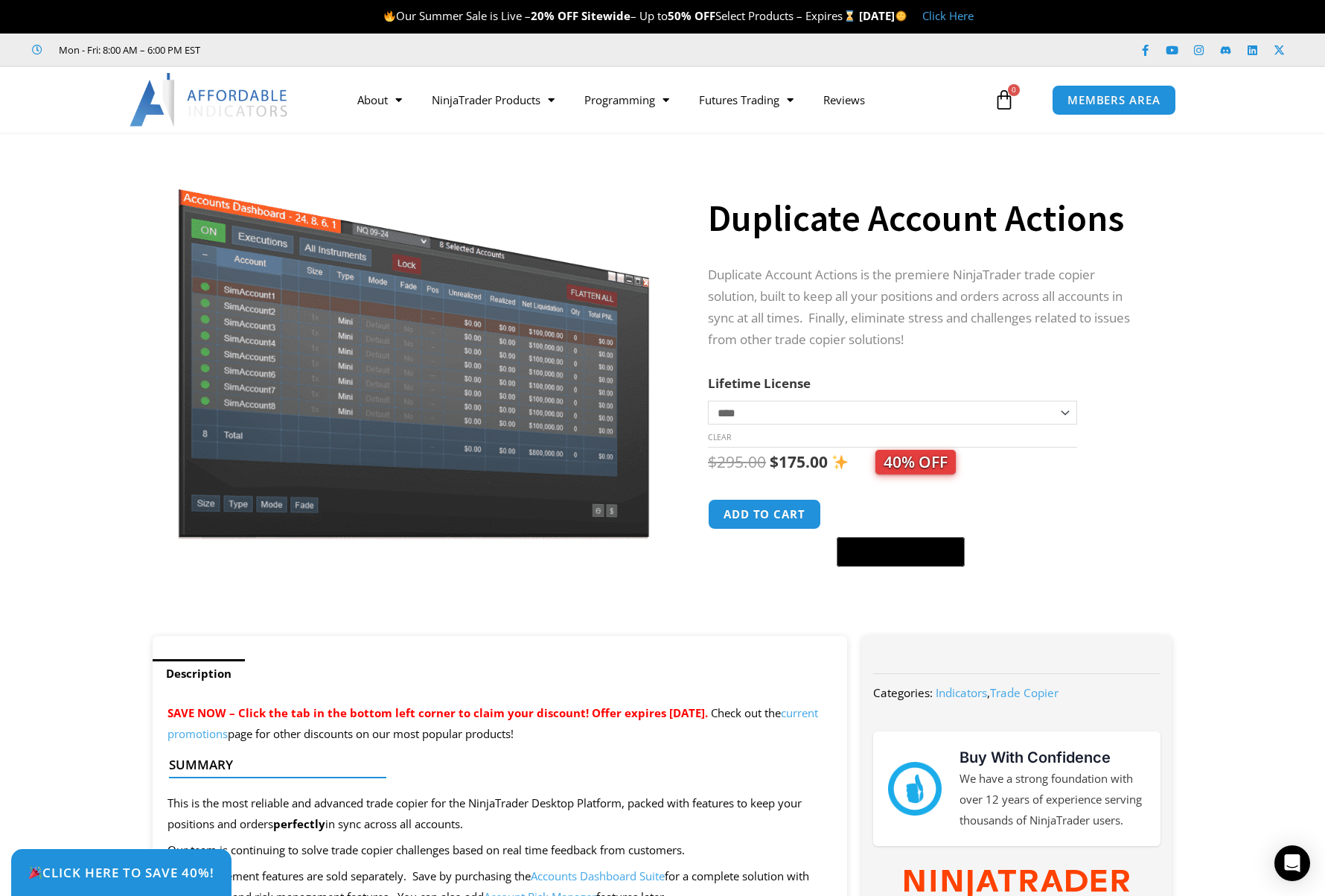
click at [926, 473] on span "40% OFF" at bounding box center [916, 462] width 80 height 24
click at [928, 469] on span "40% OFF" at bounding box center [916, 462] width 80 height 24
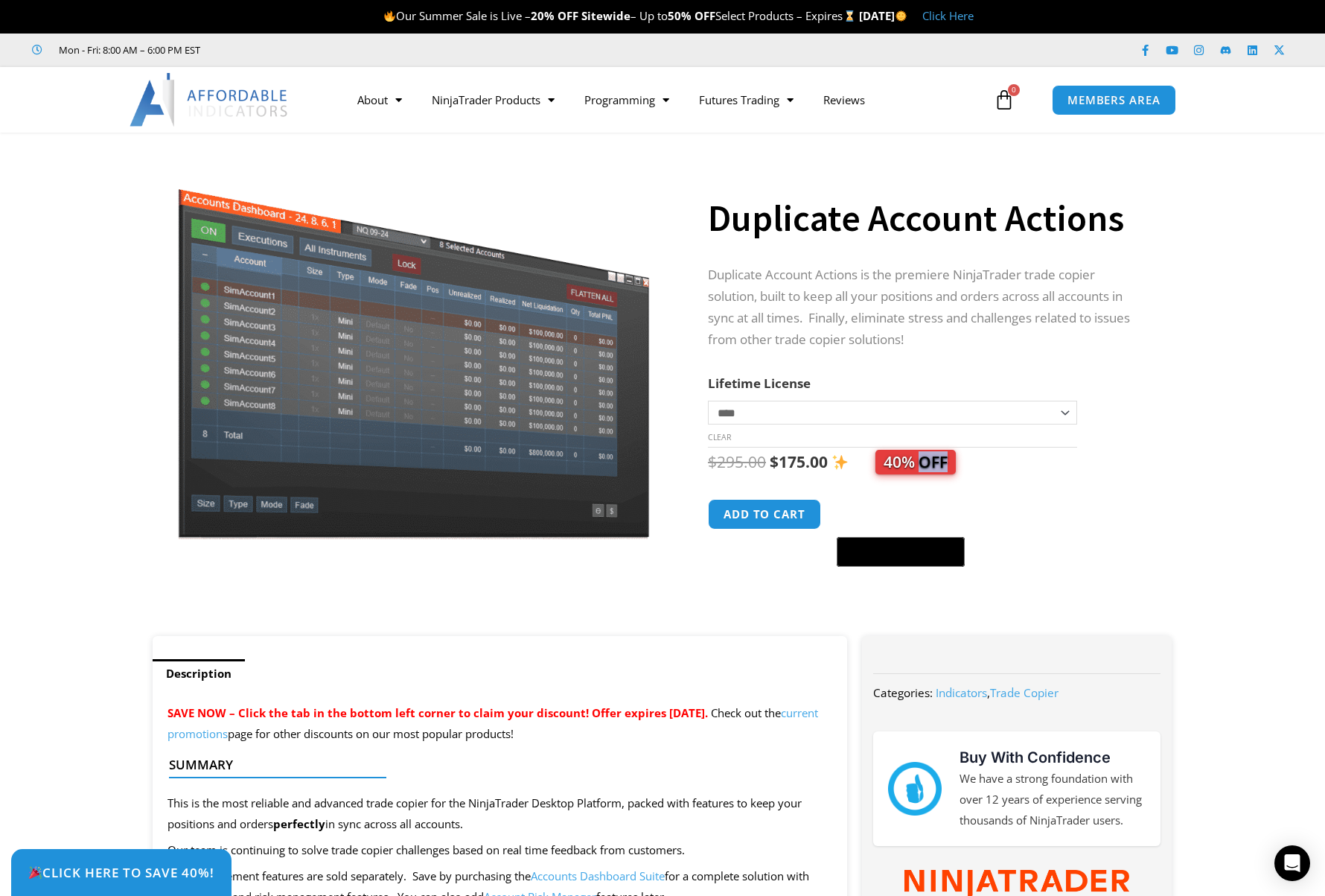
click at [928, 469] on span "40% OFF" at bounding box center [916, 462] width 80 height 24
click at [985, 460] on div "$ 295.00 Original price was: $295.00. $ 175.00 Current price is: $175.00. 40% O…" at bounding box center [925, 462] width 435 height 29
drag, startPoint x: 988, startPoint y: 464, endPoint x: 712, endPoint y: 455, distance: 276.1
click at [712, 455] on div "$ 295.00 Original price was: $295.00. $ 175.00 Current price is: $175.00. 40% O…" at bounding box center [925, 462] width 435 height 29
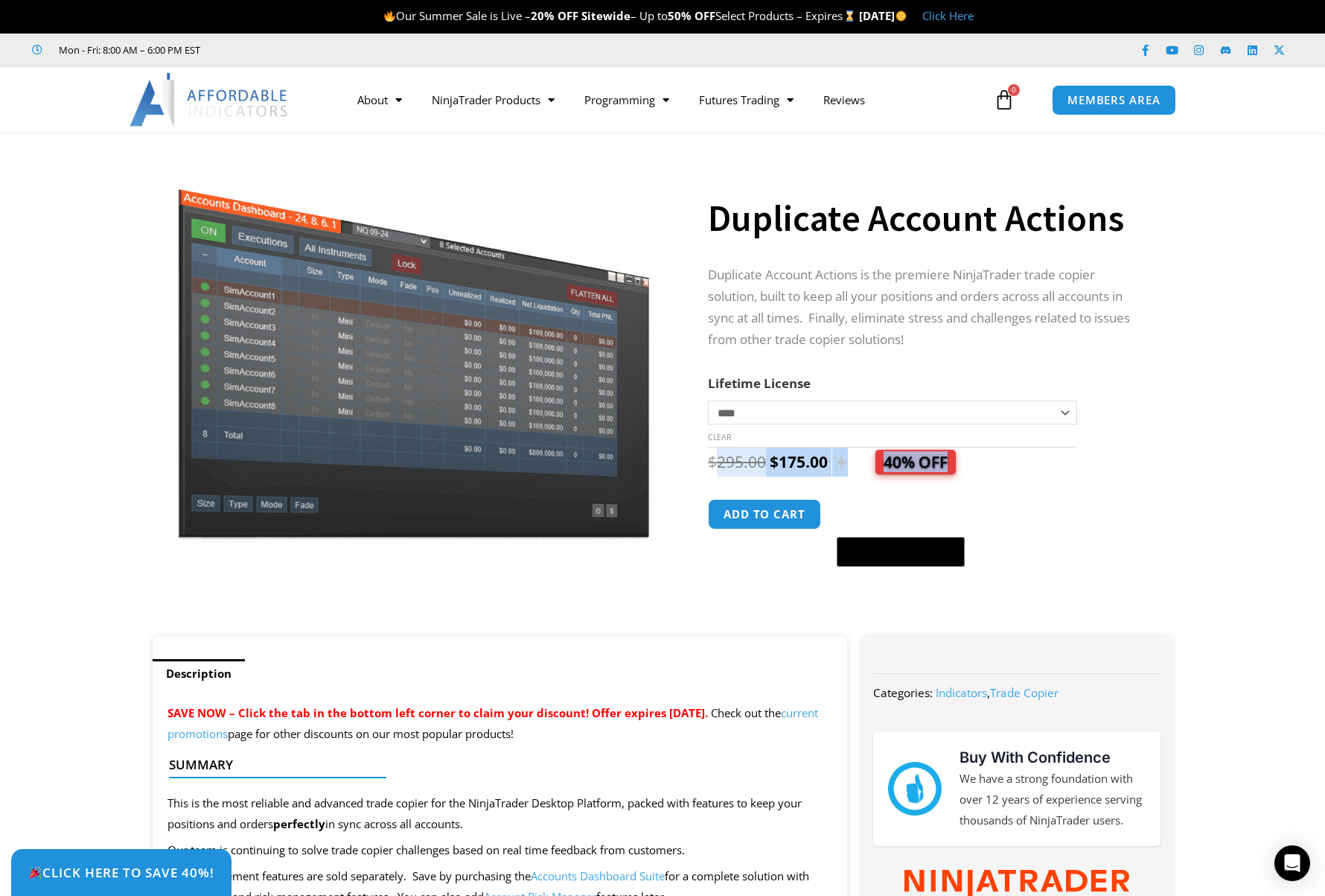
click at [855, 465] on span "40% OFF" at bounding box center [891, 462] width 128 height 21
